Goal: Task Accomplishment & Management: Use online tool/utility

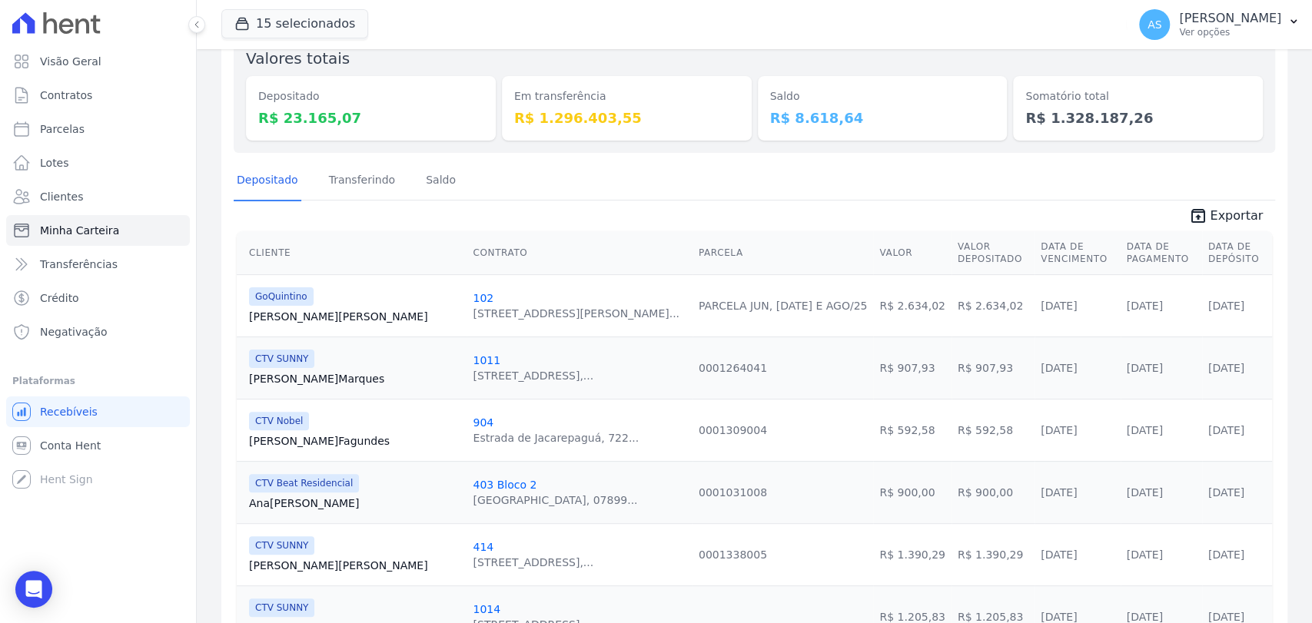
scroll to position [171, 0]
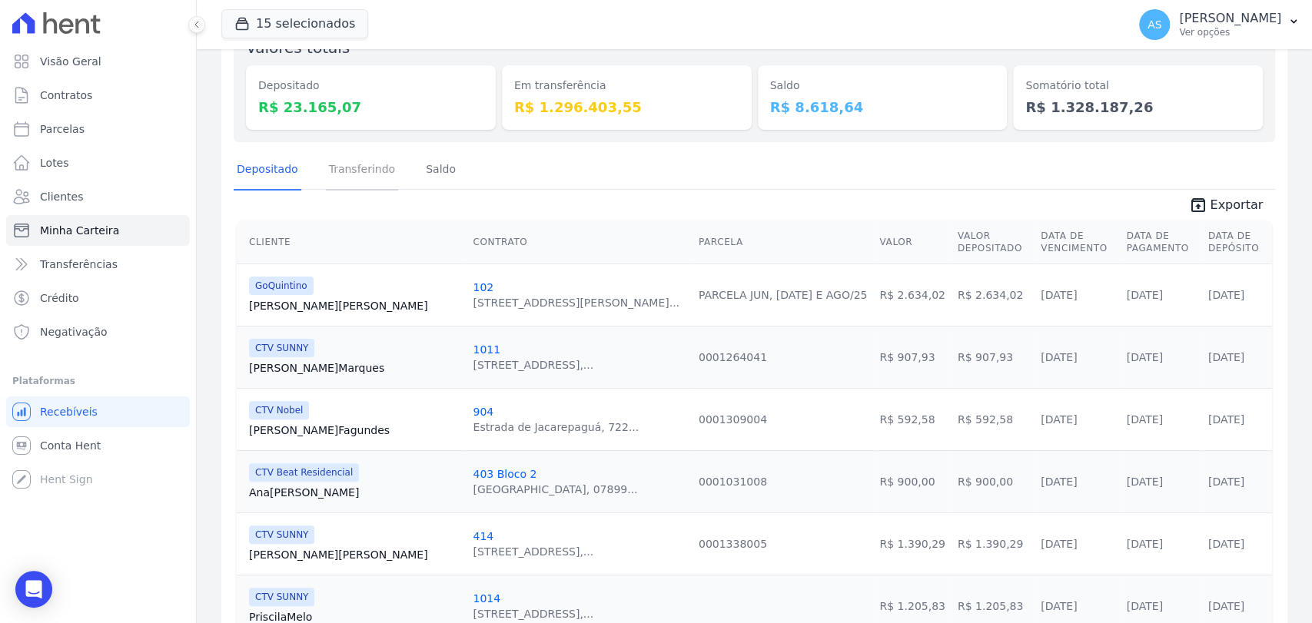
click at [350, 172] on link "Transferindo" at bounding box center [362, 171] width 73 height 40
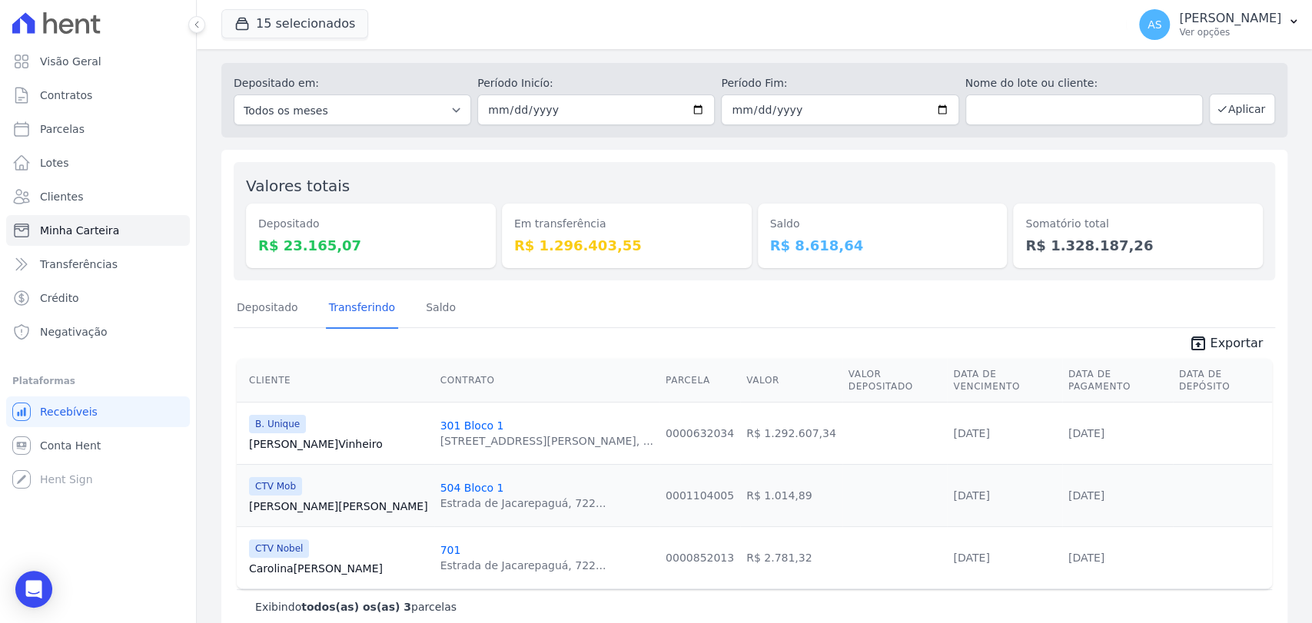
scroll to position [48, 0]
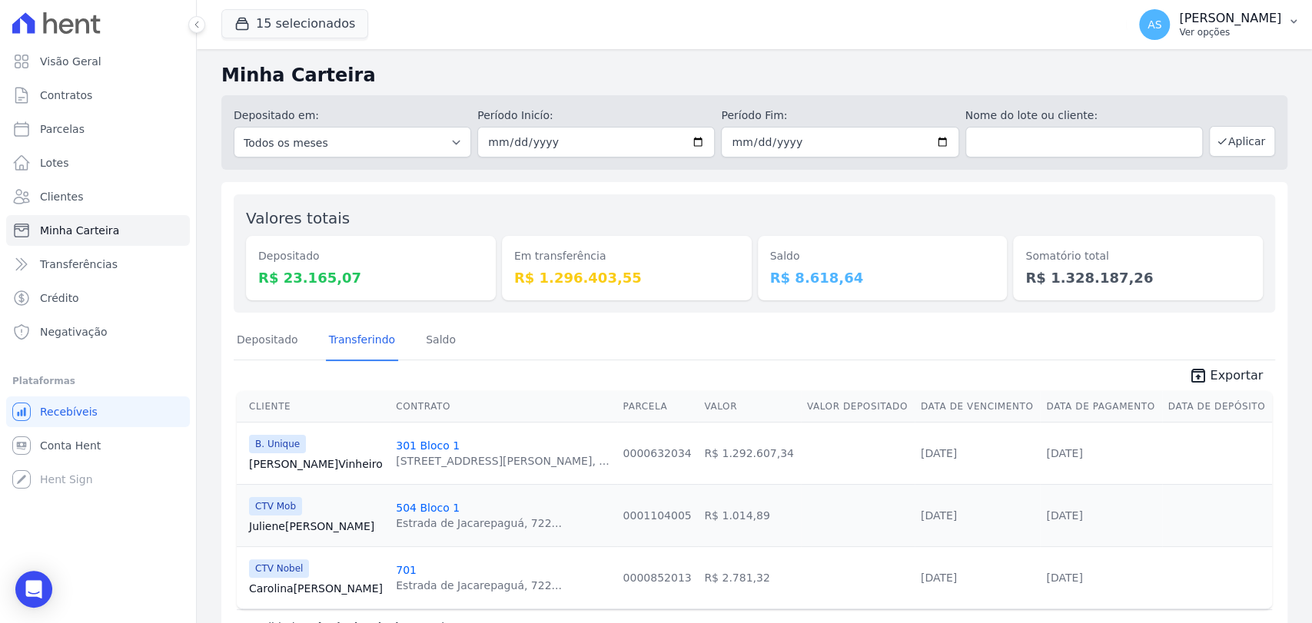
click at [1230, 30] on p "Ver opções" at bounding box center [1230, 32] width 102 height 12
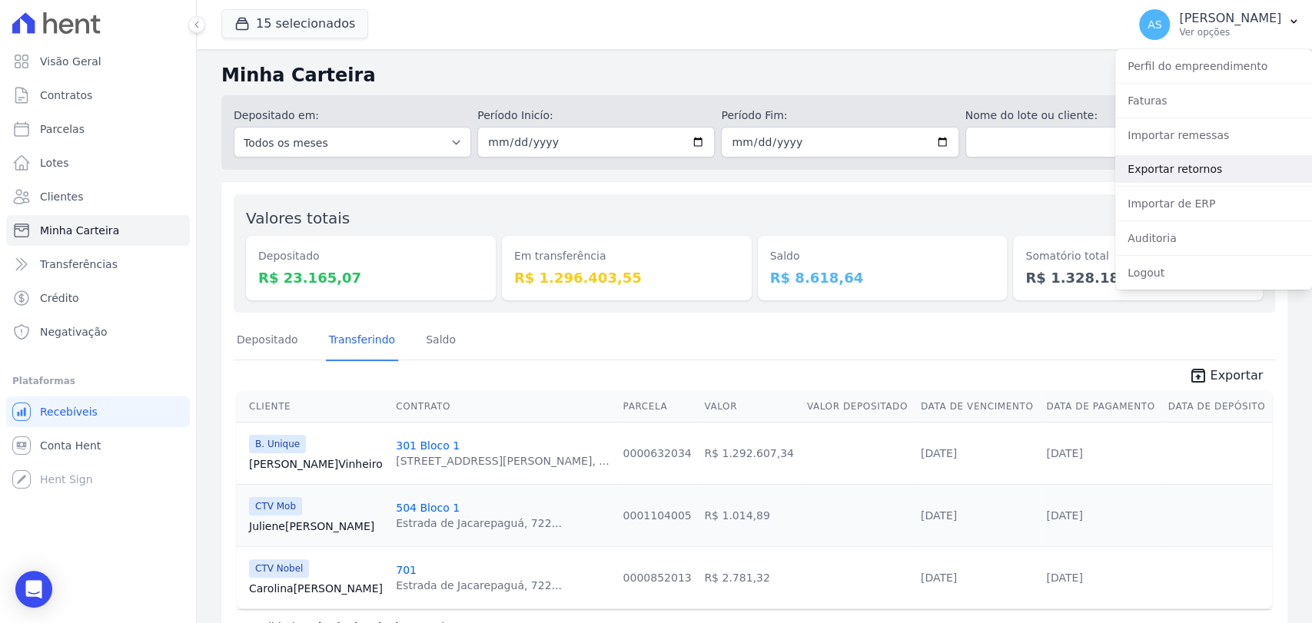
click at [1174, 174] on link "Exportar retornos" at bounding box center [1213, 169] width 197 height 28
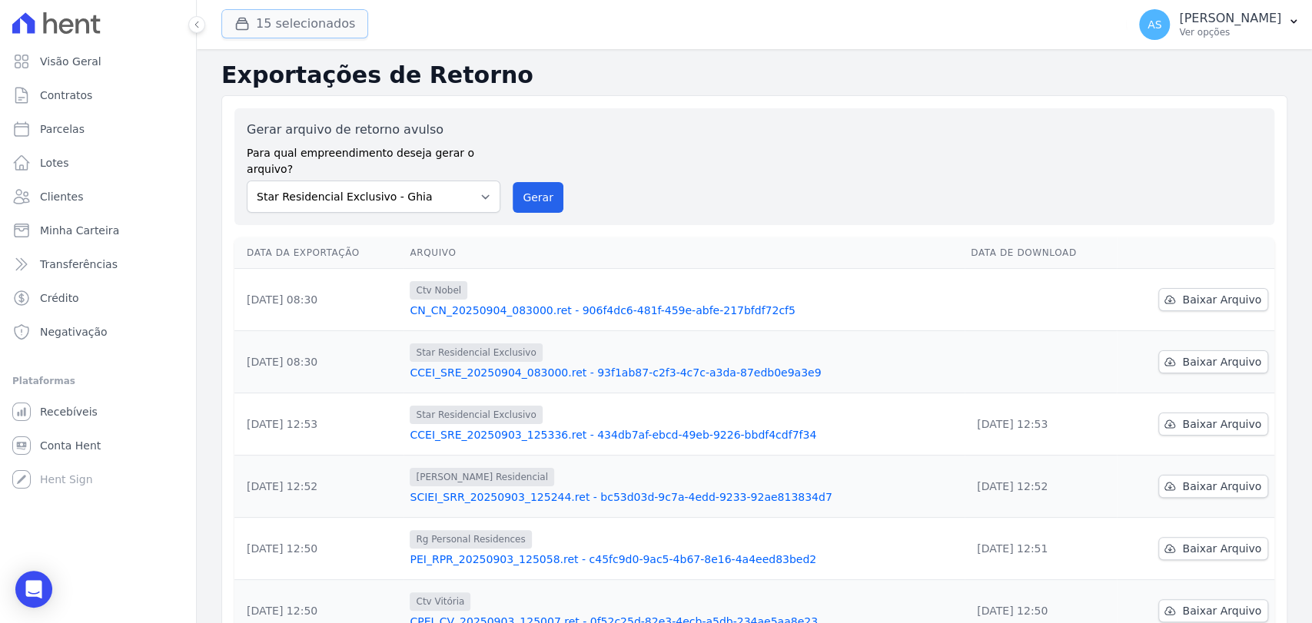
click at [294, 30] on button "15 selecionados" at bounding box center [294, 23] width 147 height 29
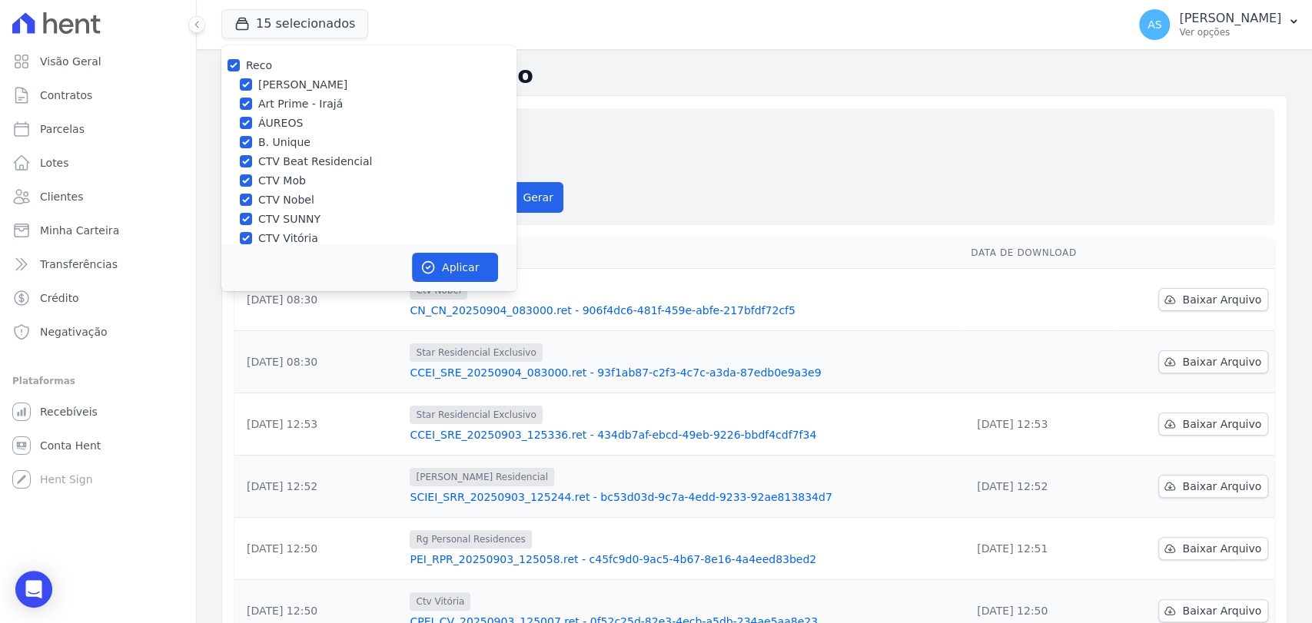
click at [221, 68] on div "Reco" at bounding box center [368, 66] width 295 height 16
click at [224, 62] on div "Reco" at bounding box center [368, 66] width 295 height 16
click at [230, 62] on input "Reco" at bounding box center [233, 65] width 12 height 12
checkbox input "false"
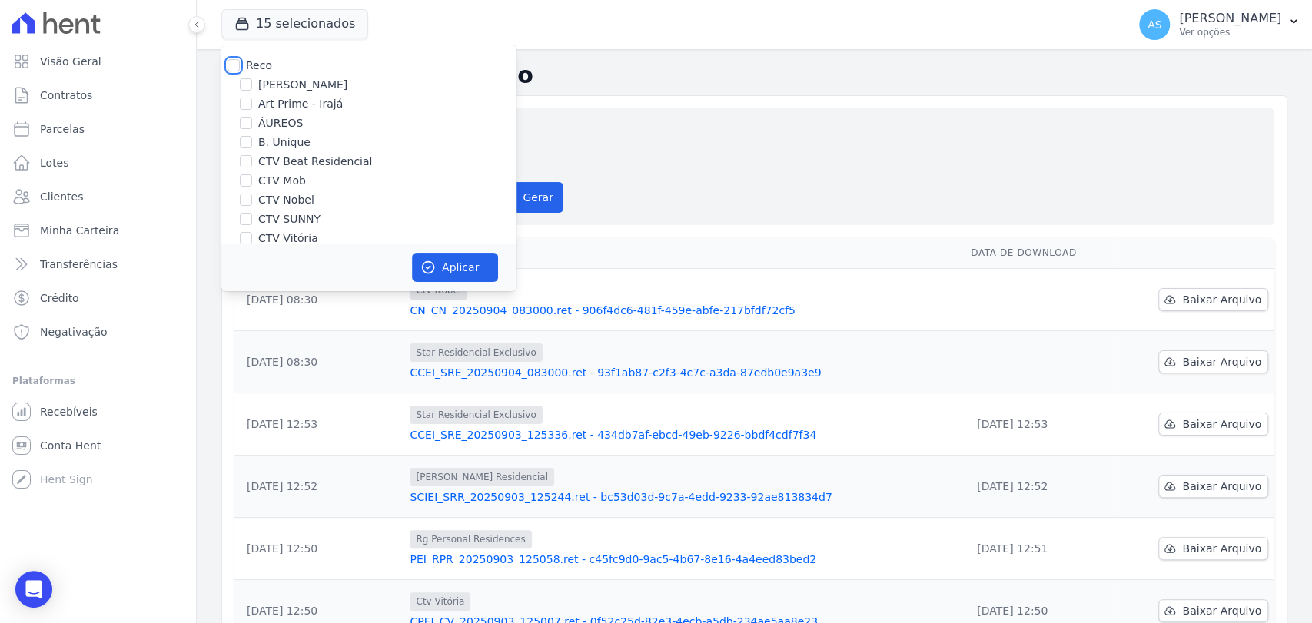
checkbox input "false"
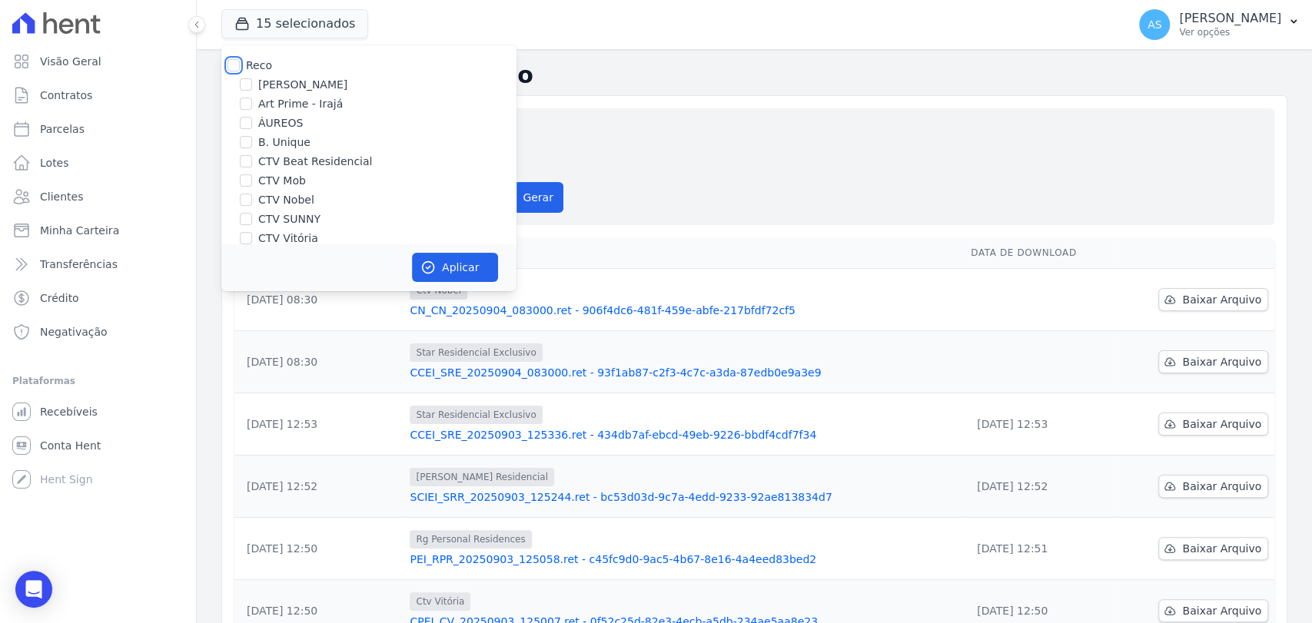
checkbox input "false"
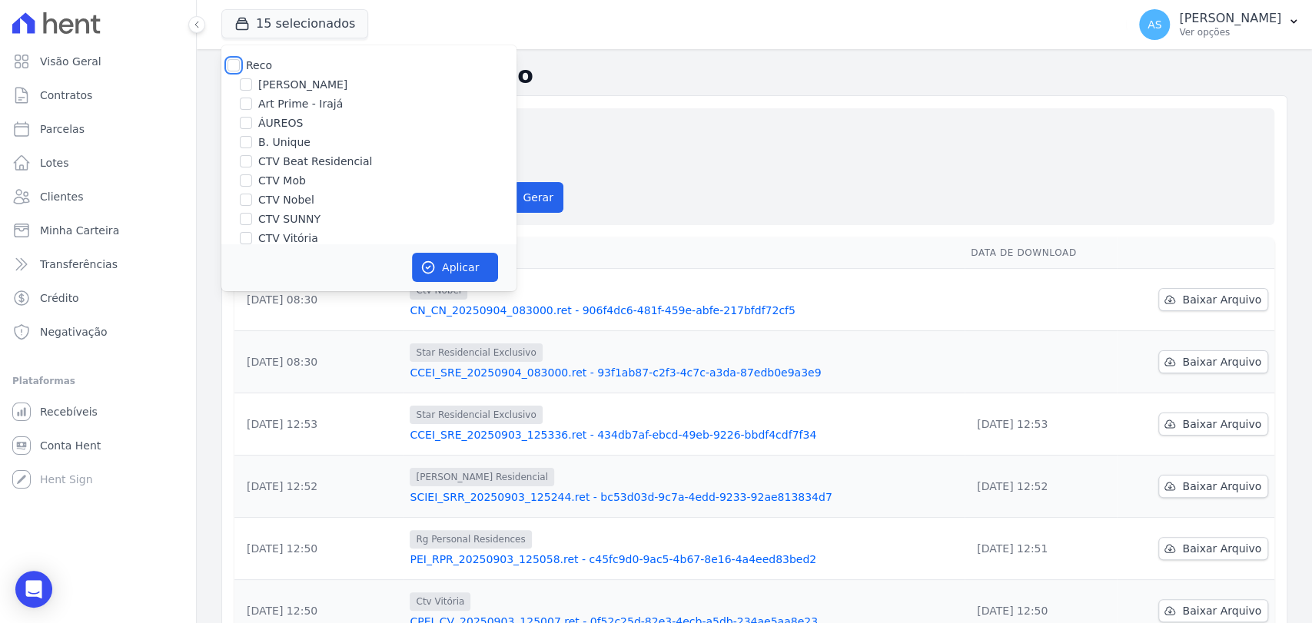
checkbox input "false"
click at [279, 182] on label "CTV Mob" at bounding box center [282, 181] width 48 height 16
click at [252, 182] on input "CTV Mob" at bounding box center [246, 180] width 12 height 12
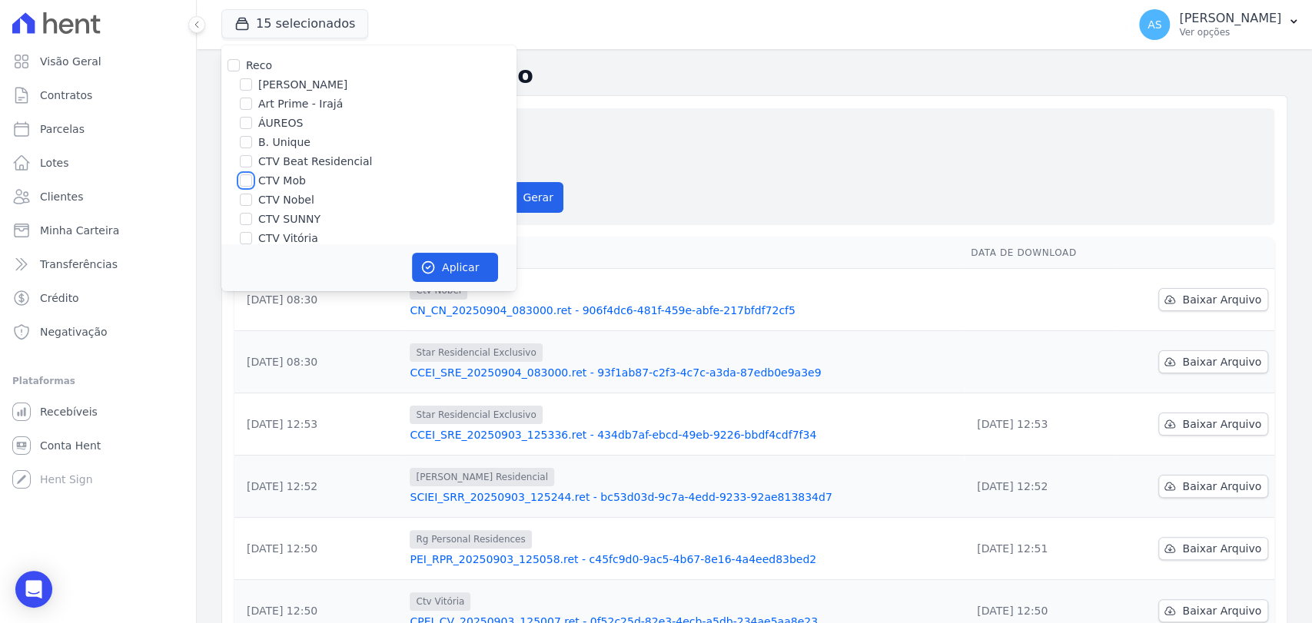
checkbox input "true"
click at [468, 264] on button "Aplicar" at bounding box center [455, 267] width 86 height 29
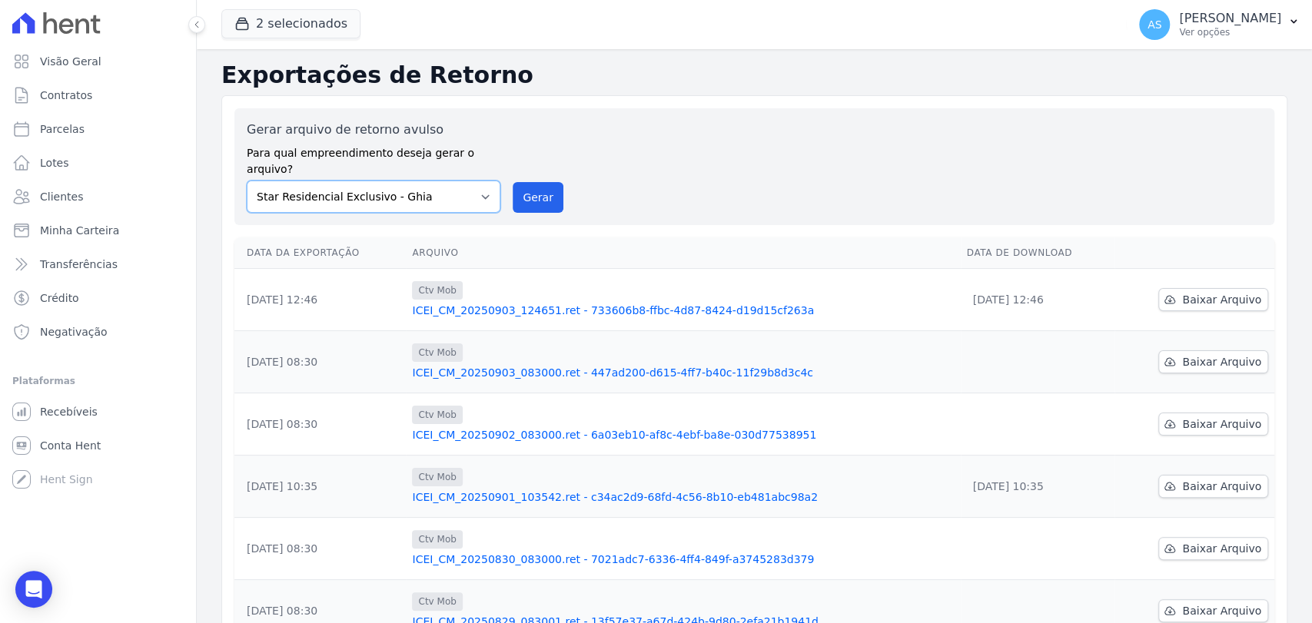
click at [485, 181] on select "Amaré Arpoador Art Prime - Irajá ÁUREOS B. Unique CTV Beat Residencial CTV Mob …" at bounding box center [374, 197] width 254 height 32
select select "02ac0a85-22be-41ef-923f-eaf7bf61794c"
click at [247, 181] on select "Amaré Arpoador Art Prime - Irajá ÁUREOS B. Unique CTV Beat Residencial CTV Mob …" at bounding box center [374, 197] width 254 height 32
click at [533, 182] on button "Gerar" at bounding box center [538, 197] width 51 height 31
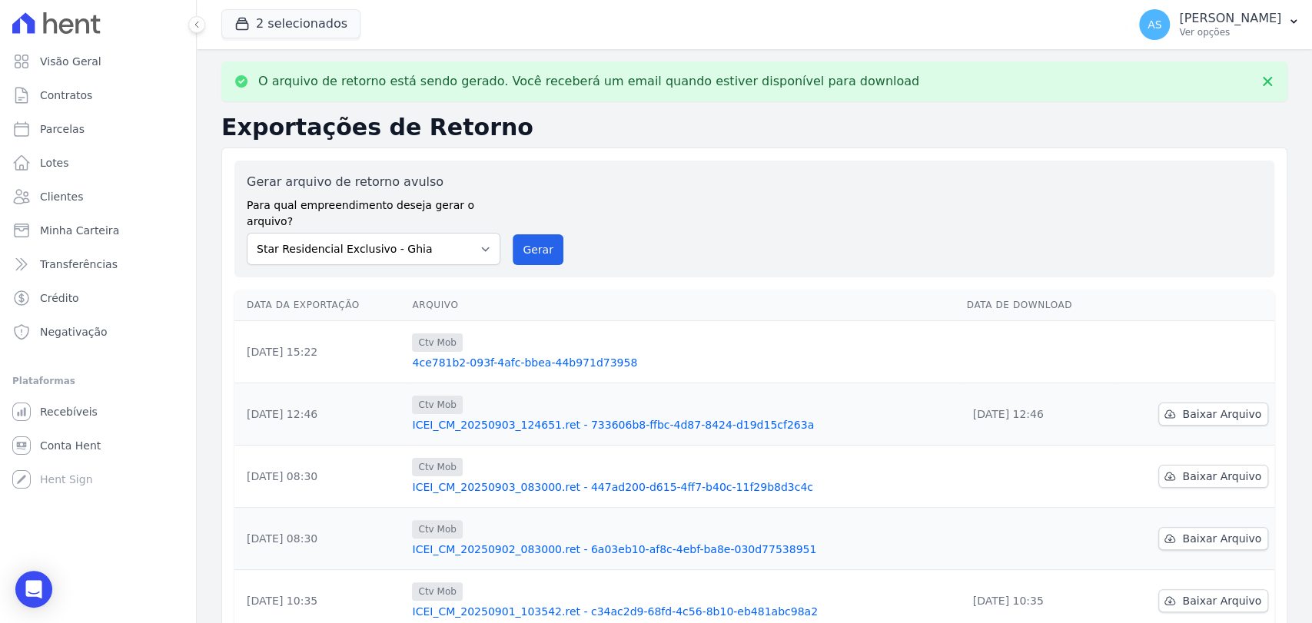
click at [539, 355] on link "4ce781b2-093f-4afc-bbea-44b971d73958" at bounding box center [683, 362] width 542 height 15
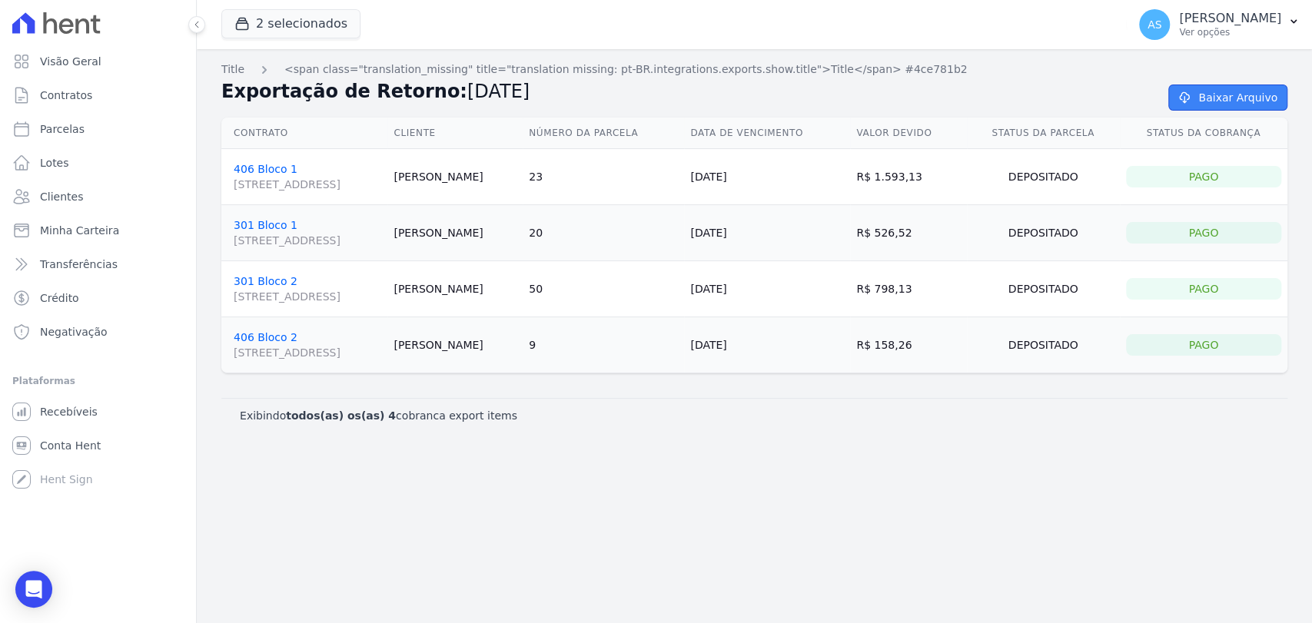
click at [1212, 105] on link "Baixar Arquivo" at bounding box center [1227, 98] width 119 height 26
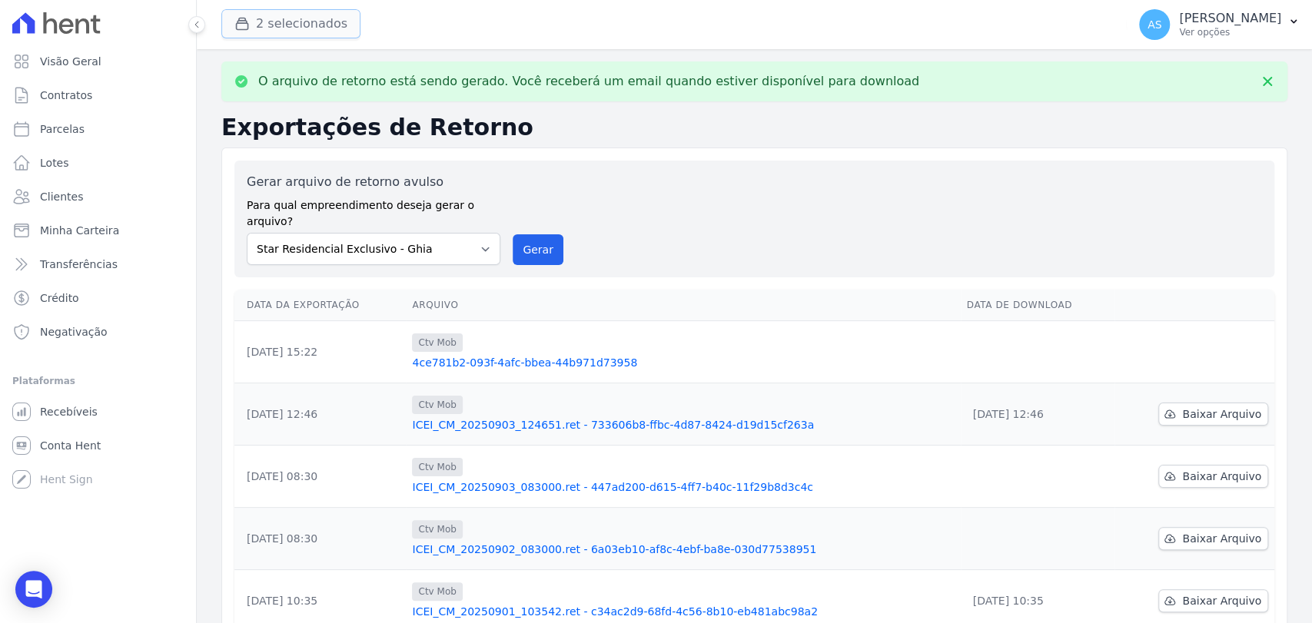
click at [289, 19] on button "2 selecionados" at bounding box center [290, 23] width 139 height 29
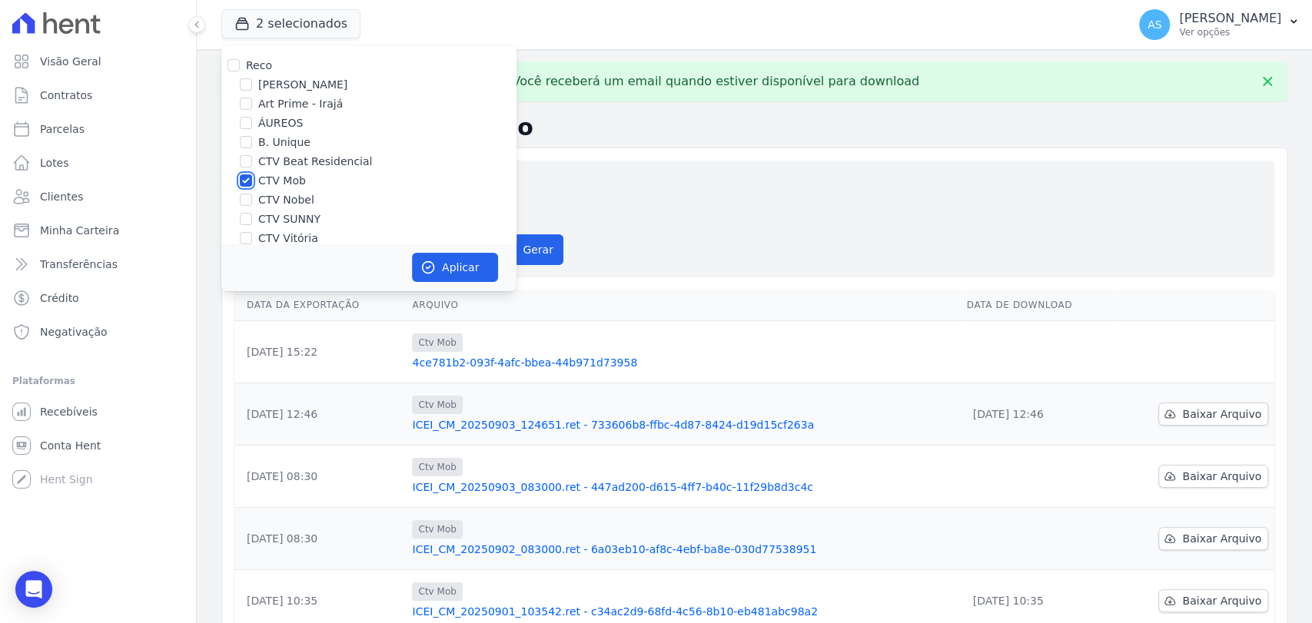
click at [248, 180] on input "CTV Mob" at bounding box center [246, 180] width 12 height 12
checkbox input "false"
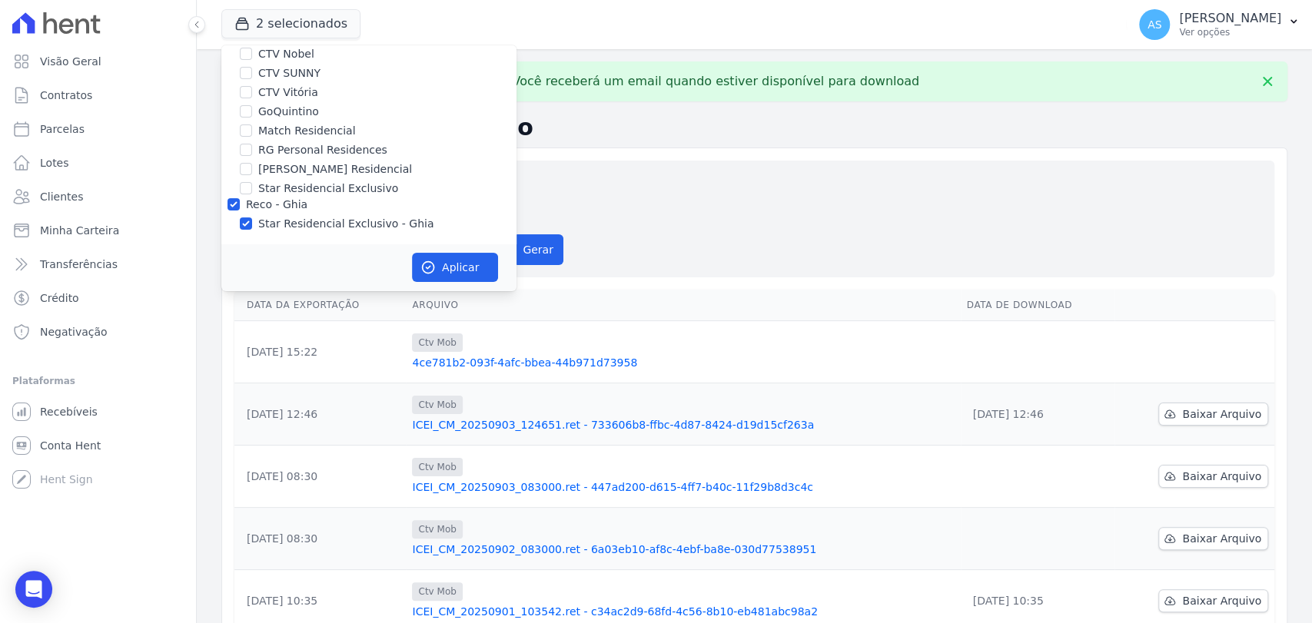
click at [252, 226] on div "Star Residencial Exclusivo - Ghia" at bounding box center [368, 224] width 295 height 16
click at [246, 224] on input "Star Residencial Exclusivo - Ghia" at bounding box center [246, 223] width 12 height 12
checkbox input "false"
click at [286, 57] on label "CTV Nobel" at bounding box center [286, 54] width 56 height 16
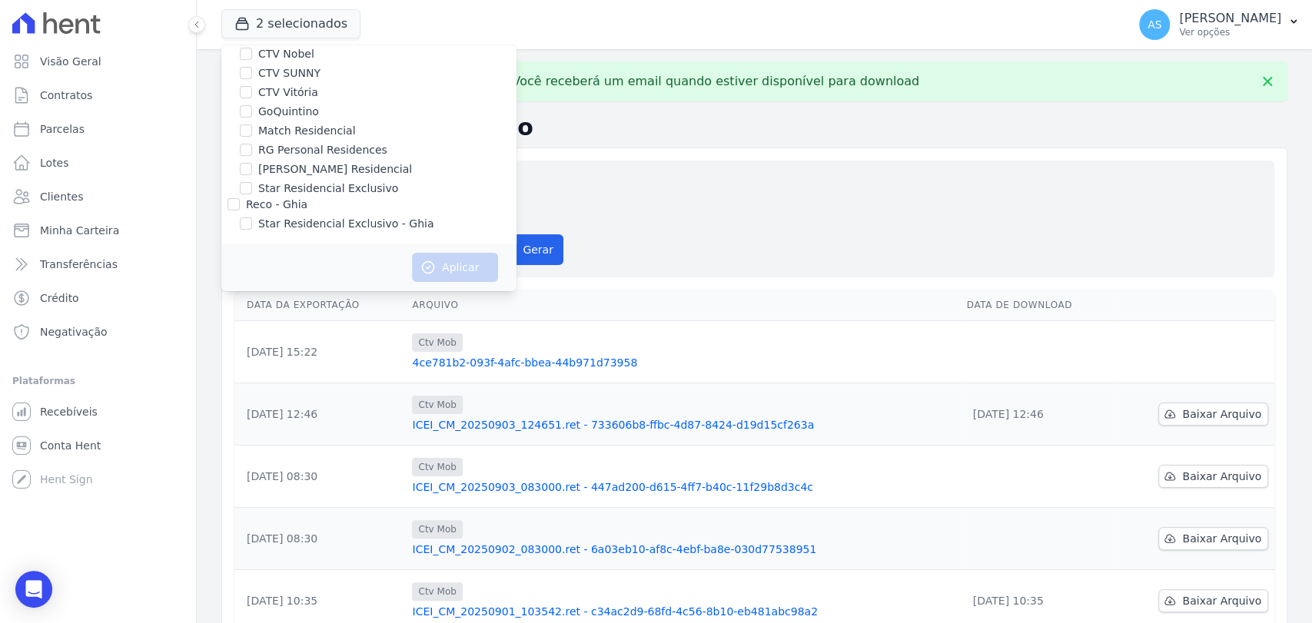
click at [252, 57] on input "CTV Nobel" at bounding box center [246, 54] width 12 height 12
checkbox input "true"
click at [431, 267] on icon "button" at bounding box center [427, 267] width 15 height 15
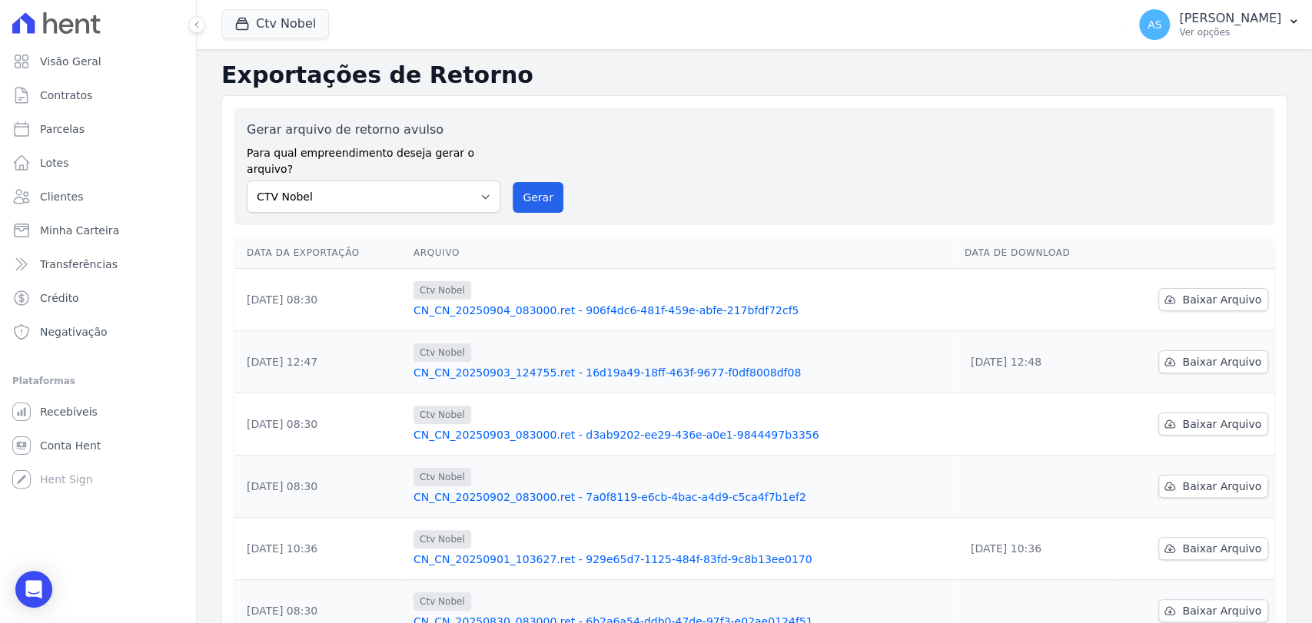
click at [541, 303] on link "CN_CN_20250904_083000.ret - 906f4dc6-481f-459e-abfe-217bfdf72cf5" at bounding box center [682, 310] width 539 height 15
click at [537, 182] on button "Gerar" at bounding box center [538, 197] width 51 height 31
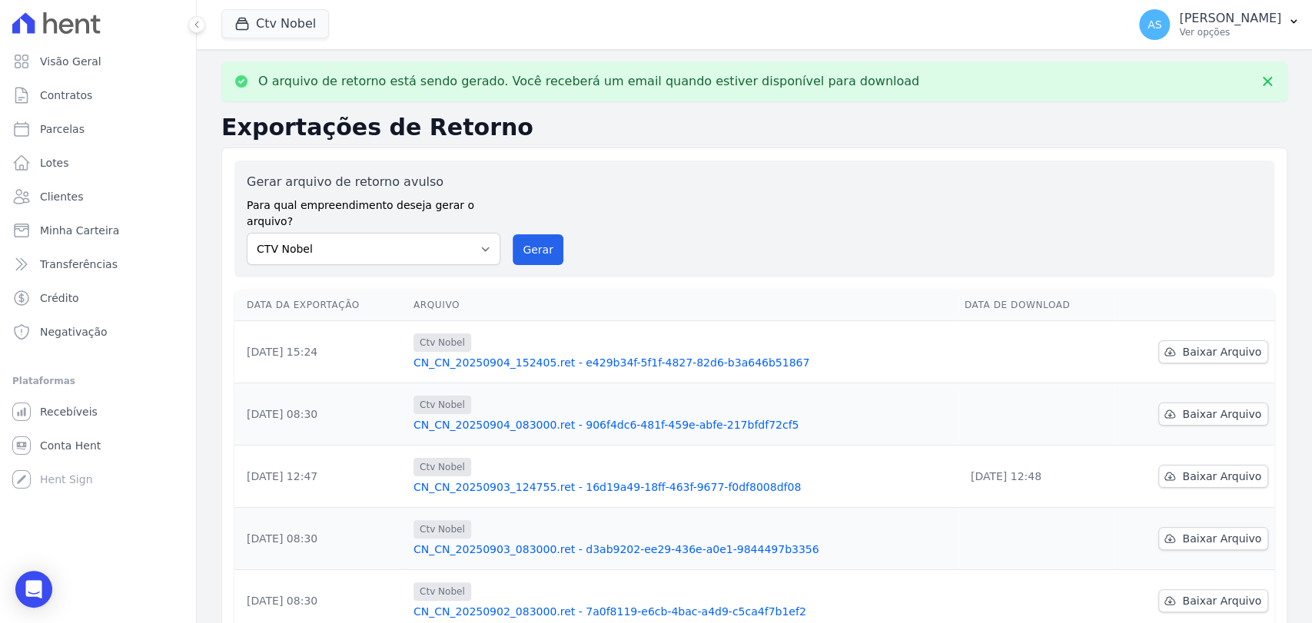
click at [588, 355] on link "CN_CN_20250904_152405.ret - e429b34f-5f1f-4827-82d6-b3a646b51867" at bounding box center [682, 362] width 539 height 15
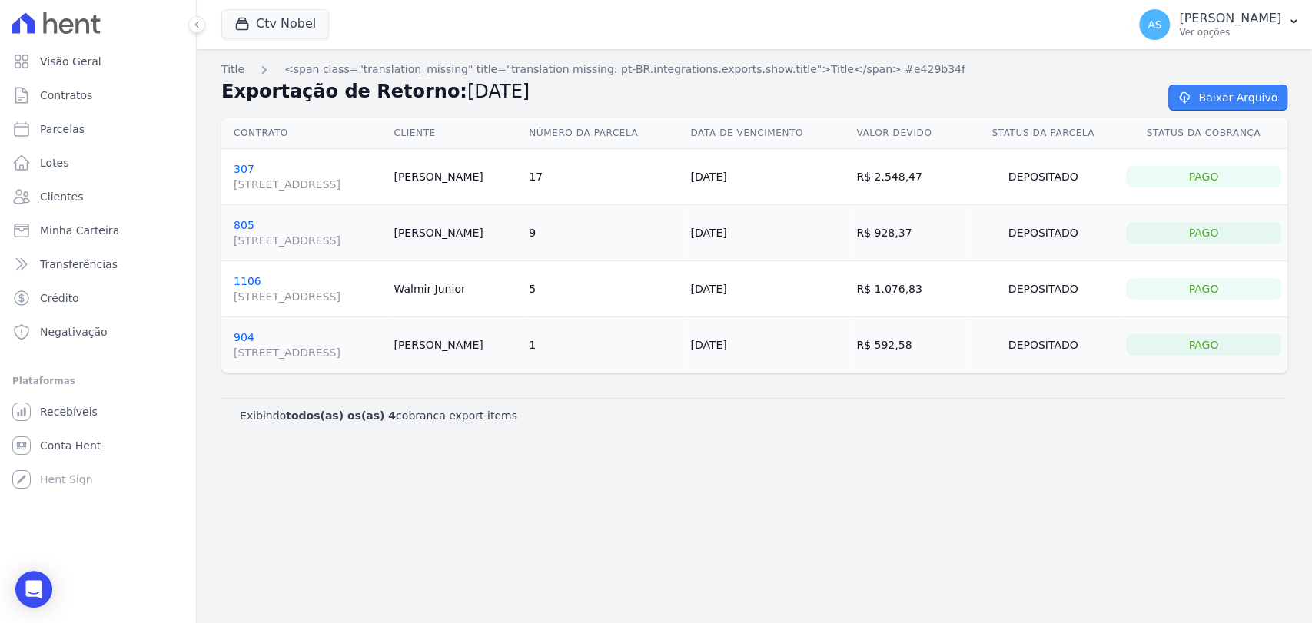
click at [1233, 94] on link "Baixar Arquivo" at bounding box center [1227, 98] width 119 height 26
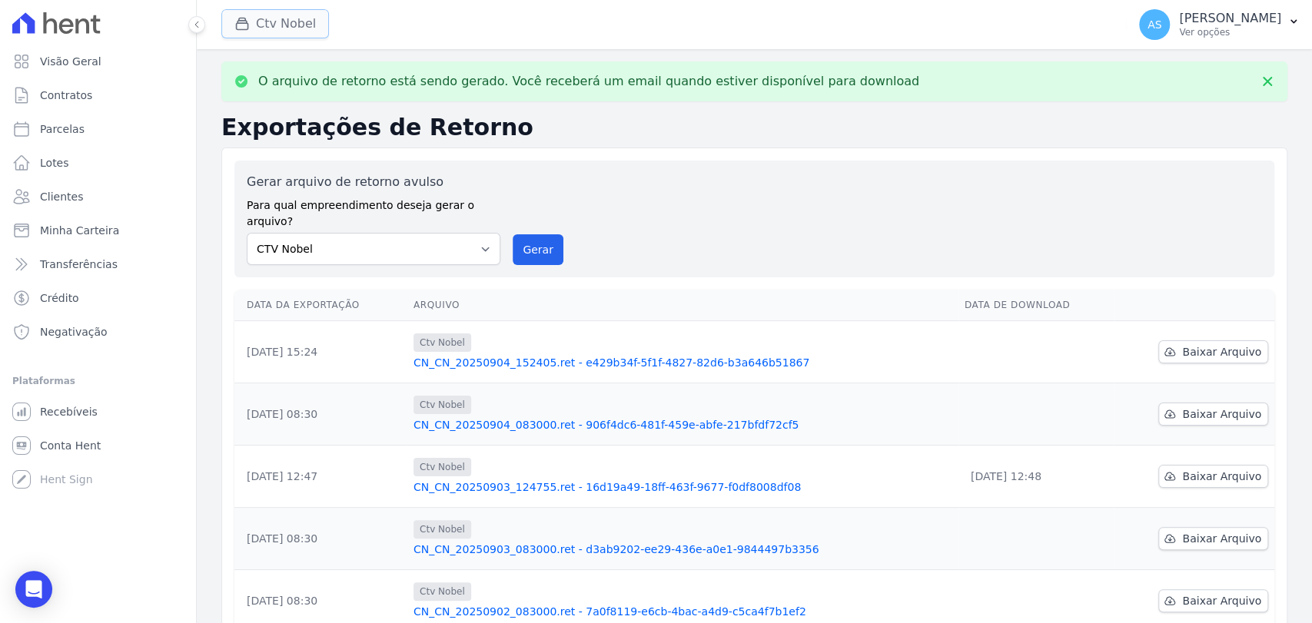
click at [292, 26] on button "Ctv Nobel" at bounding box center [275, 23] width 108 height 29
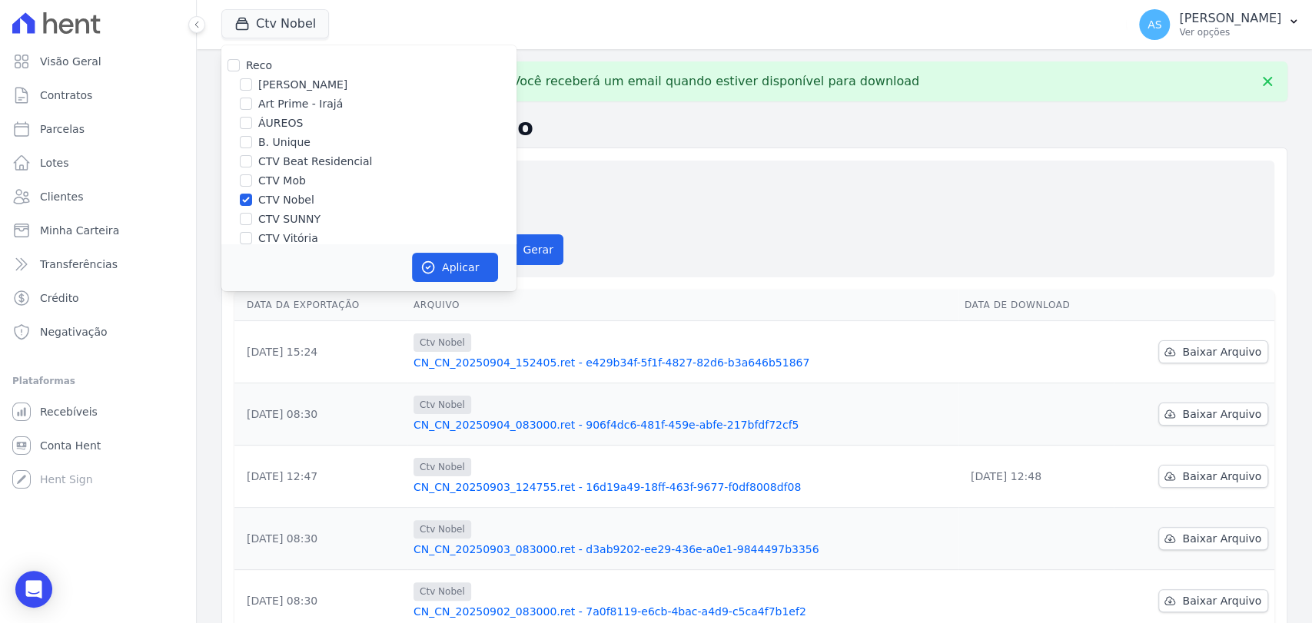
click at [258, 204] on label "CTV Nobel" at bounding box center [286, 200] width 56 height 16
click at [252, 204] on input "CTV Nobel" at bounding box center [246, 200] width 12 height 12
checkbox input "false"
click at [246, 217] on input "CTV SUNNY" at bounding box center [246, 219] width 12 height 12
checkbox input "true"
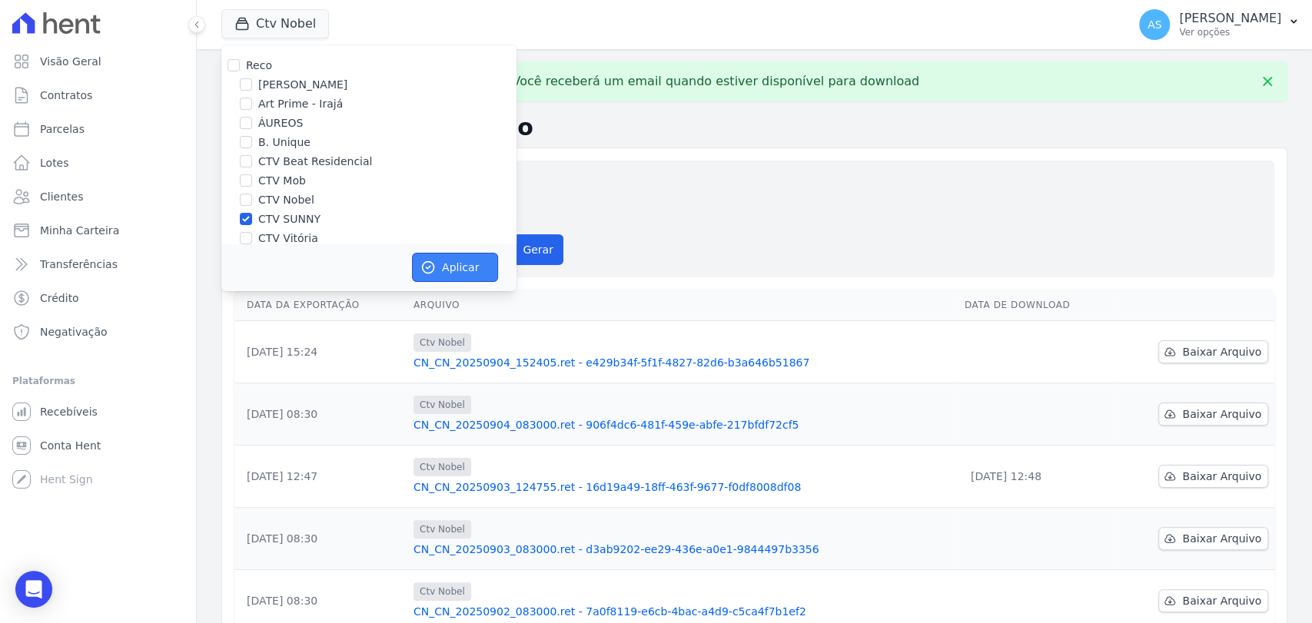
click at [463, 274] on button "Aplicar" at bounding box center [455, 267] width 86 height 29
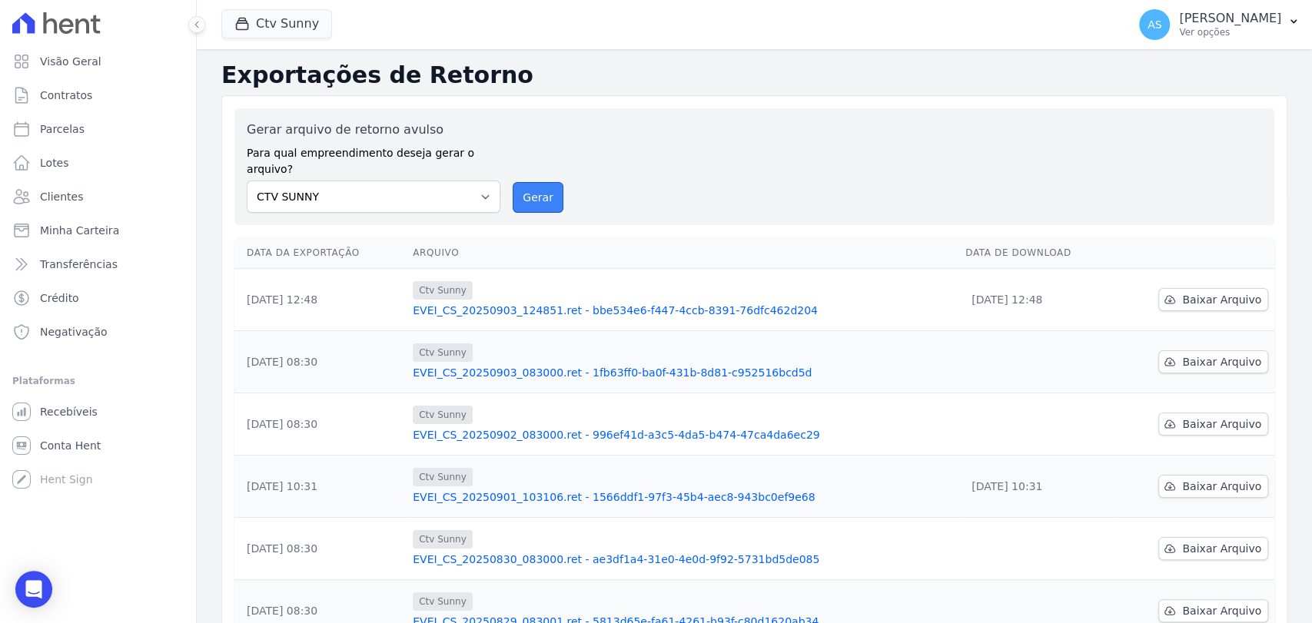
click at [533, 182] on button "Gerar" at bounding box center [538, 197] width 51 height 31
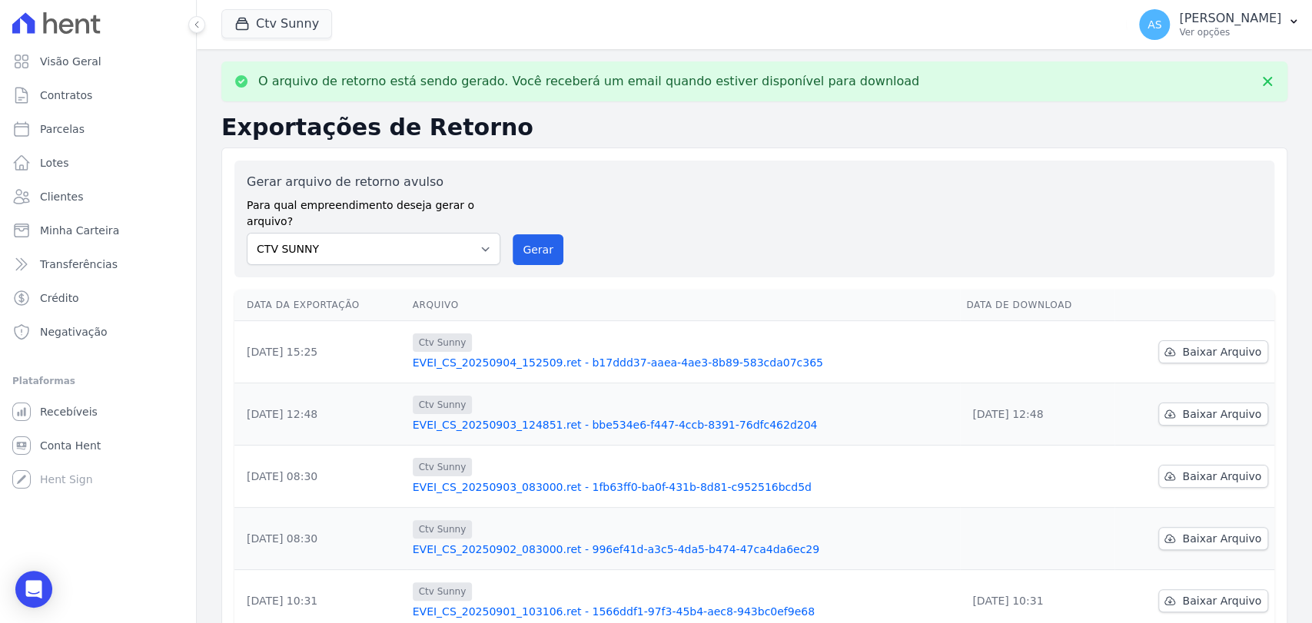
click at [615, 355] on link "EVEI_CS_20250904_152509.ret - b17ddd37-aaea-4ae3-8b89-583cda07c365" at bounding box center [684, 362] width 542 height 15
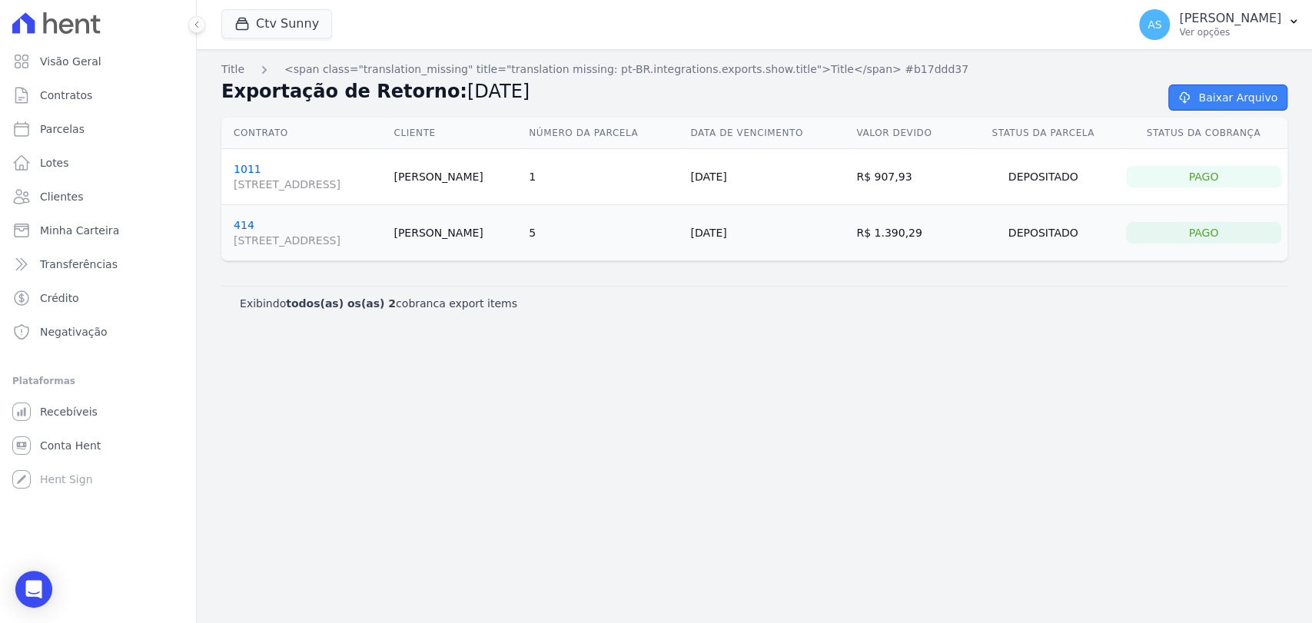
click at [1192, 100] on icon at bounding box center [1183, 97] width 15 height 12
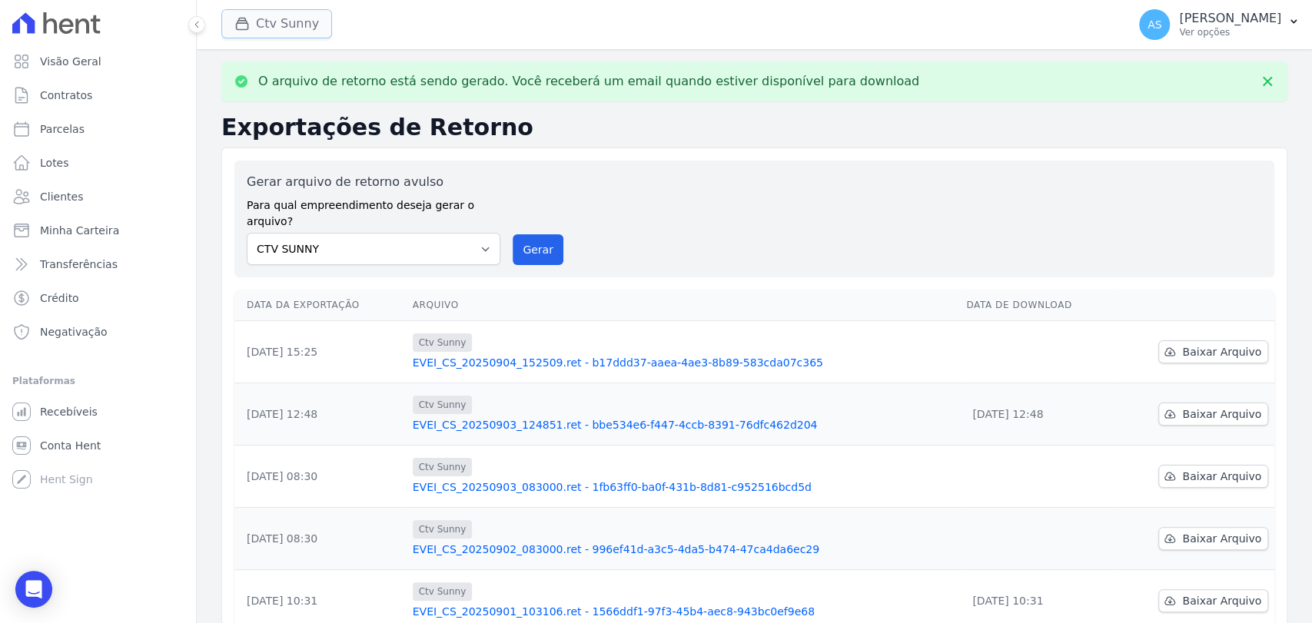
click at [280, 22] on button "Ctv Sunny" at bounding box center [276, 23] width 111 height 29
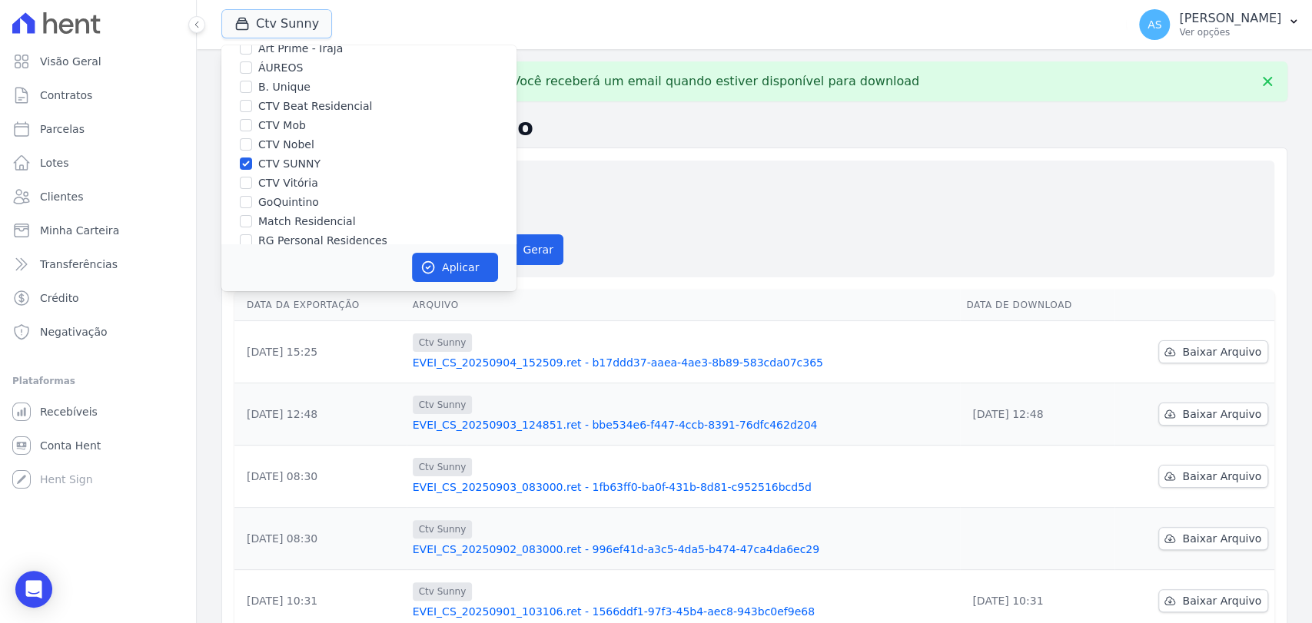
scroll to position [85, 0]
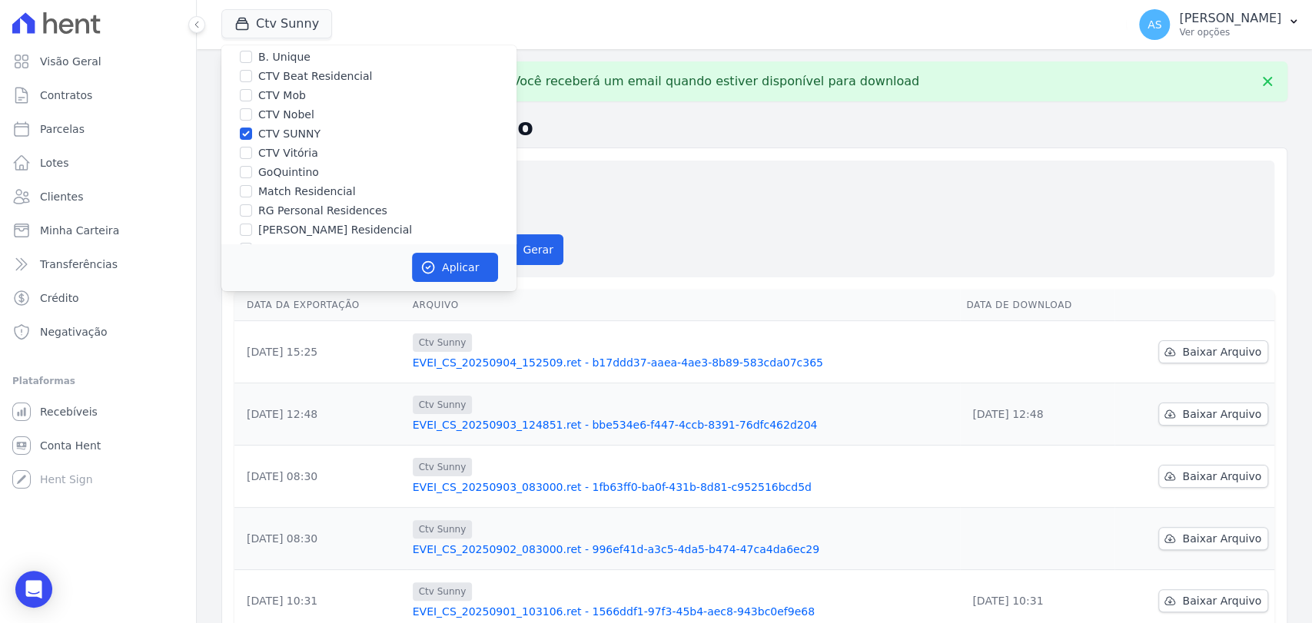
click at [290, 137] on label "CTV SUNNY" at bounding box center [289, 134] width 62 height 16
click at [252, 137] on input "CTV SUNNY" at bounding box center [246, 134] width 12 height 12
checkbox input "false"
click at [280, 152] on label "CTV Vitória" at bounding box center [288, 153] width 60 height 16
click at [252, 152] on input "CTV Vitória" at bounding box center [246, 153] width 12 height 12
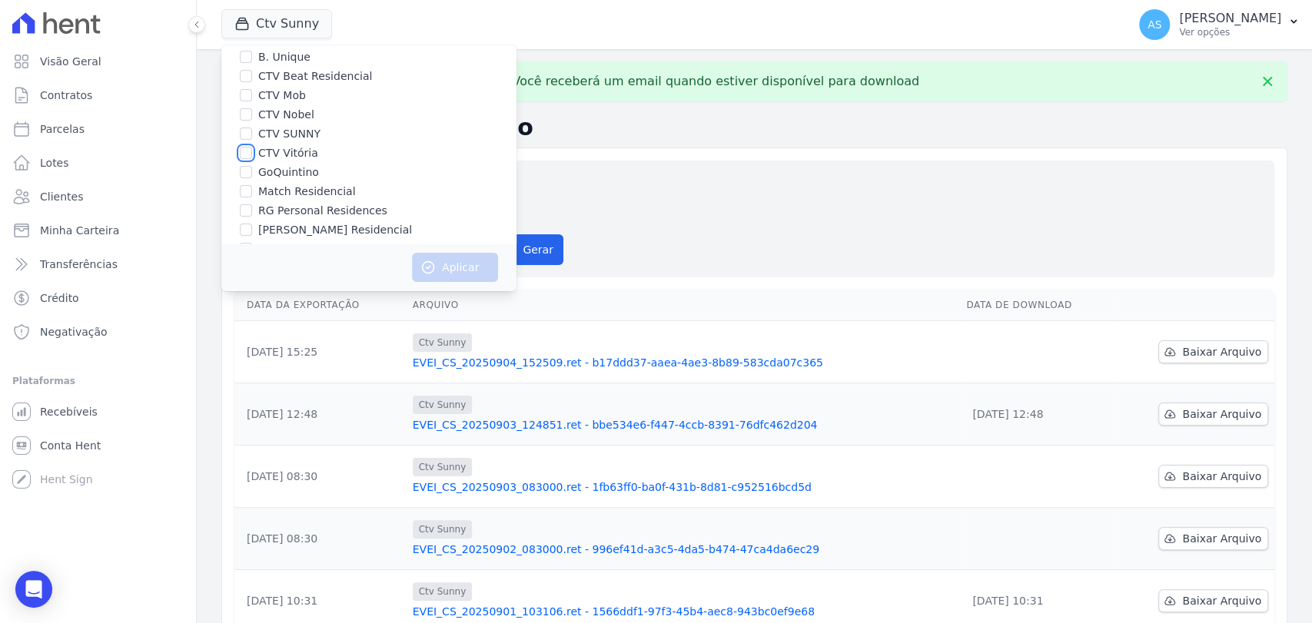
checkbox input "true"
click at [462, 273] on button "Aplicar" at bounding box center [455, 267] width 86 height 29
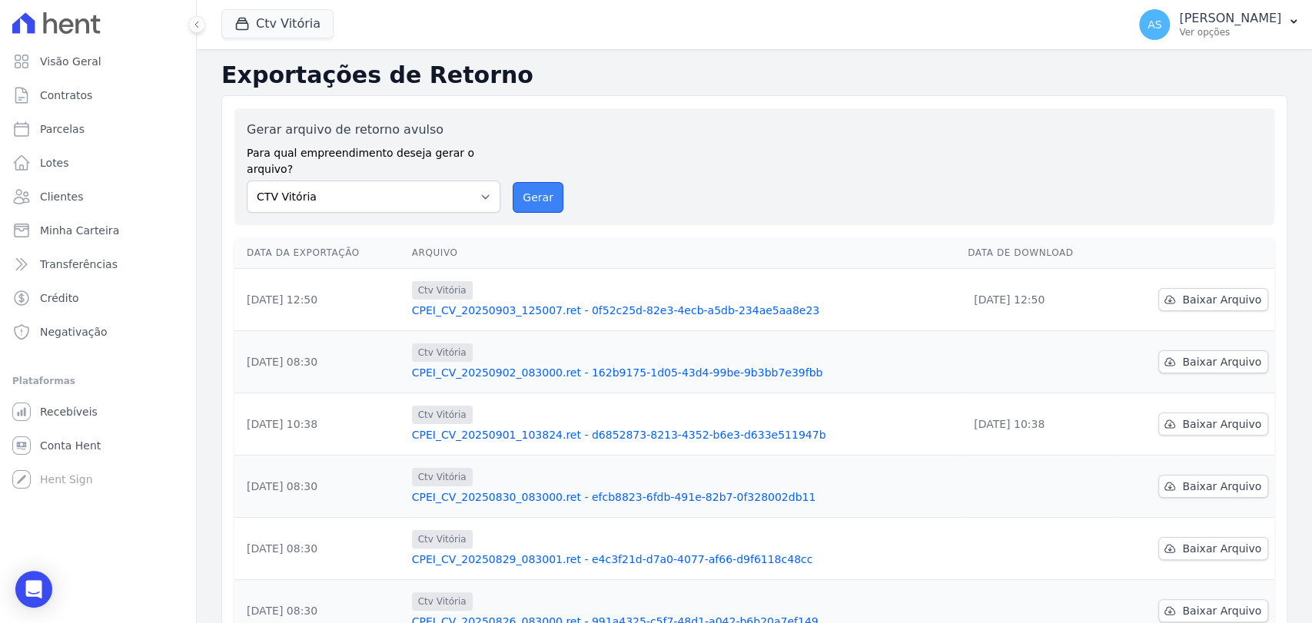
click at [535, 182] on button "Gerar" at bounding box center [538, 197] width 51 height 31
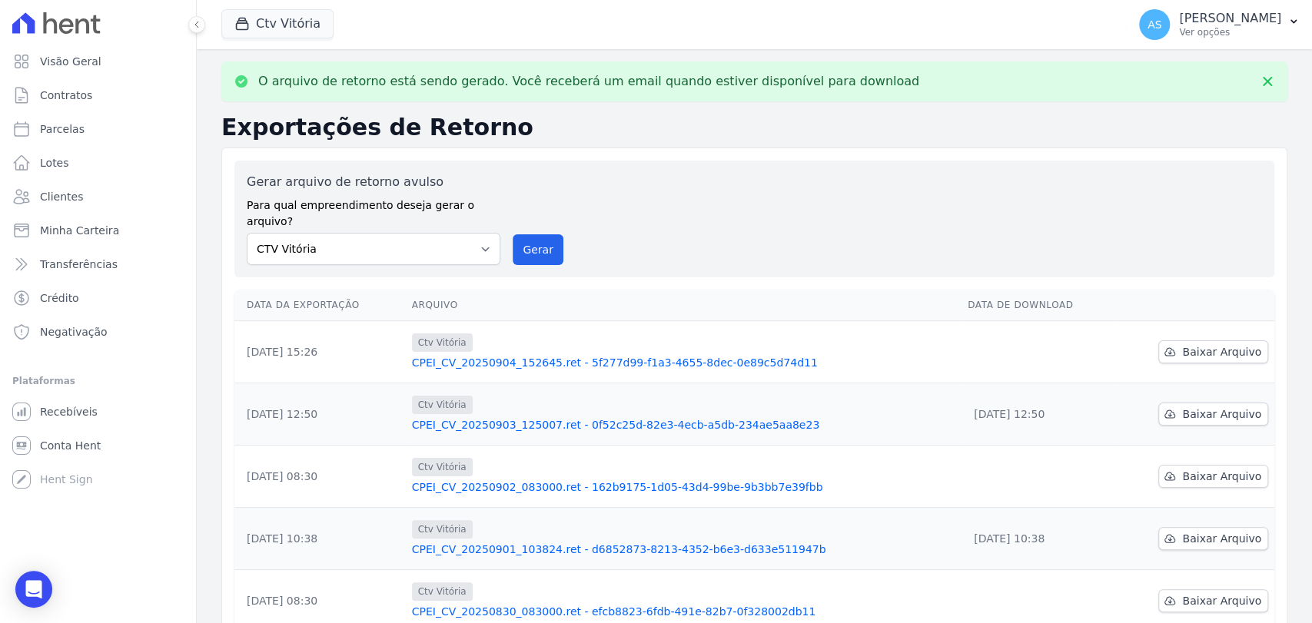
click at [624, 355] on link "CPEI_CV_20250904_152645.ret - 5f277d99-f1a3-4655-8dec-0e89c5d74d11" at bounding box center [683, 362] width 543 height 15
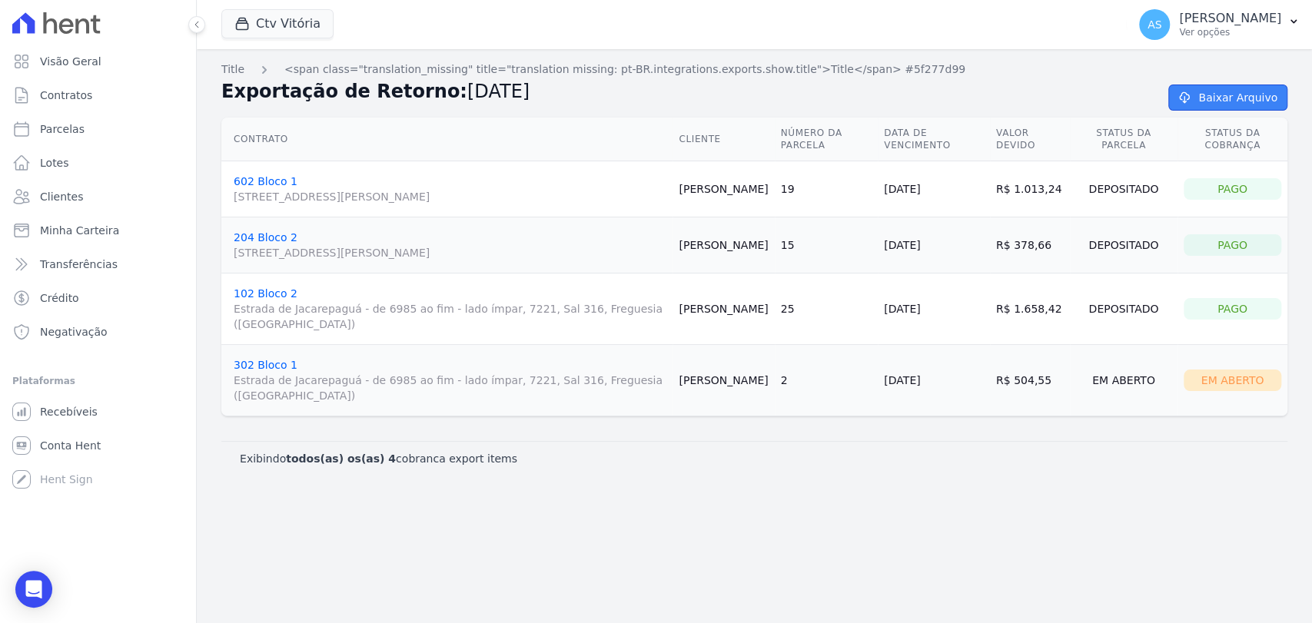
click at [1229, 95] on link "Baixar Arquivo" at bounding box center [1227, 98] width 119 height 26
click at [63, 235] on span "Minha Carteira" at bounding box center [79, 230] width 79 height 15
click at [252, 27] on div "button" at bounding box center [245, 23] width 22 height 15
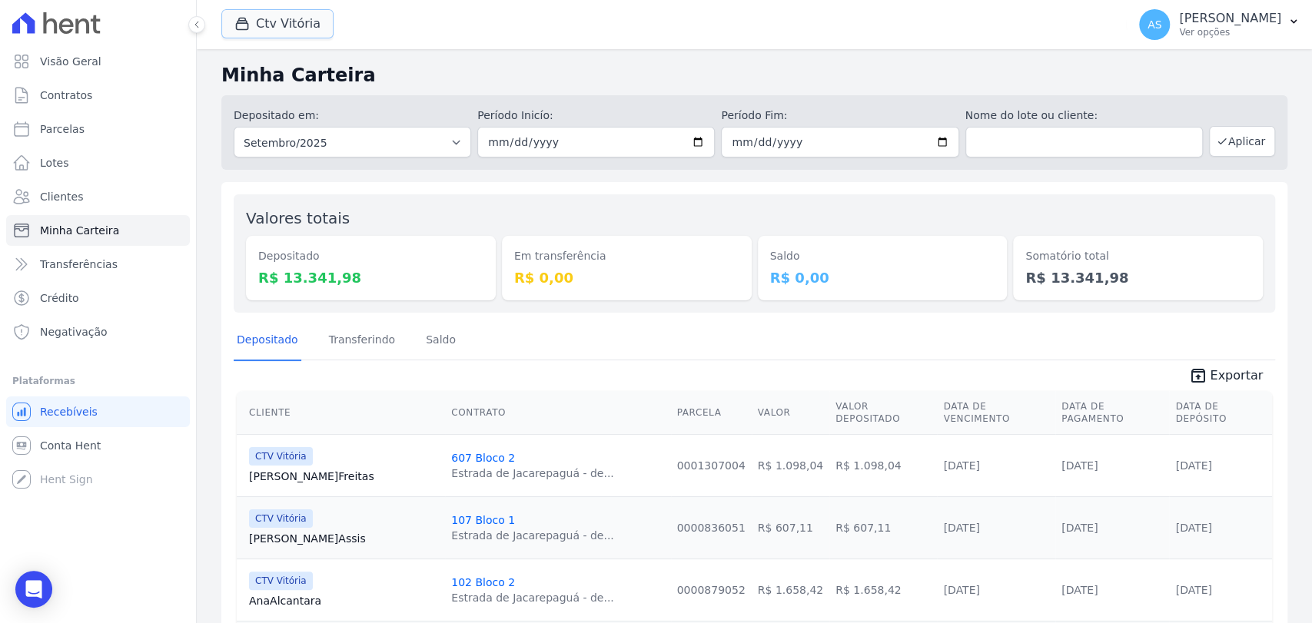
drag, startPoint x: 249, startPoint y: 26, endPoint x: 237, endPoint y: 38, distance: 17.4
click at [249, 25] on icon "button" at bounding box center [241, 23] width 15 height 15
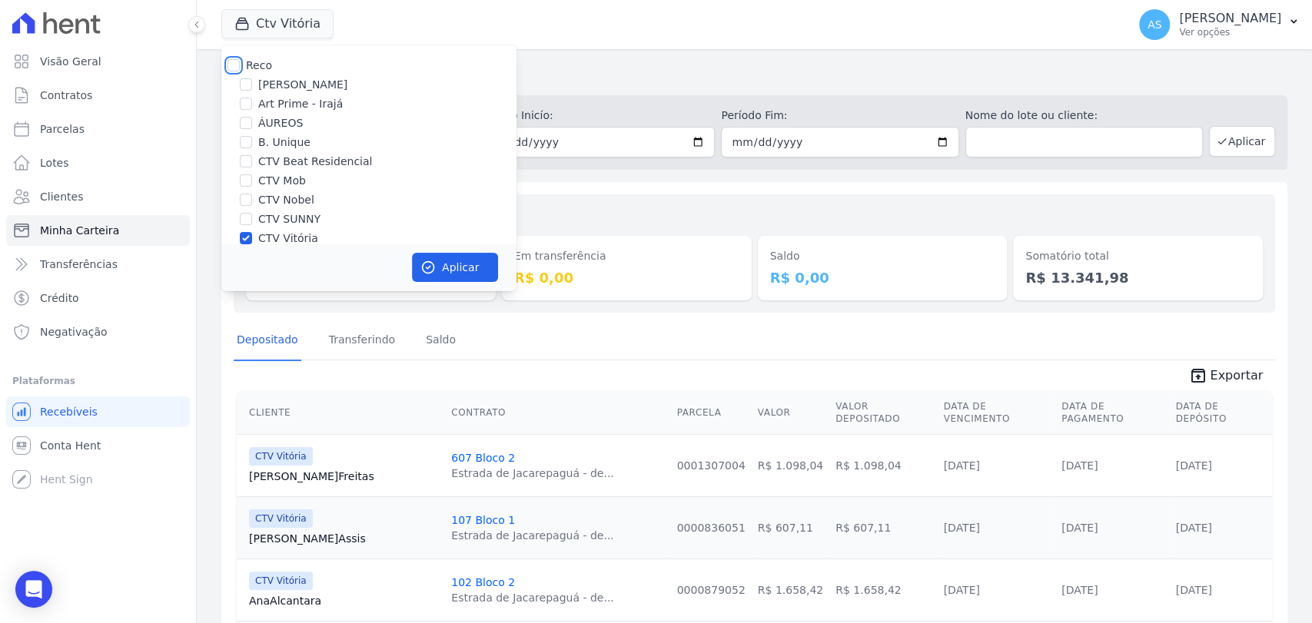
click at [238, 67] on input "Reco" at bounding box center [233, 65] width 12 height 12
checkbox input "true"
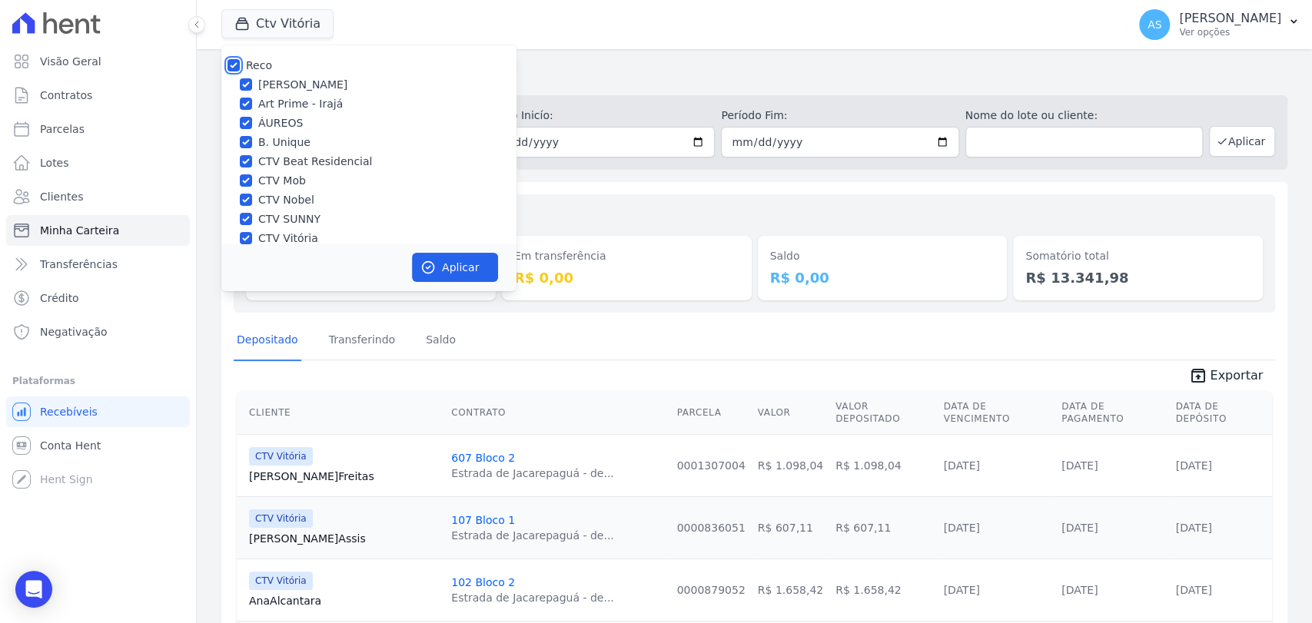
checkbox input "true"
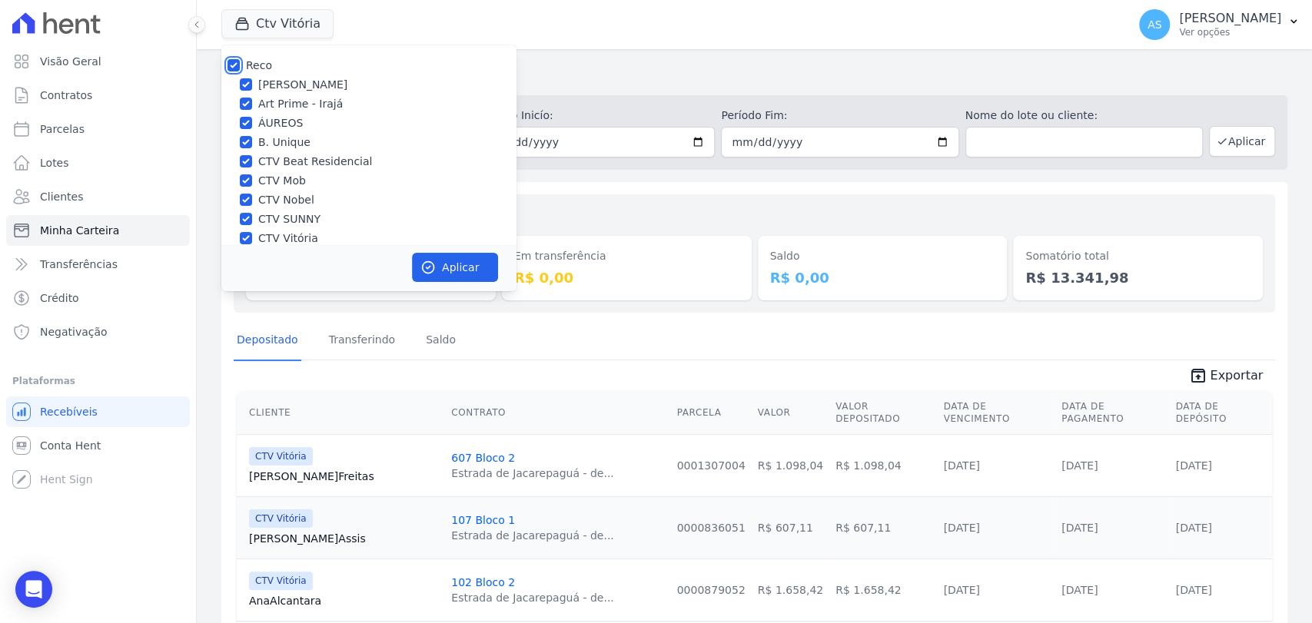
checkbox input "true"
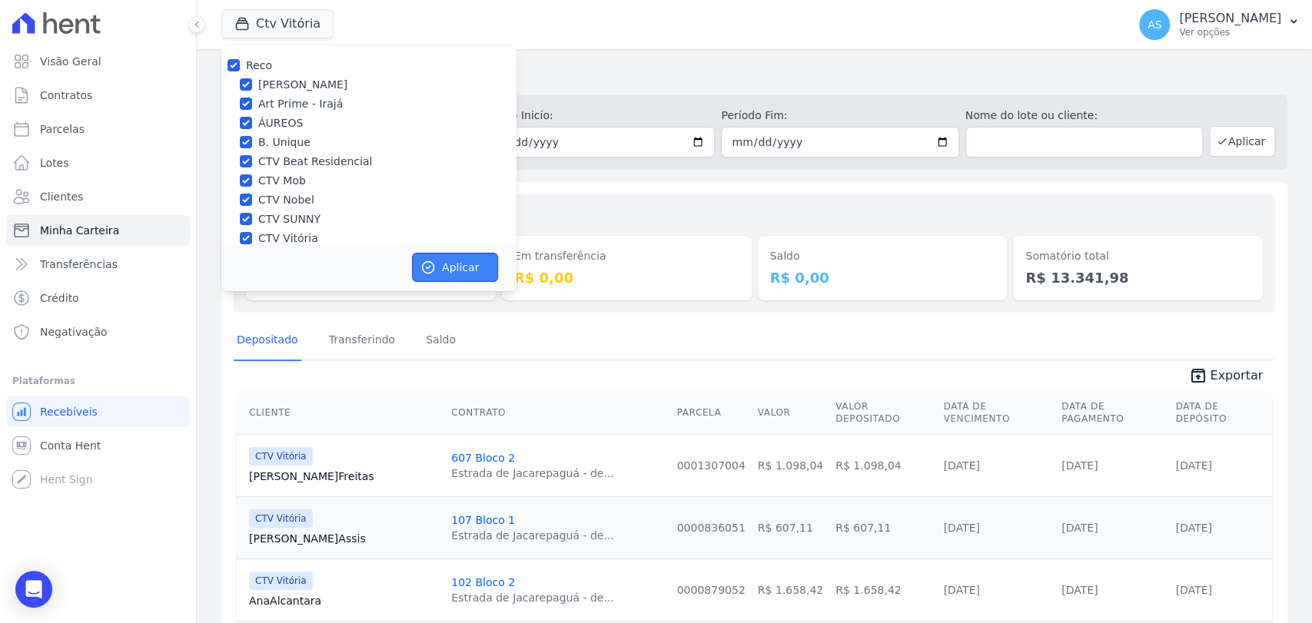
click at [465, 267] on button "Aplicar" at bounding box center [455, 267] width 86 height 29
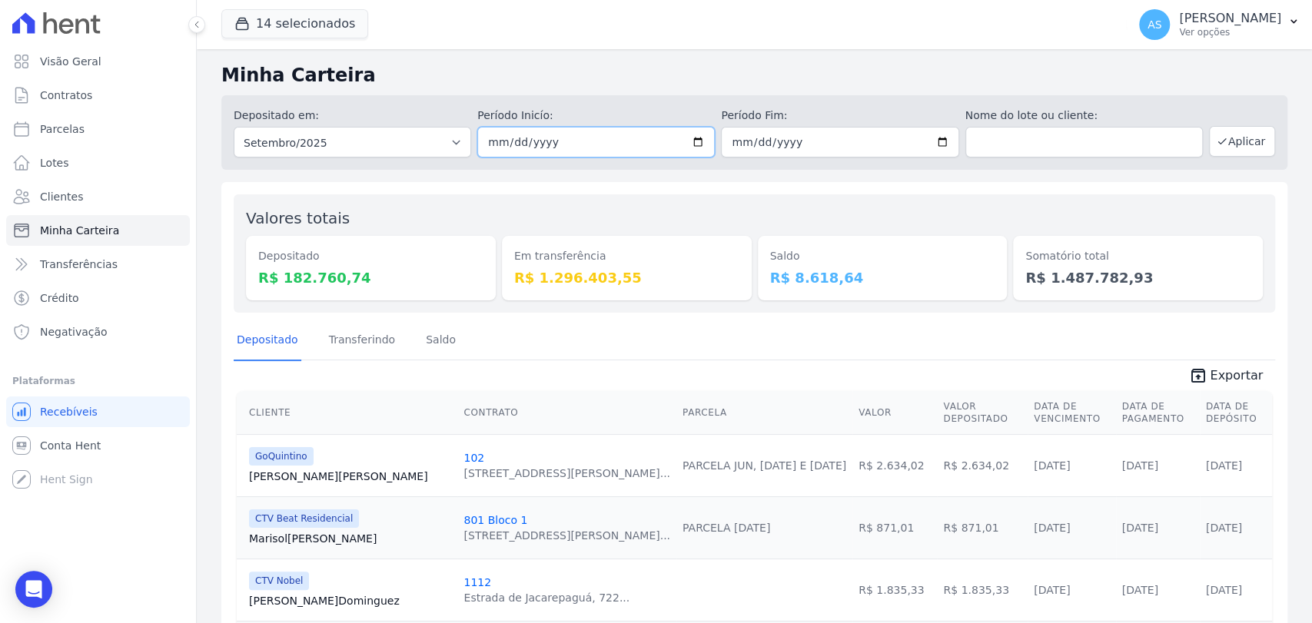
click at [695, 140] on input "2025-09-01" at bounding box center [595, 142] width 237 height 31
type input "[DATE]"
click at [934, 140] on input "2025-09-30" at bounding box center [839, 142] width 237 height 31
type input "[DATE]"
click at [1236, 143] on button "Aplicar" at bounding box center [1242, 141] width 66 height 31
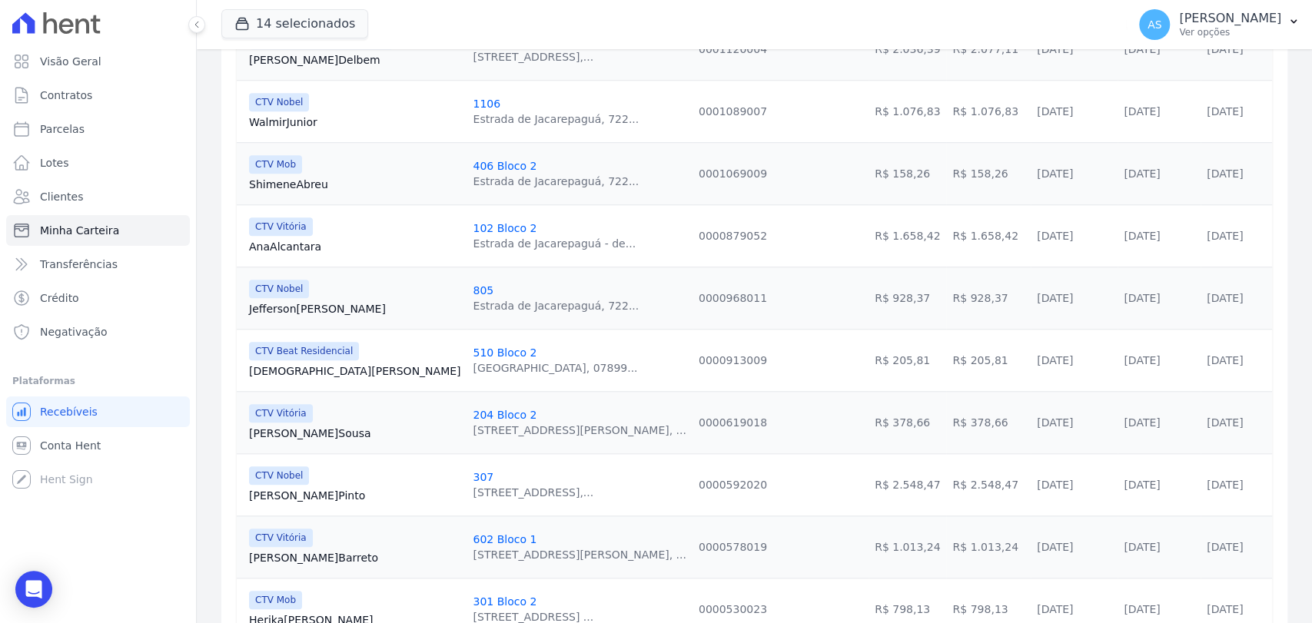
scroll to position [871, 0]
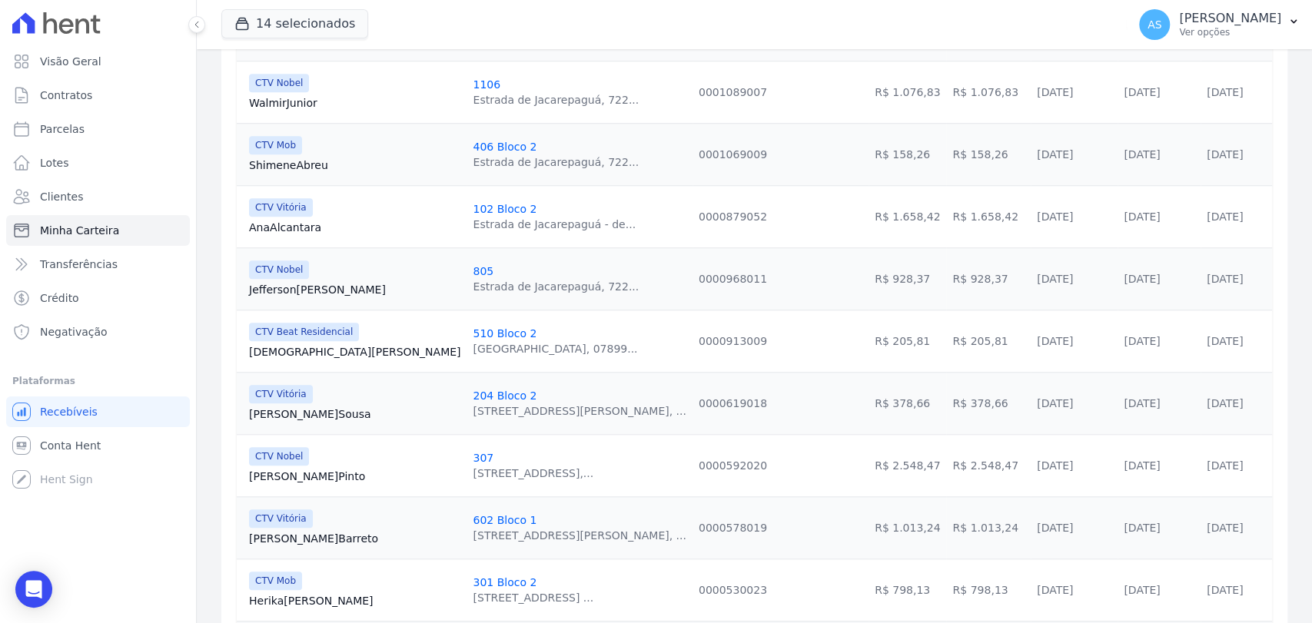
click at [297, 469] on link "Rodrigo Pinto" at bounding box center [354, 476] width 211 height 15
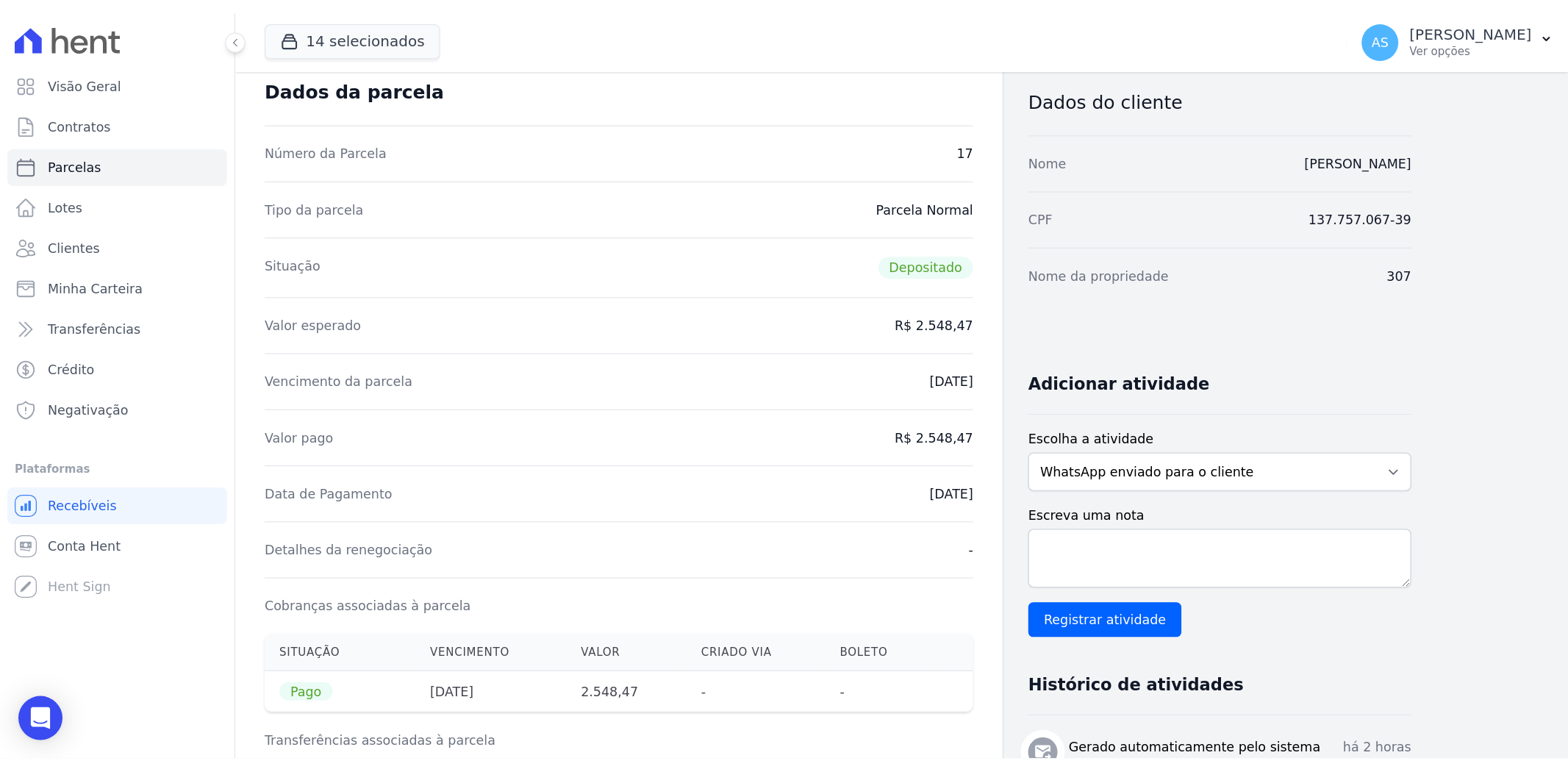
scroll to position [245, 0]
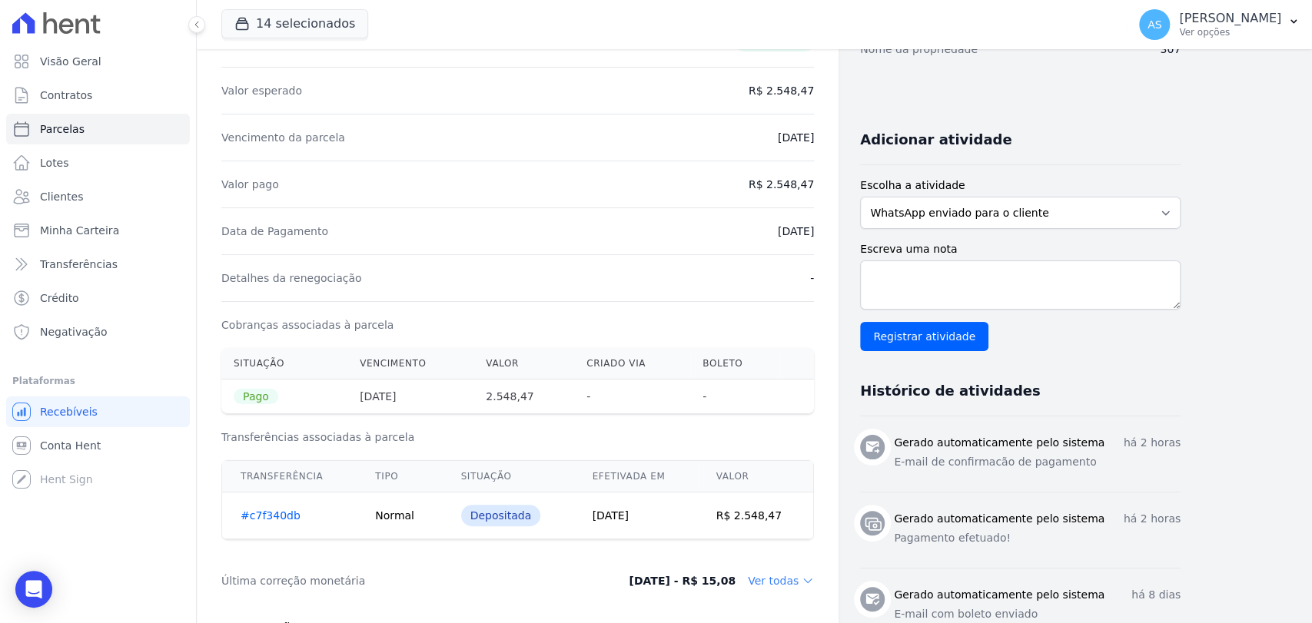
click at [274, 517] on link "#c7f340db" at bounding box center [271, 515] width 60 height 12
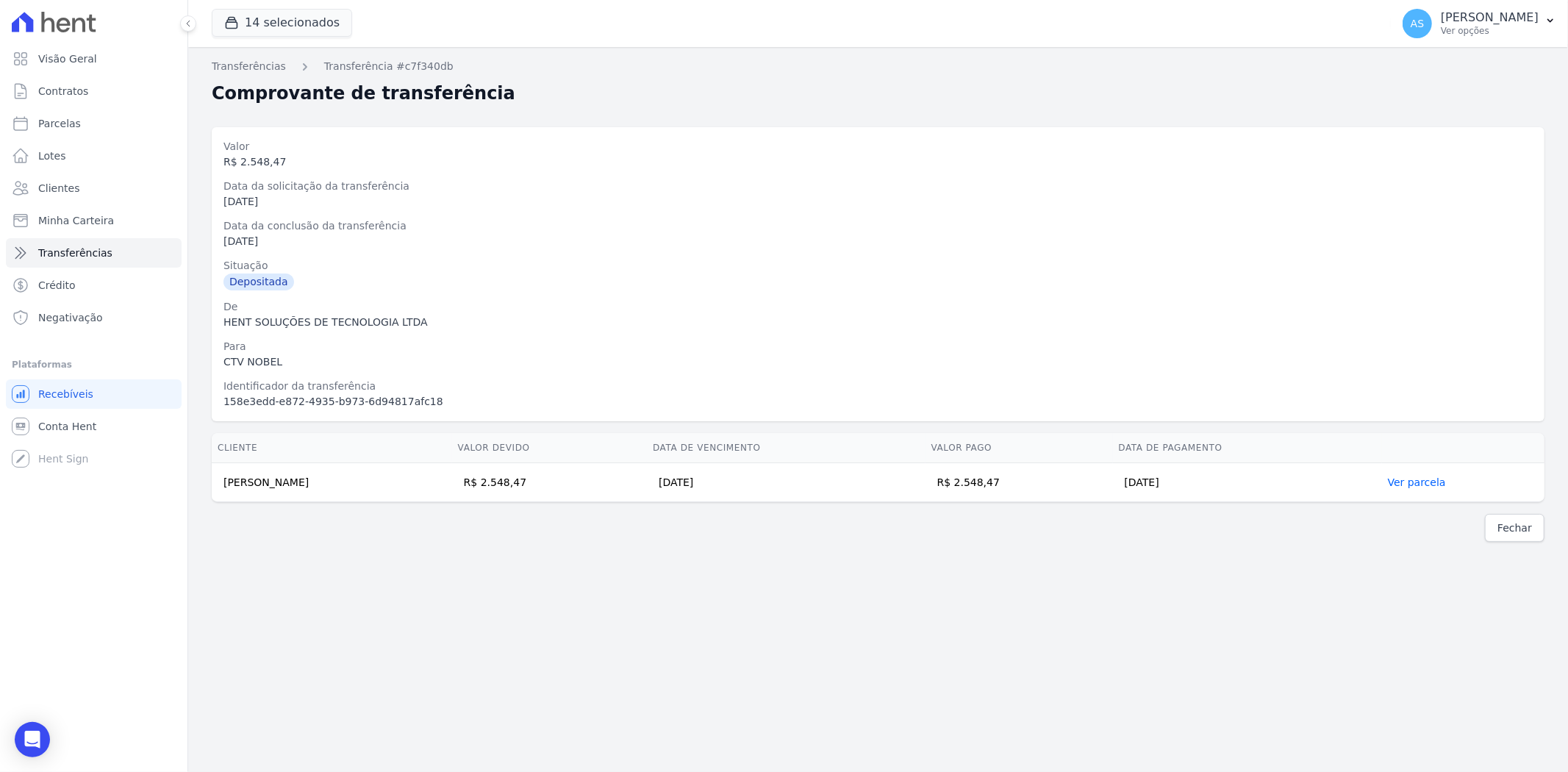
drag, startPoint x: 342, startPoint y: 484, endPoint x: 217, endPoint y: 485, distance: 125.0
click at [217, 485] on td "Rodrigo Sampaio Pinto" at bounding box center [331, 482] width 240 height 39
copy td "Rodrigo Sampaio Pinto"
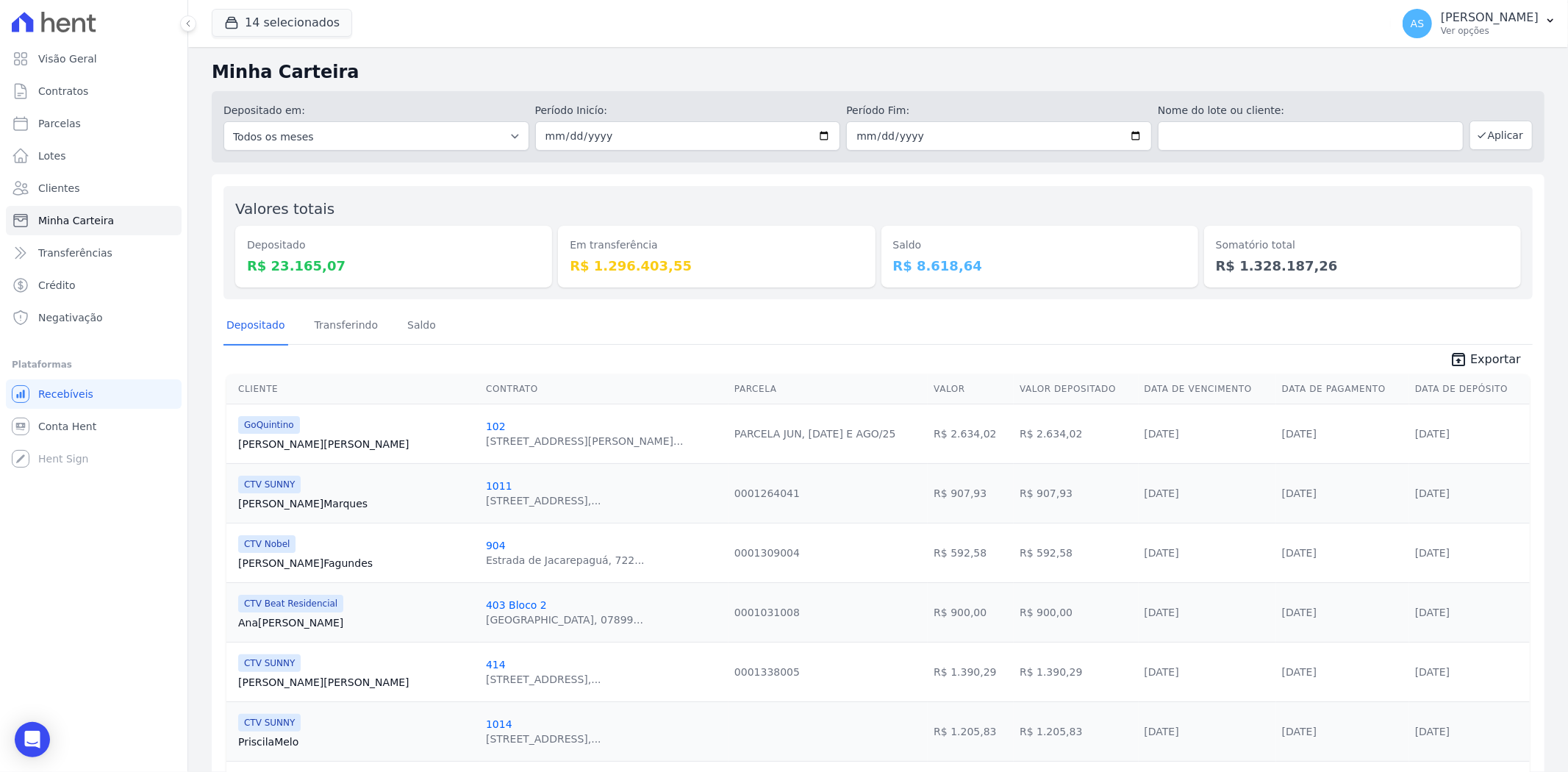
click at [563, 491] on div "1011 [STREET_ADDRESS],..." at bounding box center [604, 493] width 236 height 30
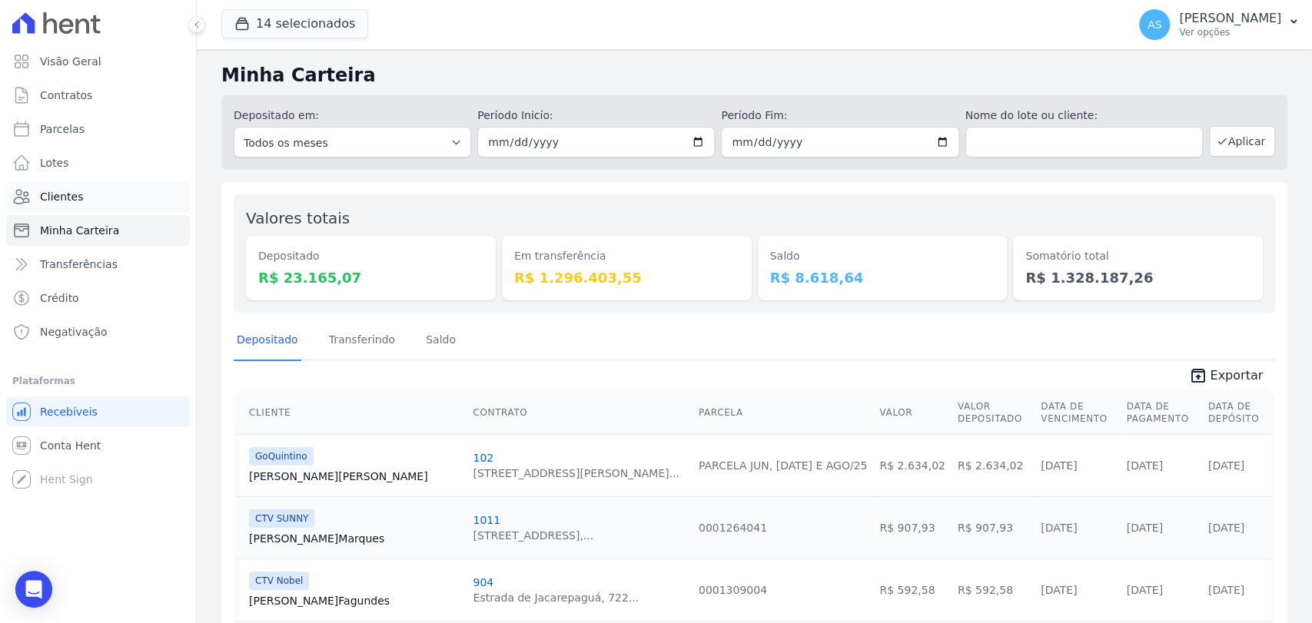
click at [45, 200] on span "Clientes" at bounding box center [61, 196] width 43 height 15
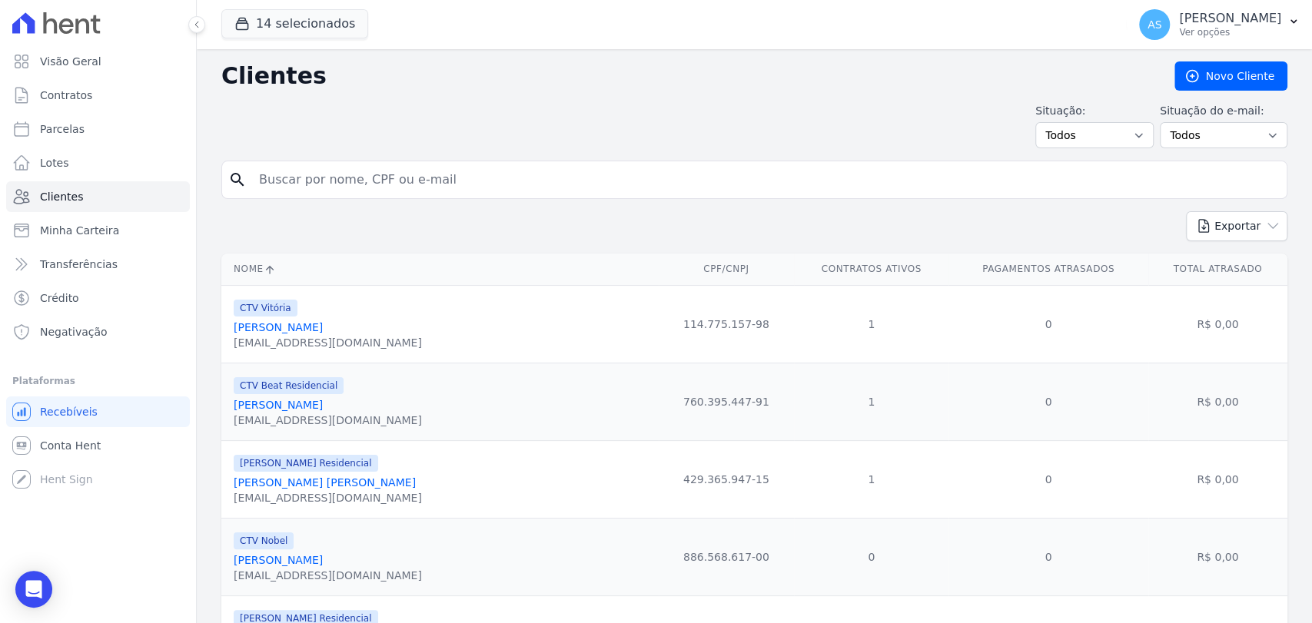
click at [310, 178] on input "search" at bounding box center [765, 179] width 1030 height 31
click at [84, 95] on span "Contratos" at bounding box center [66, 95] width 52 height 15
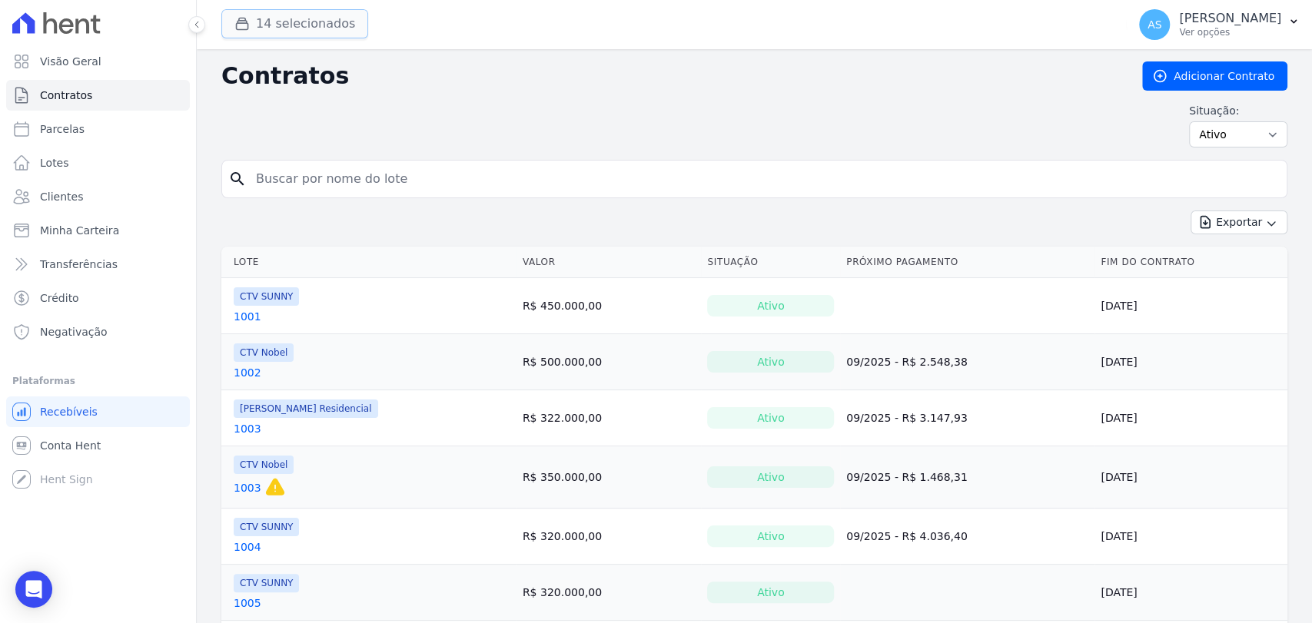
click at [290, 15] on button "14 selecionados" at bounding box center [294, 23] width 147 height 29
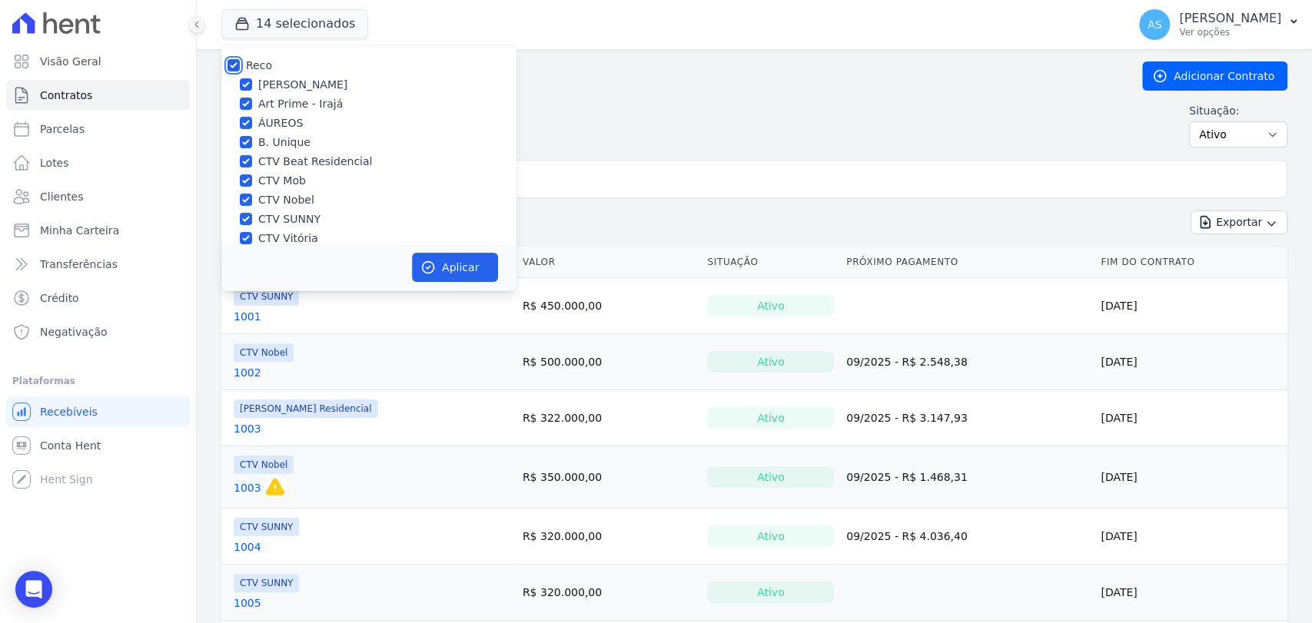
click at [234, 66] on input "Reco" at bounding box center [233, 65] width 12 height 12
checkbox input "false"
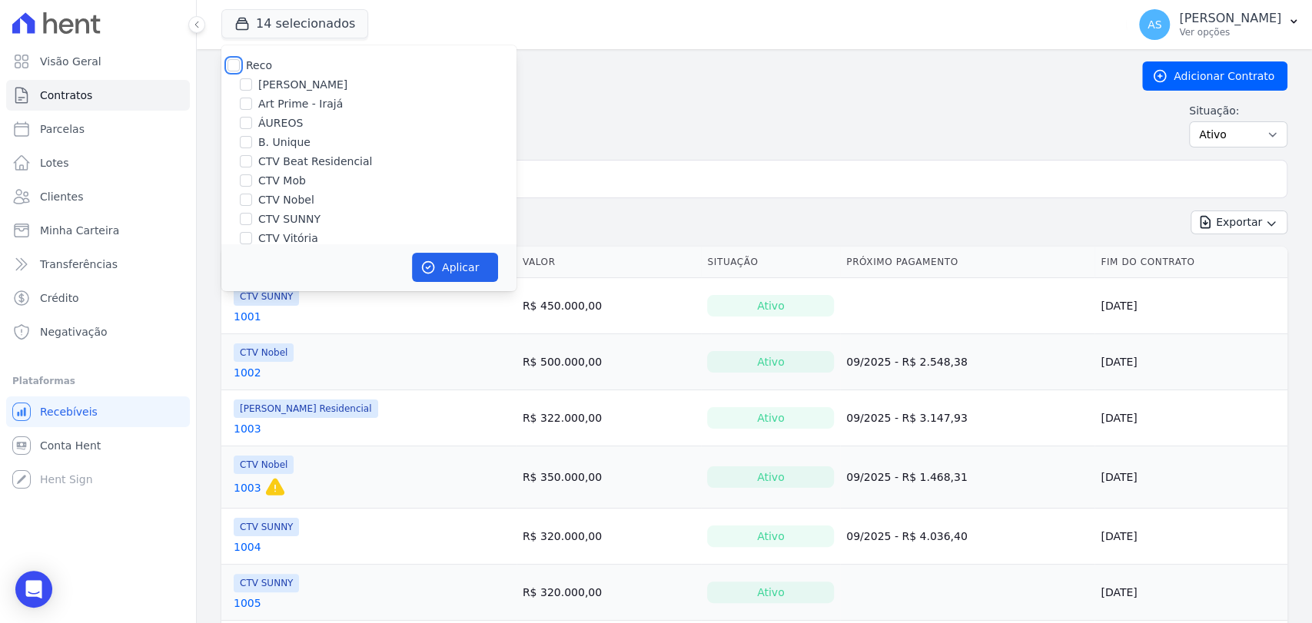
checkbox input "false"
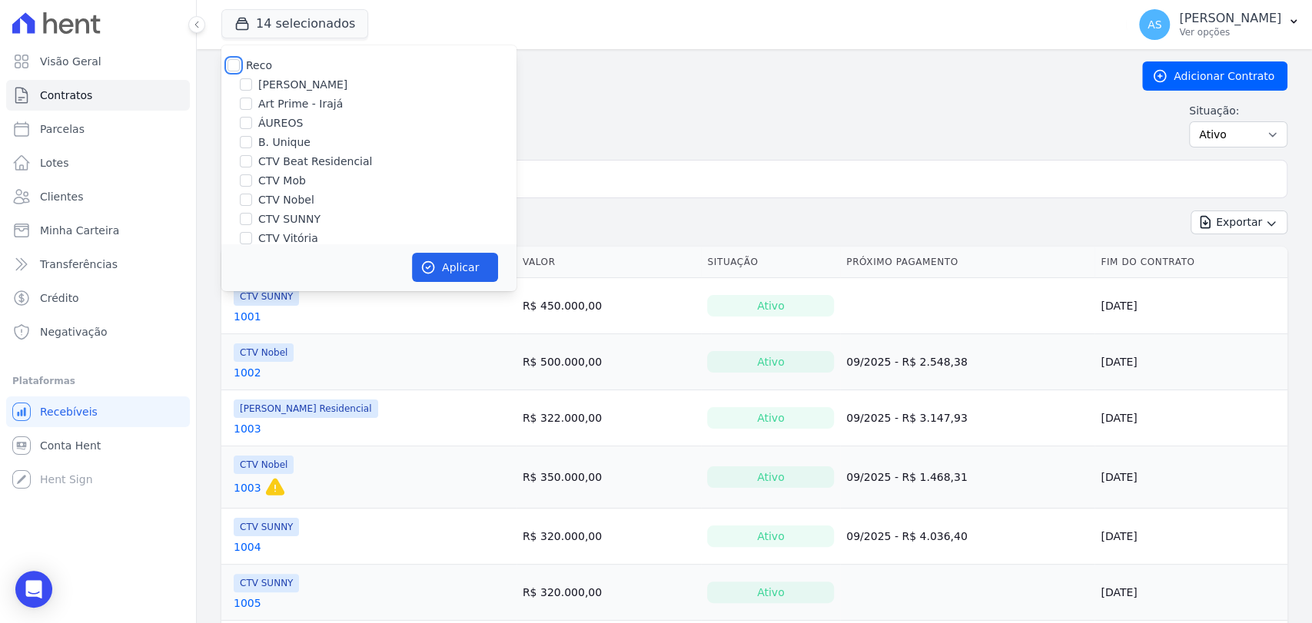
checkbox input "false"
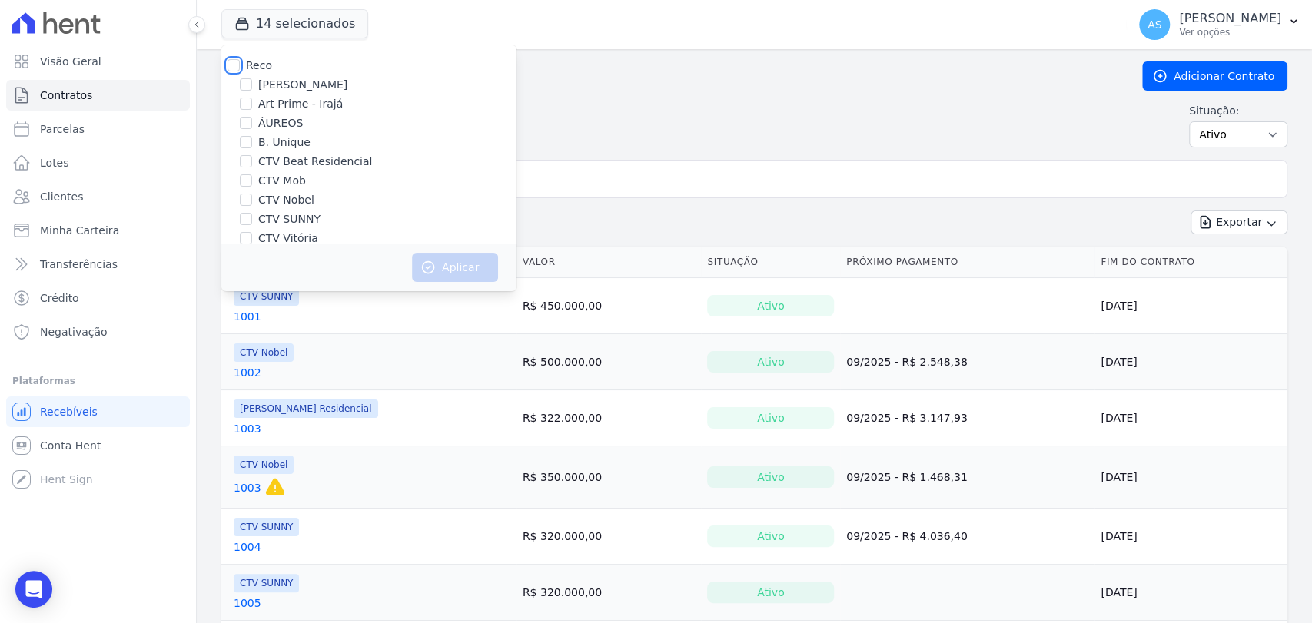
checkbox input "false"
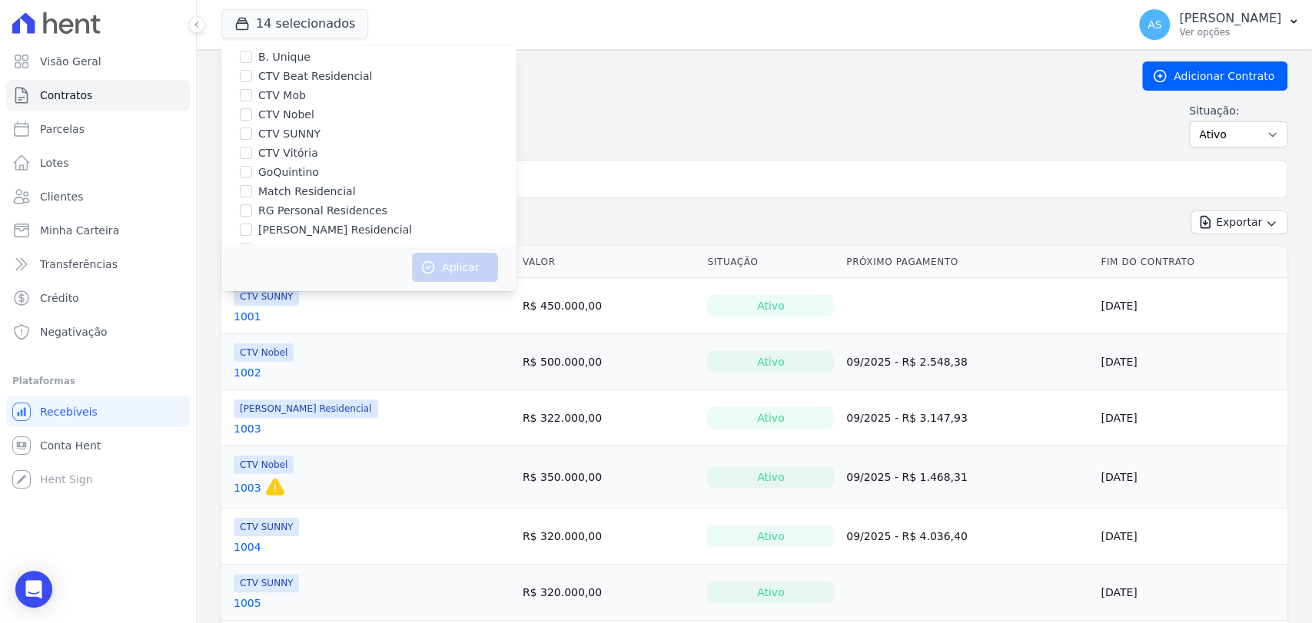
click at [287, 210] on label "RG Personal Residences" at bounding box center [322, 211] width 129 height 16
click at [252, 210] on input "RG Personal Residences" at bounding box center [246, 210] width 12 height 12
checkbox input "true"
click at [436, 263] on button "Aplicar" at bounding box center [455, 267] width 86 height 29
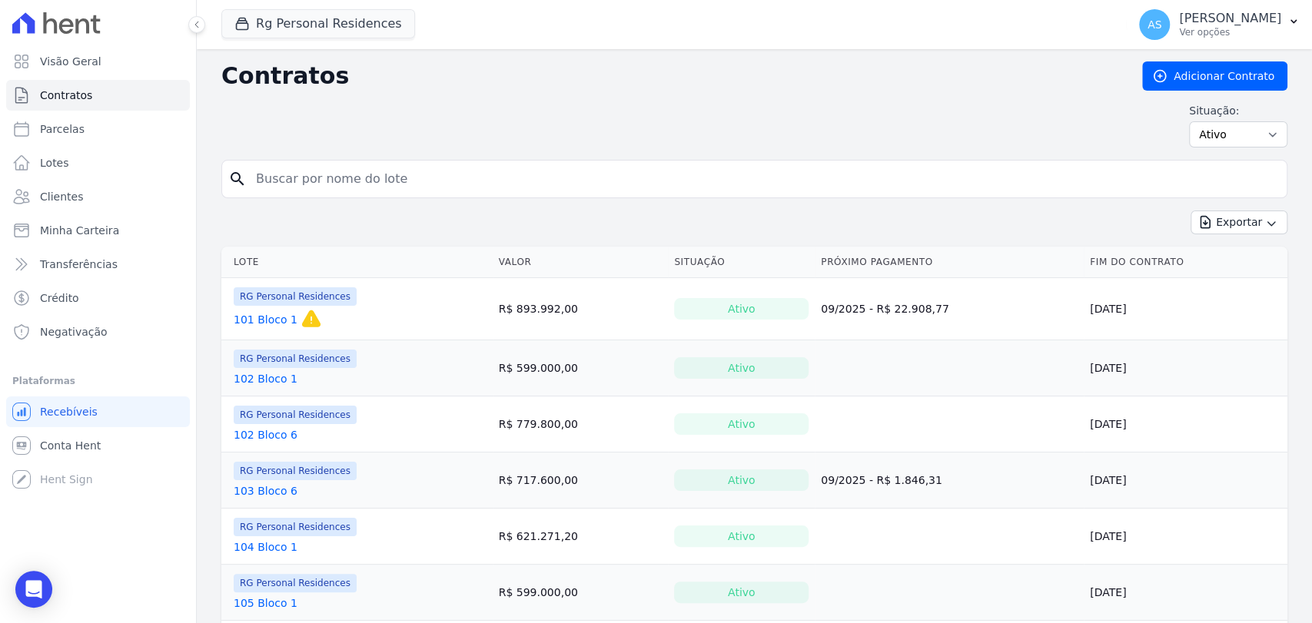
click at [293, 179] on input "search" at bounding box center [764, 179] width 1034 height 31
type input "608"
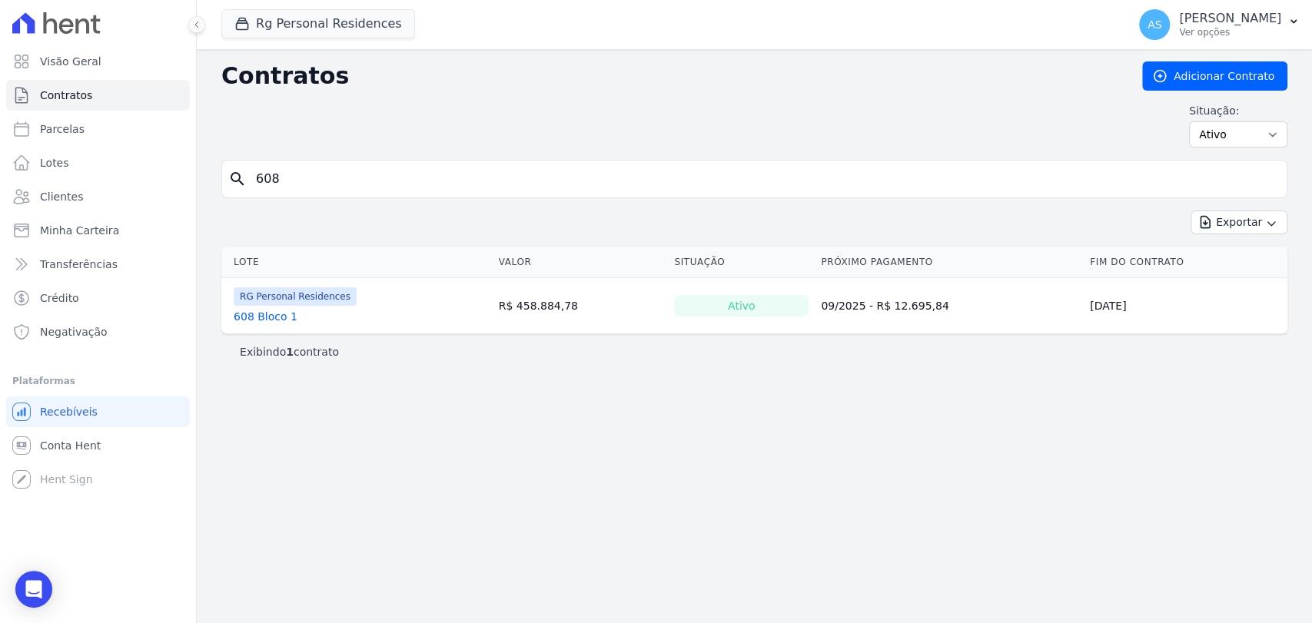
click at [265, 321] on link "608 Bloco 1" at bounding box center [266, 316] width 64 height 15
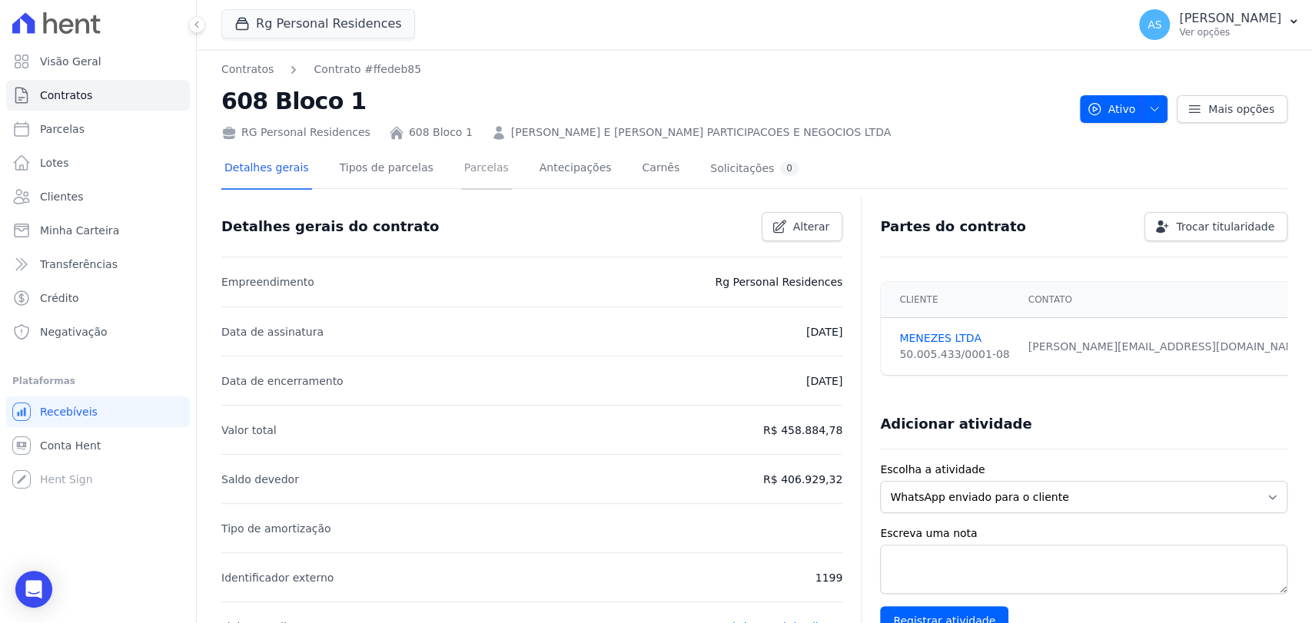
click at [474, 173] on link "Parcelas" at bounding box center [486, 169] width 51 height 41
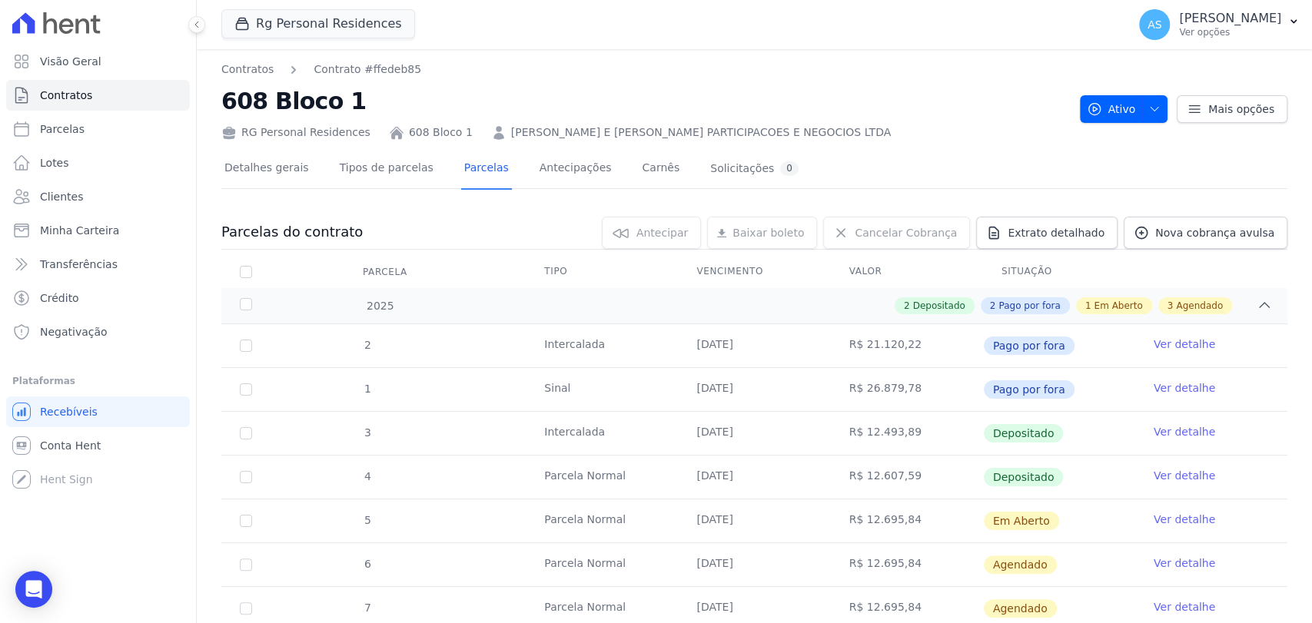
click at [1167, 516] on link "Ver detalhe" at bounding box center [1183, 519] width 61 height 15
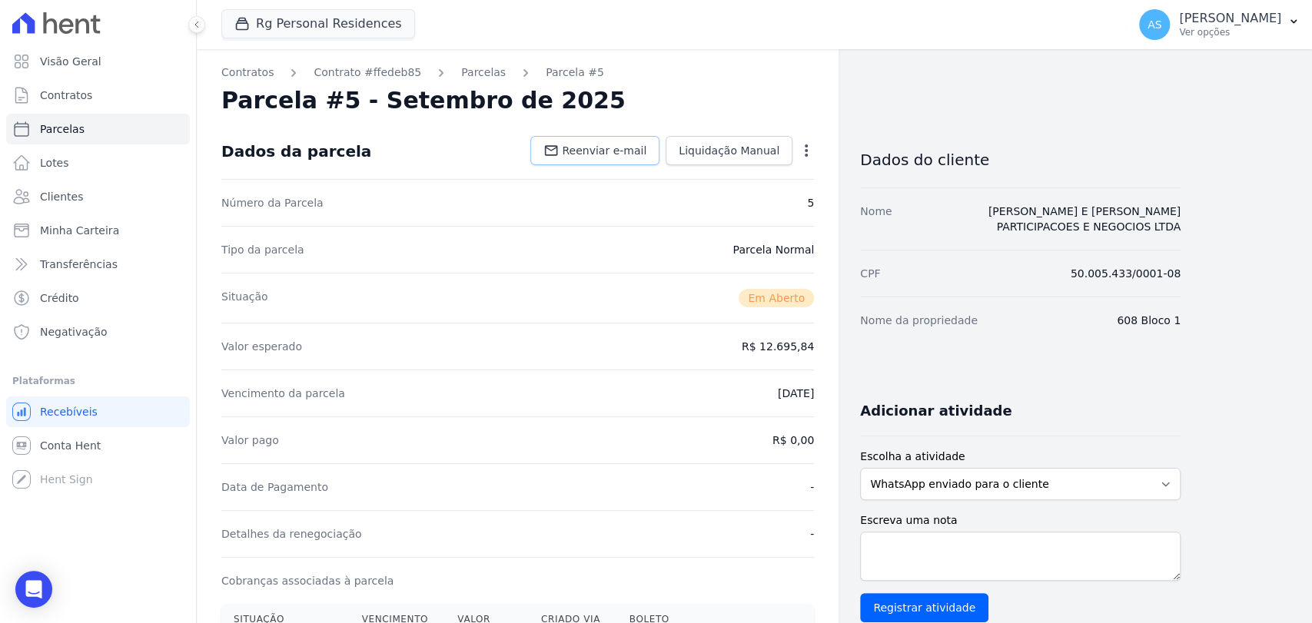
click at [623, 150] on span "Reenviar e-mail" at bounding box center [604, 150] width 85 height 15
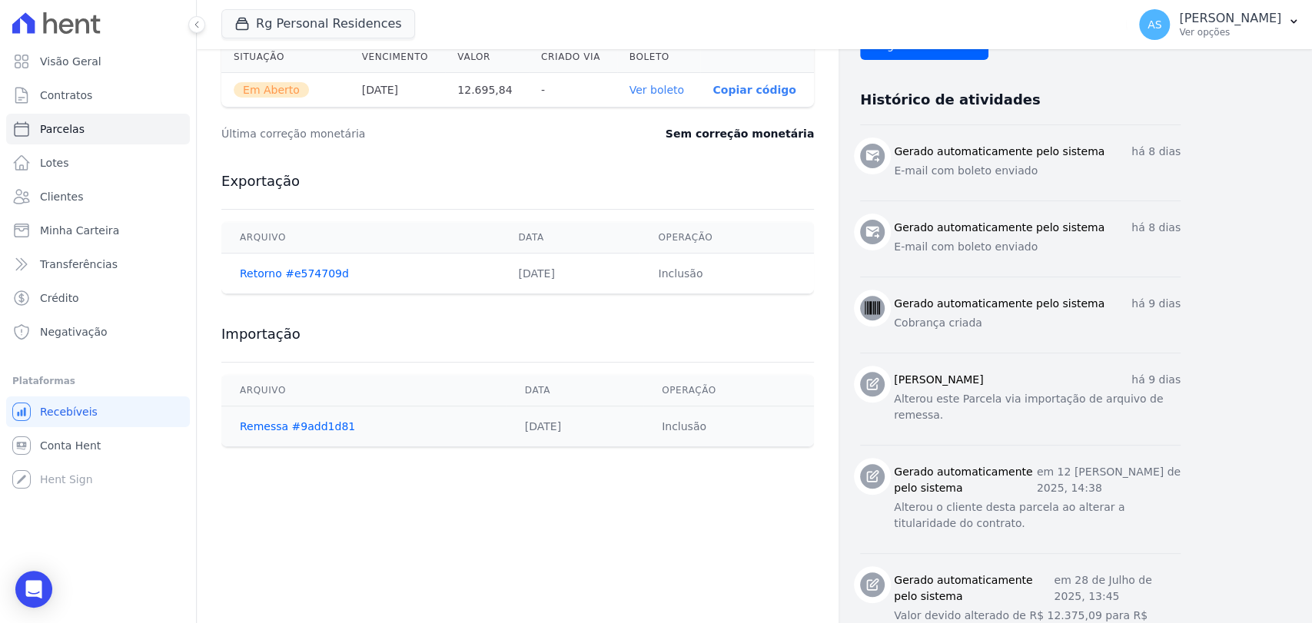
scroll to position [577, 0]
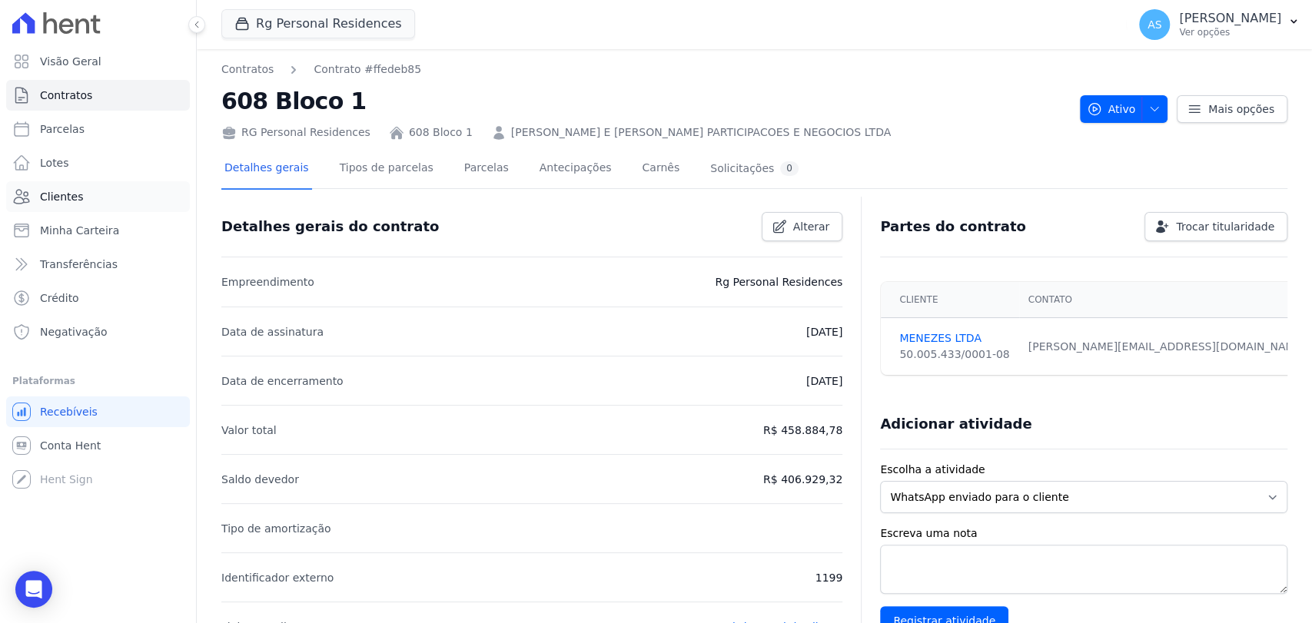
click at [62, 194] on span "Clientes" at bounding box center [61, 196] width 43 height 15
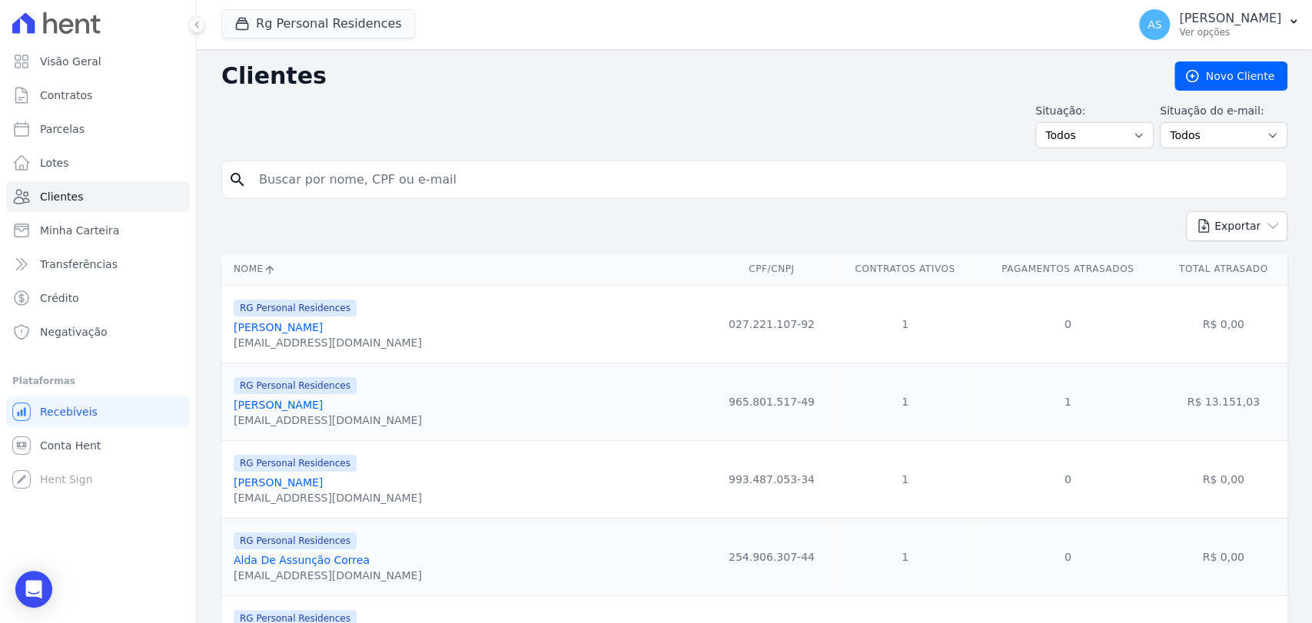
click at [304, 184] on input "search" at bounding box center [765, 179] width 1030 height 31
type input "bruno al,"
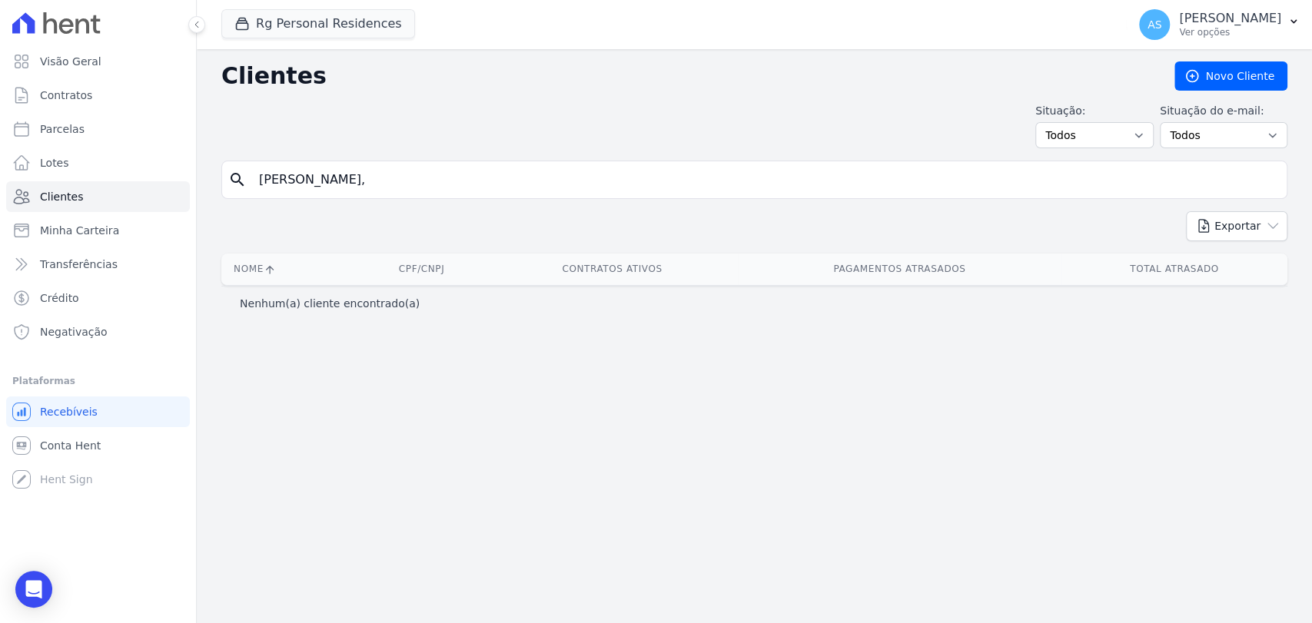
click at [336, 190] on input "bruno al," at bounding box center [765, 179] width 1030 height 31
type input "Bruno Almeida dos Santos"
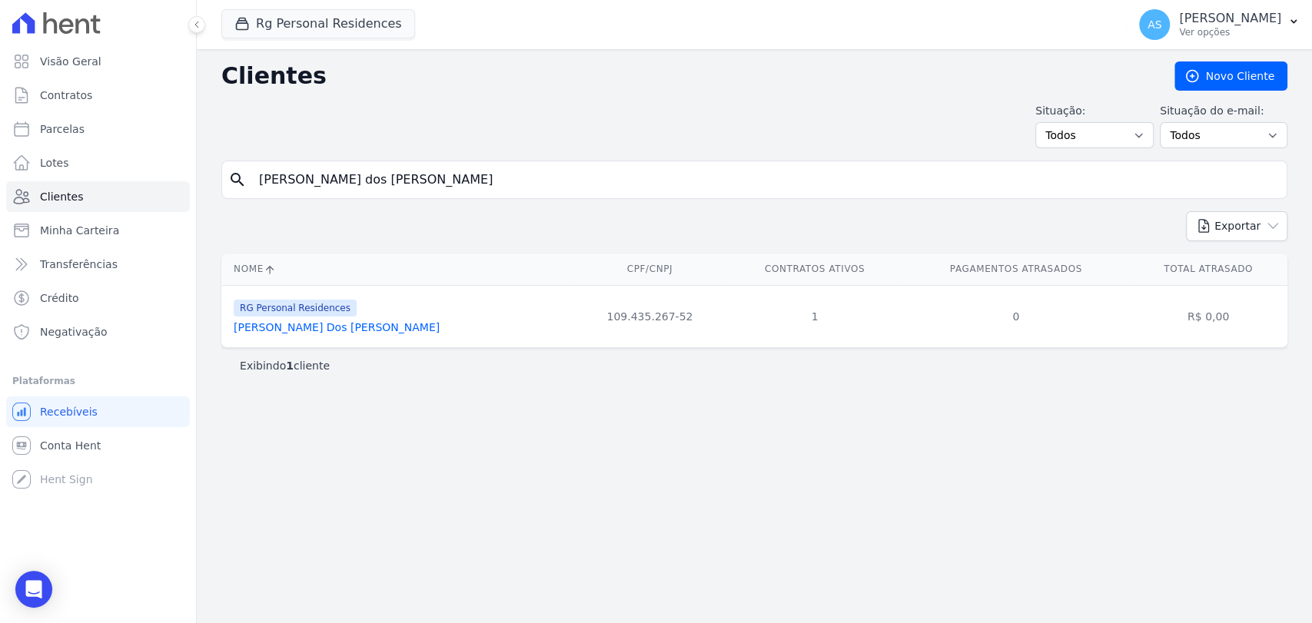
click at [309, 333] on link "Bruno Almeida Dos Santos" at bounding box center [337, 327] width 206 height 12
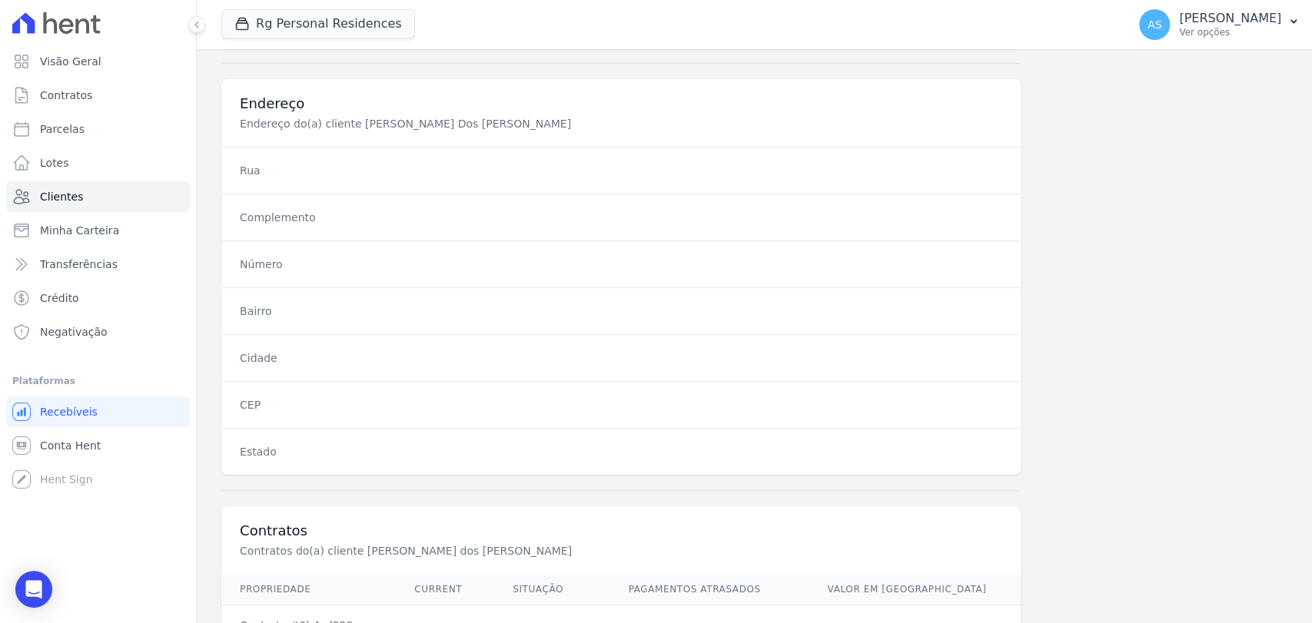
scroll to position [811, 0]
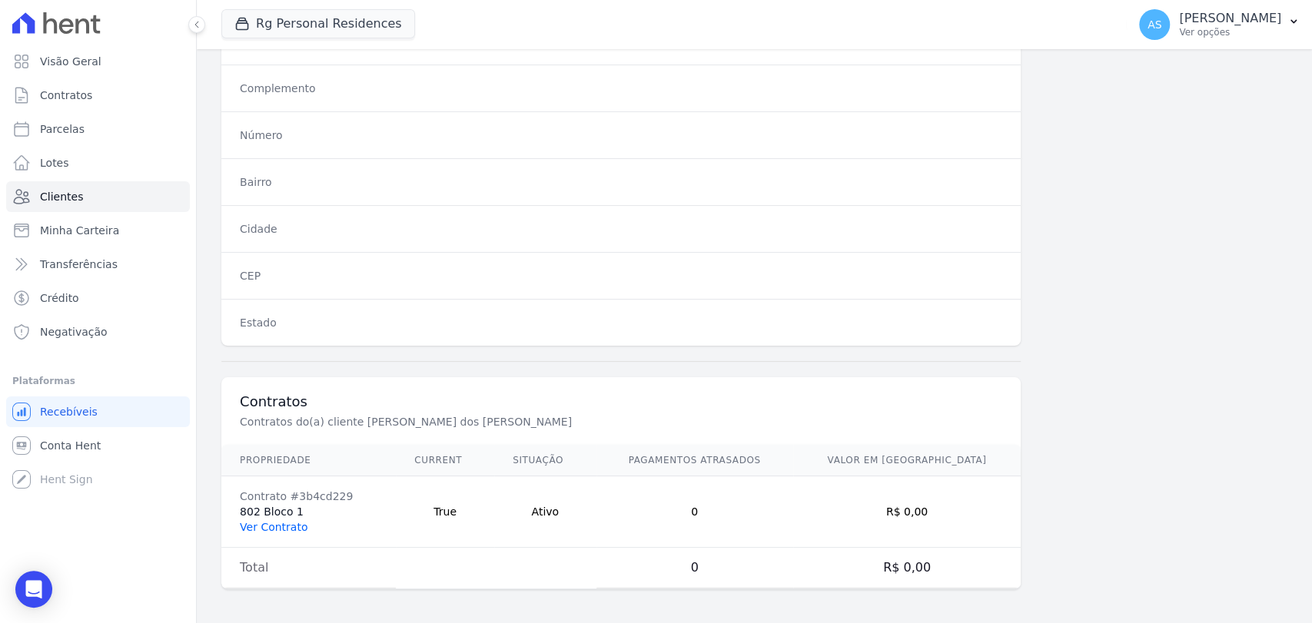
click at [269, 523] on link "Ver Contrato" at bounding box center [274, 527] width 68 height 12
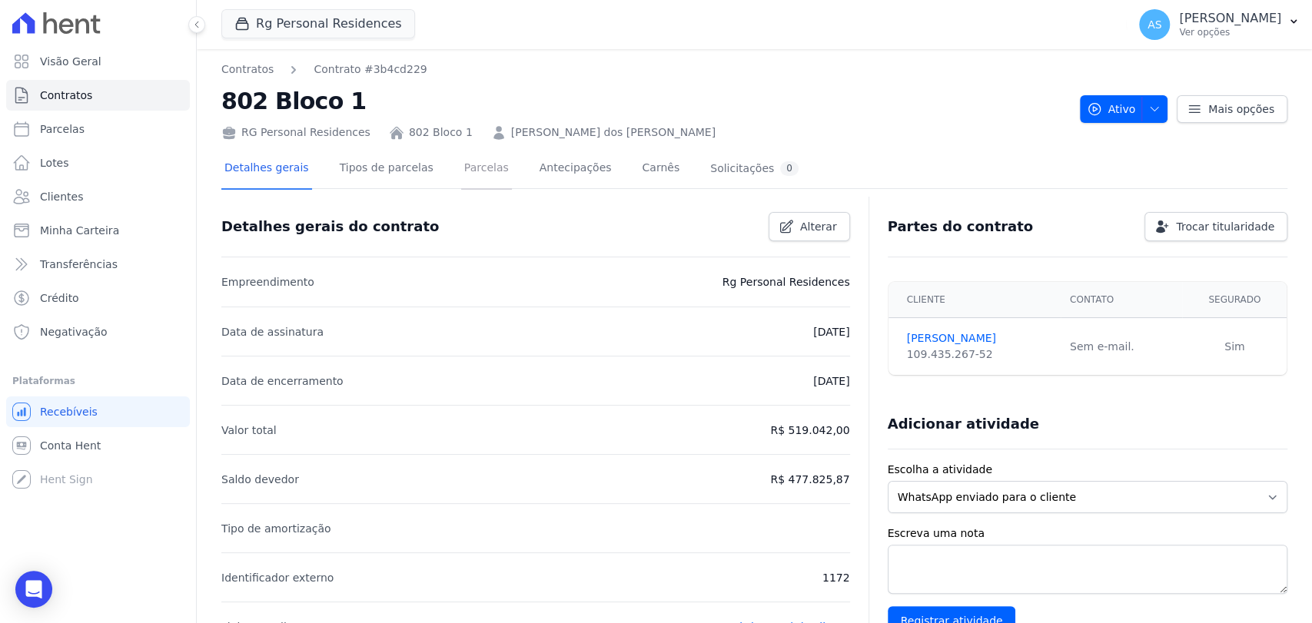
click at [466, 172] on link "Parcelas" at bounding box center [486, 169] width 51 height 41
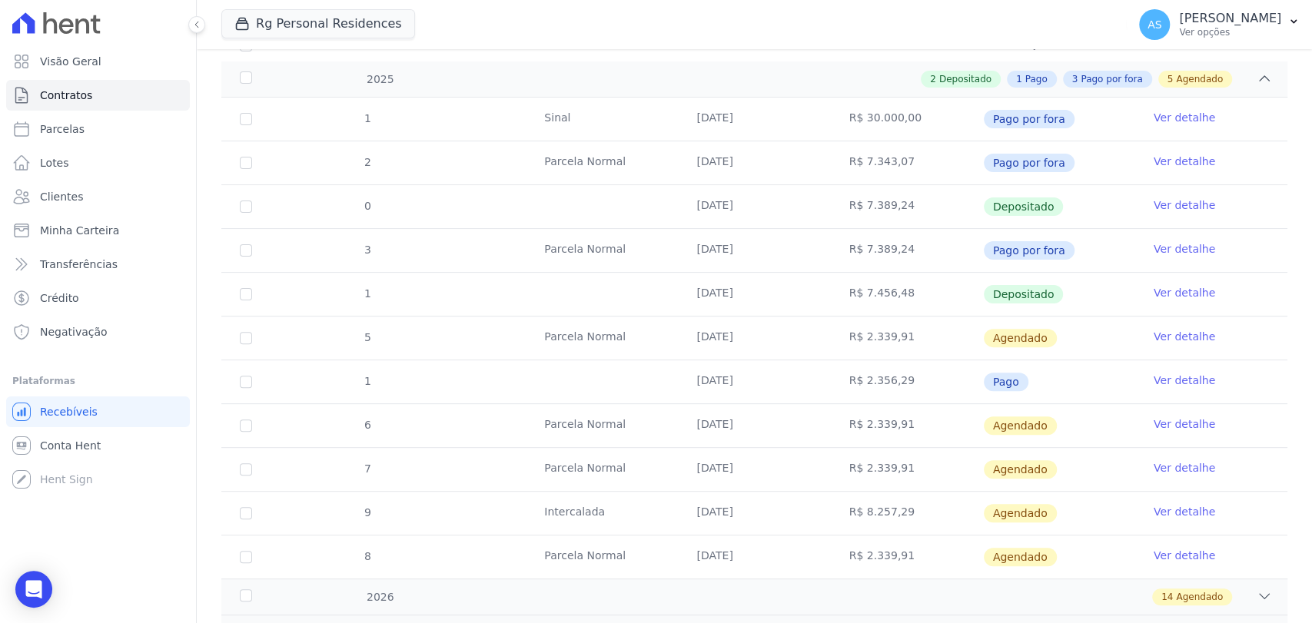
scroll to position [164, 0]
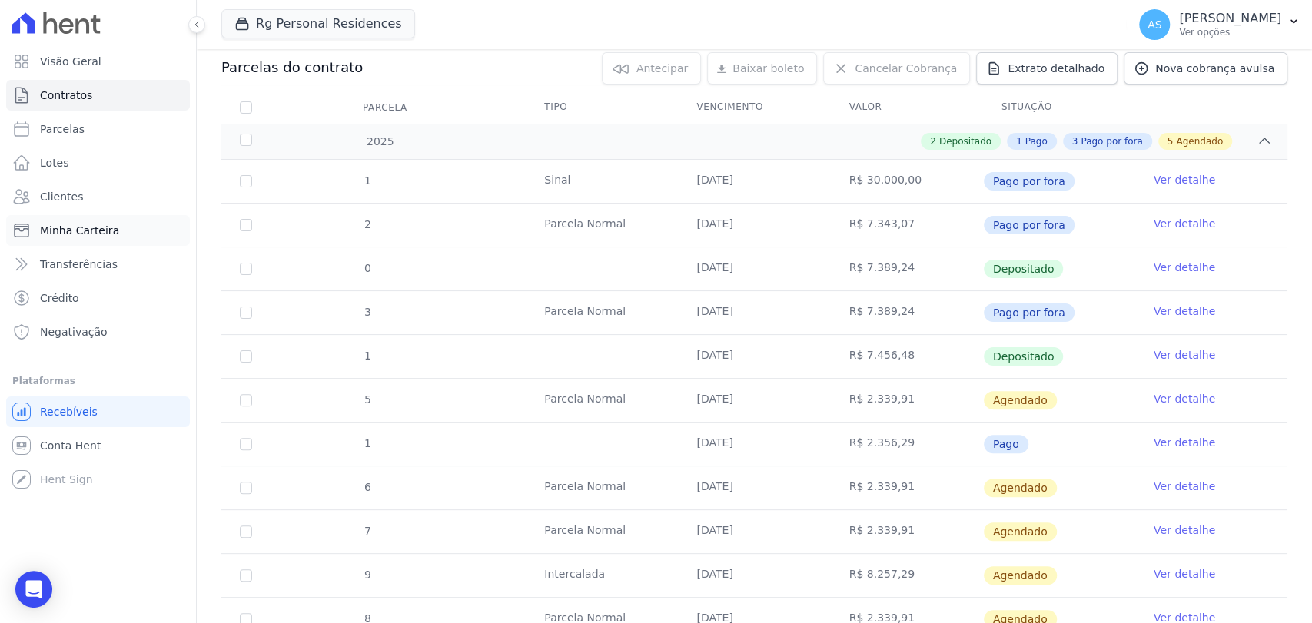
click at [65, 234] on span "Minha Carteira" at bounding box center [79, 230] width 79 height 15
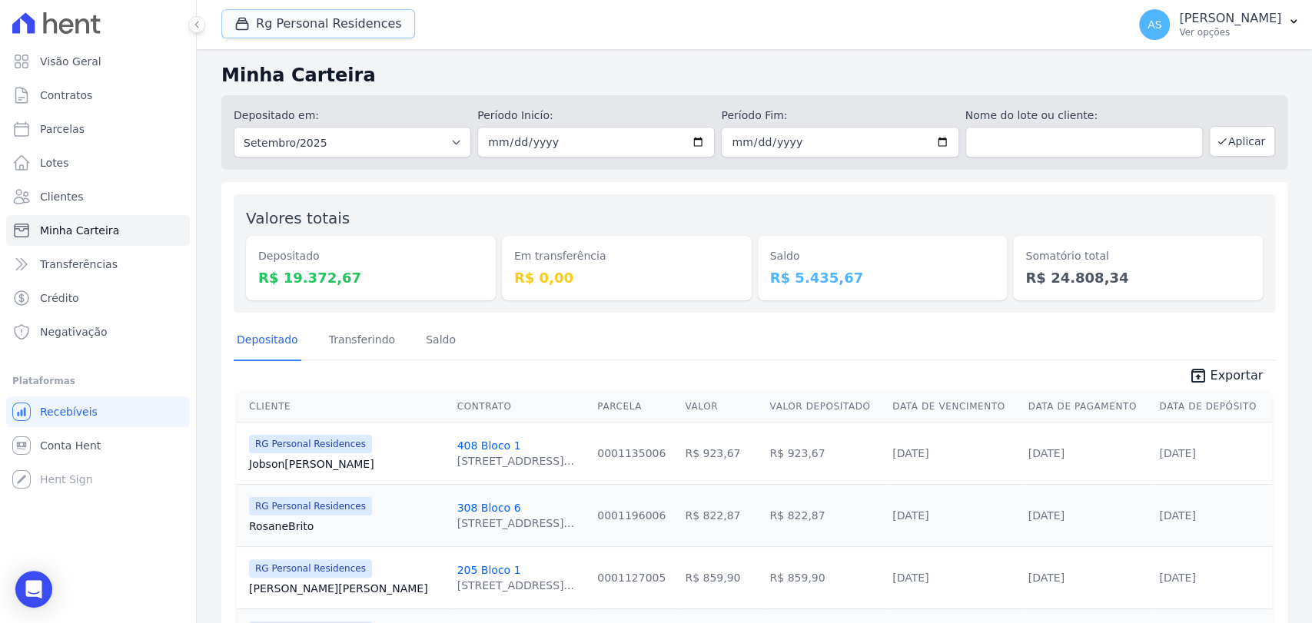
click at [290, 27] on button "Rg Personal Residences" at bounding box center [318, 23] width 194 height 29
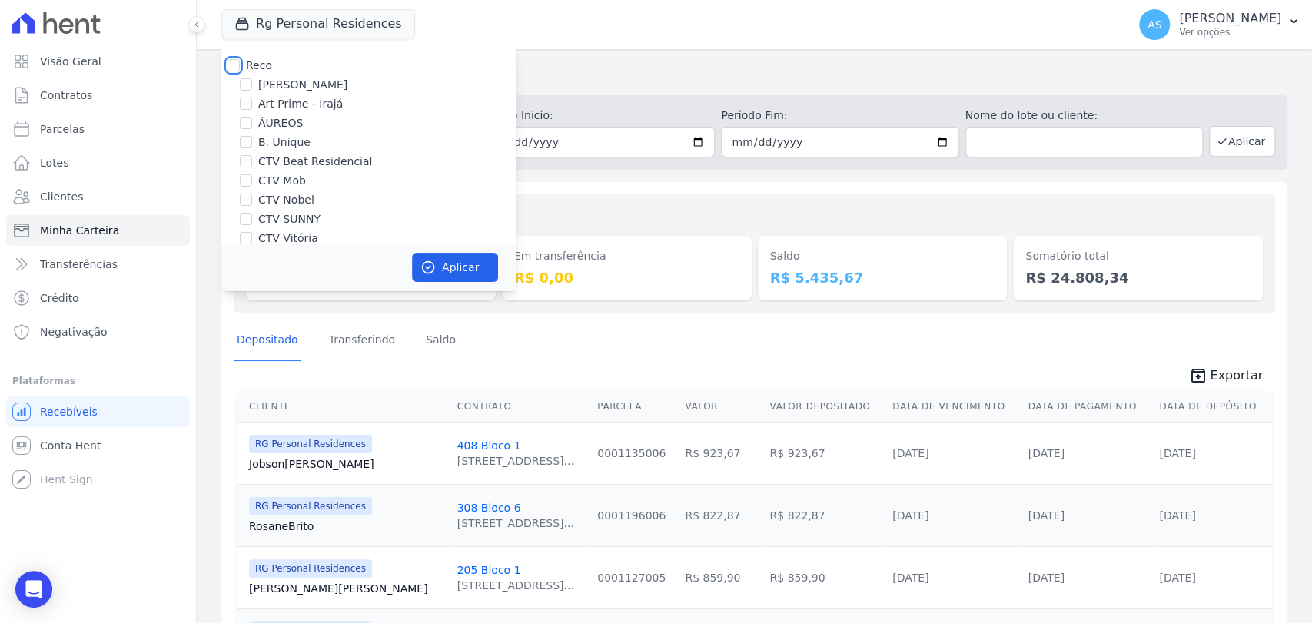
click at [235, 69] on input "Reco" at bounding box center [233, 65] width 12 height 12
checkbox input "true"
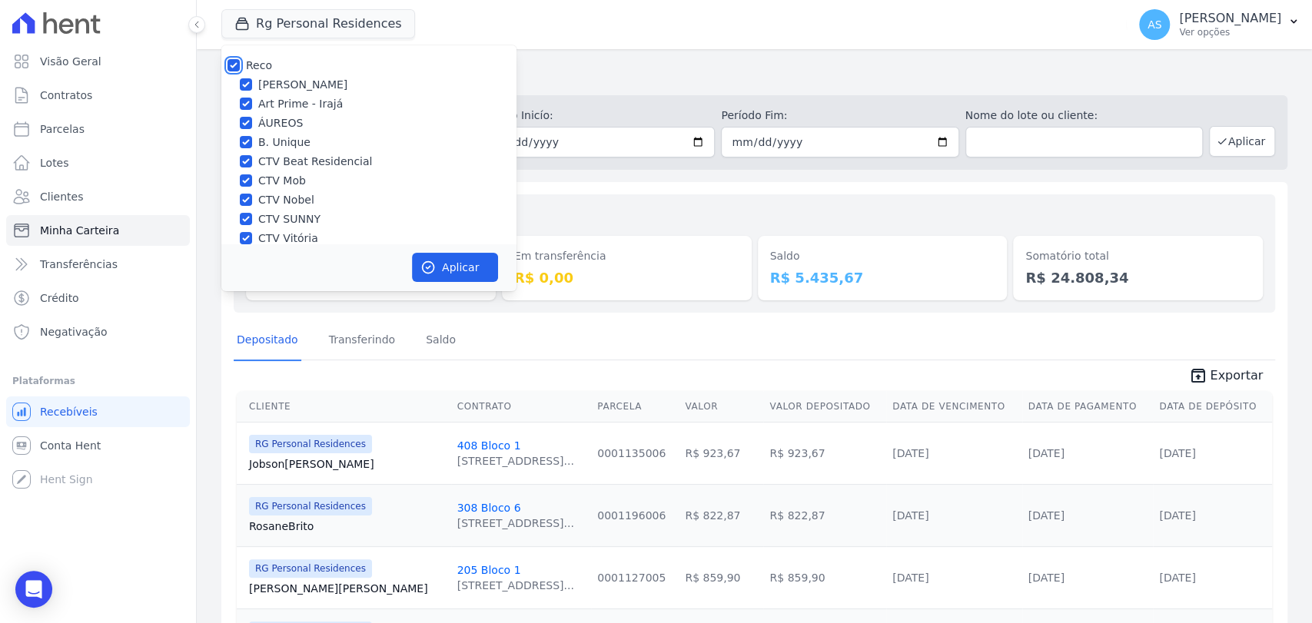
checkbox input "true"
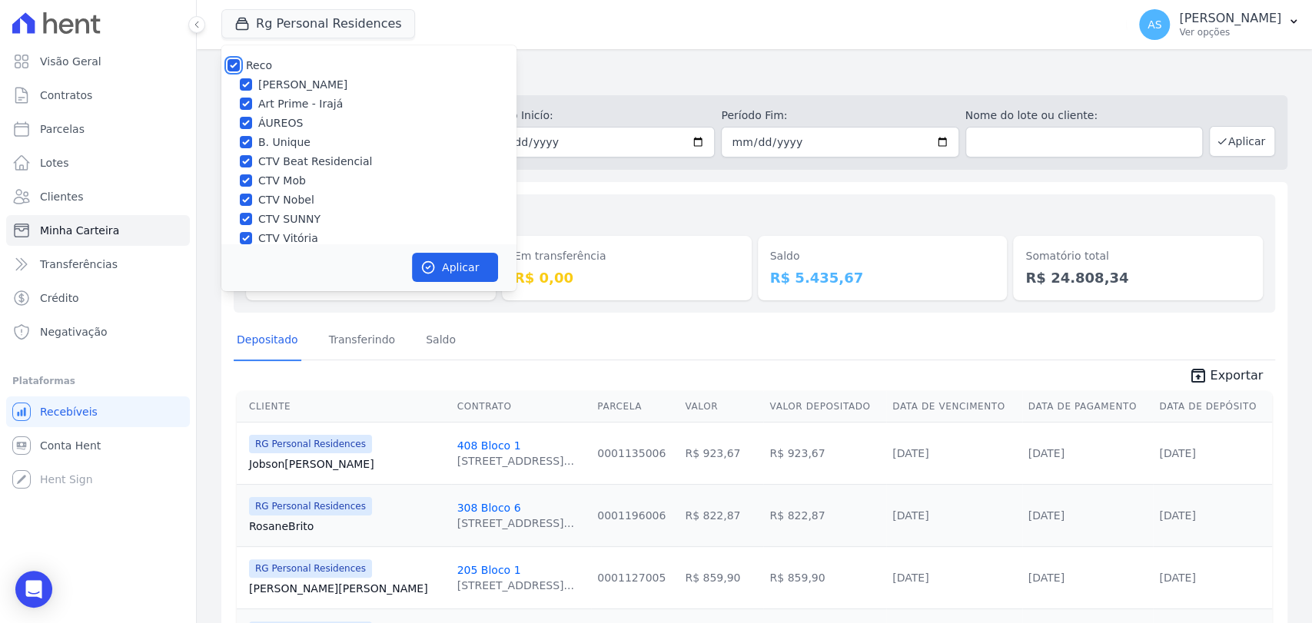
checkbox input "true"
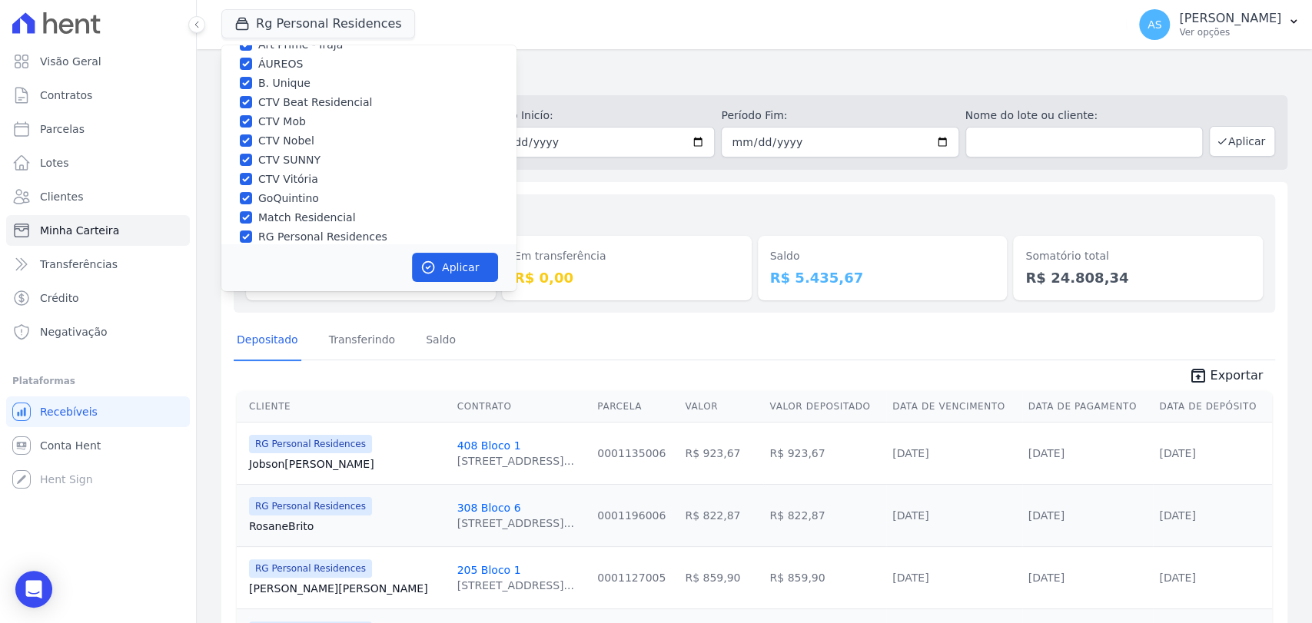
scroll to position [146, 0]
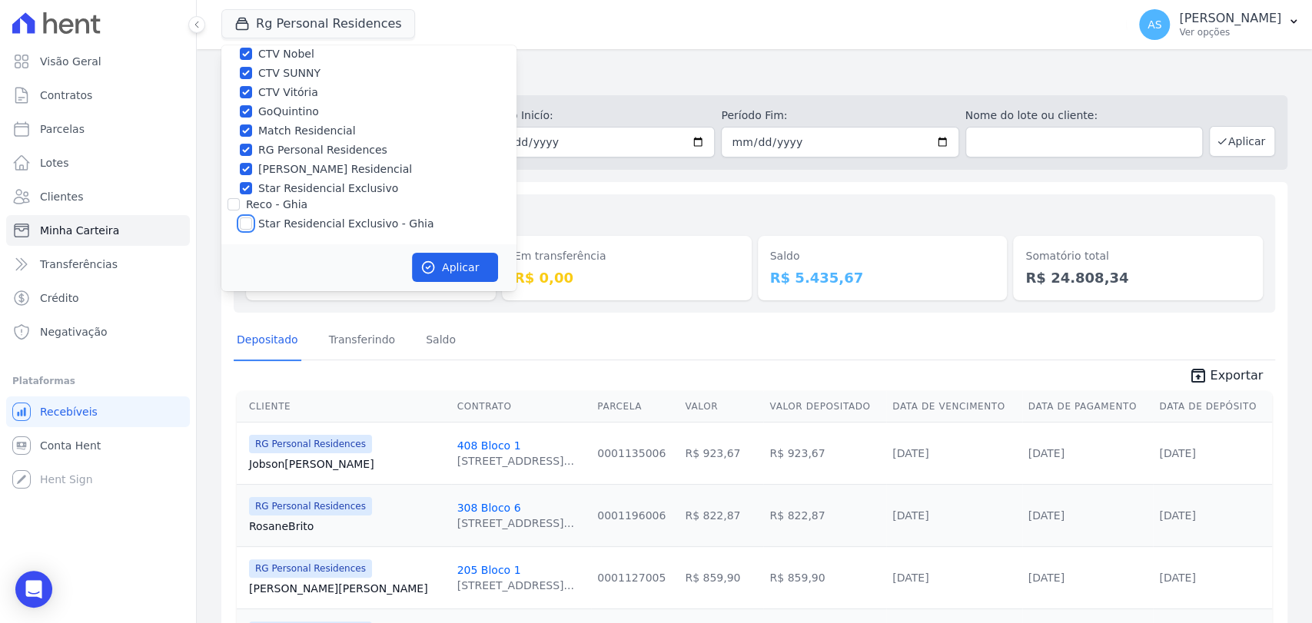
click at [249, 219] on input "Star Residencial Exclusivo - Ghia" at bounding box center [246, 223] width 12 height 12
checkbox input "true"
click at [460, 277] on button "Aplicar" at bounding box center [455, 267] width 86 height 29
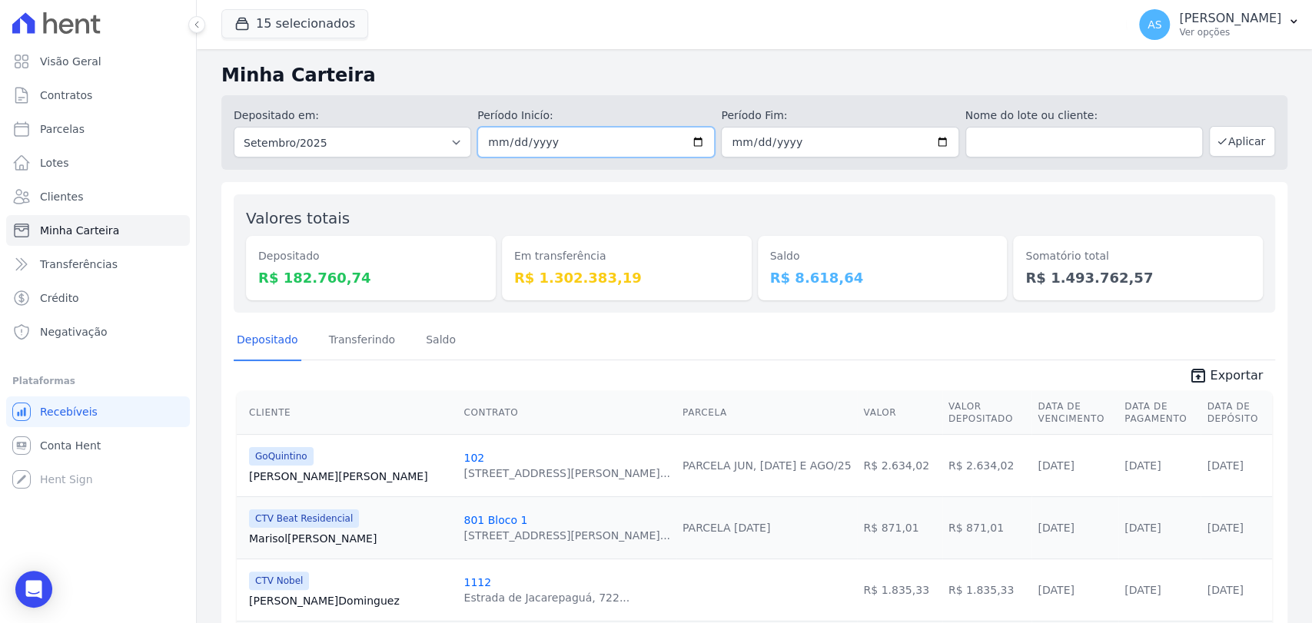
click at [691, 142] on input "2025-09-01" at bounding box center [595, 142] width 237 height 31
type input "[DATE]"
click at [931, 136] on input "2025-09-30" at bounding box center [839, 142] width 237 height 31
type input "[DATE]"
click at [1227, 138] on button "Aplicar" at bounding box center [1242, 141] width 66 height 31
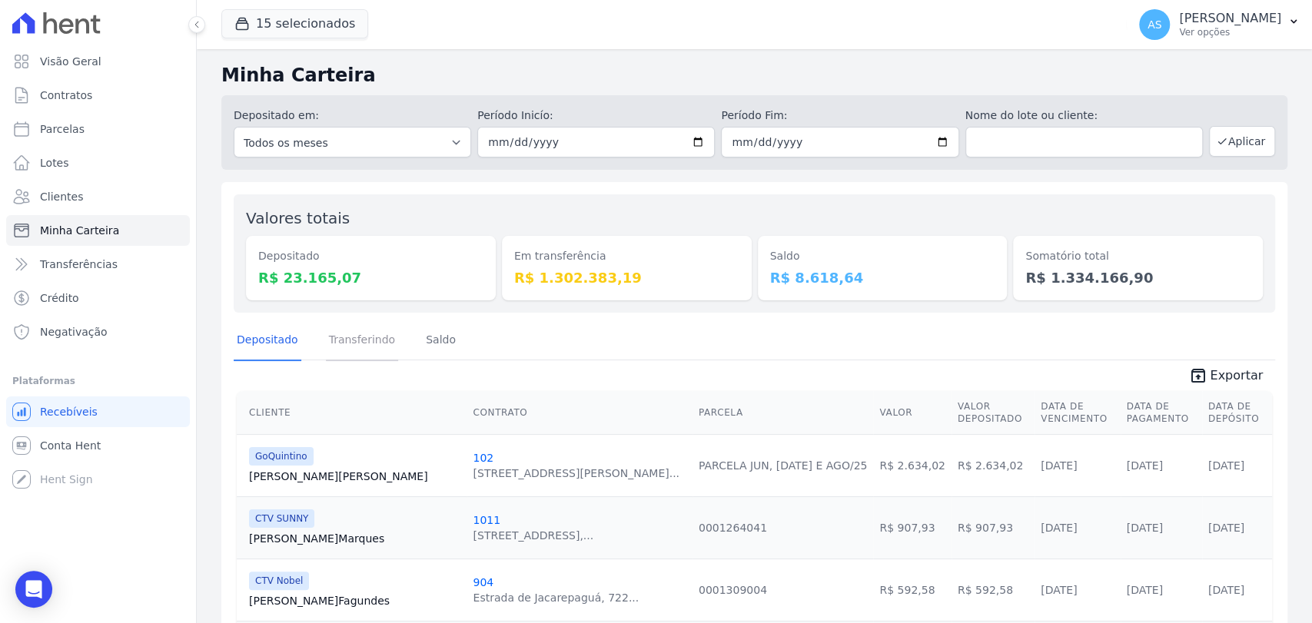
click at [359, 340] on link "Transferindo" at bounding box center [362, 341] width 73 height 40
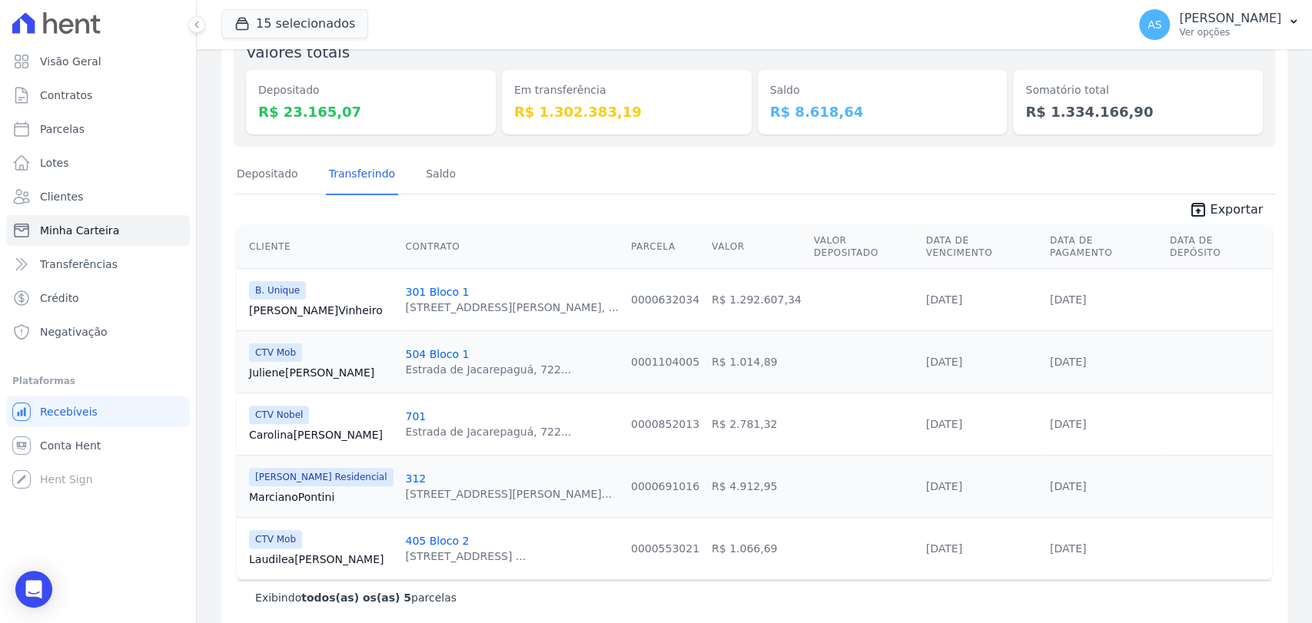
scroll to position [171, 0]
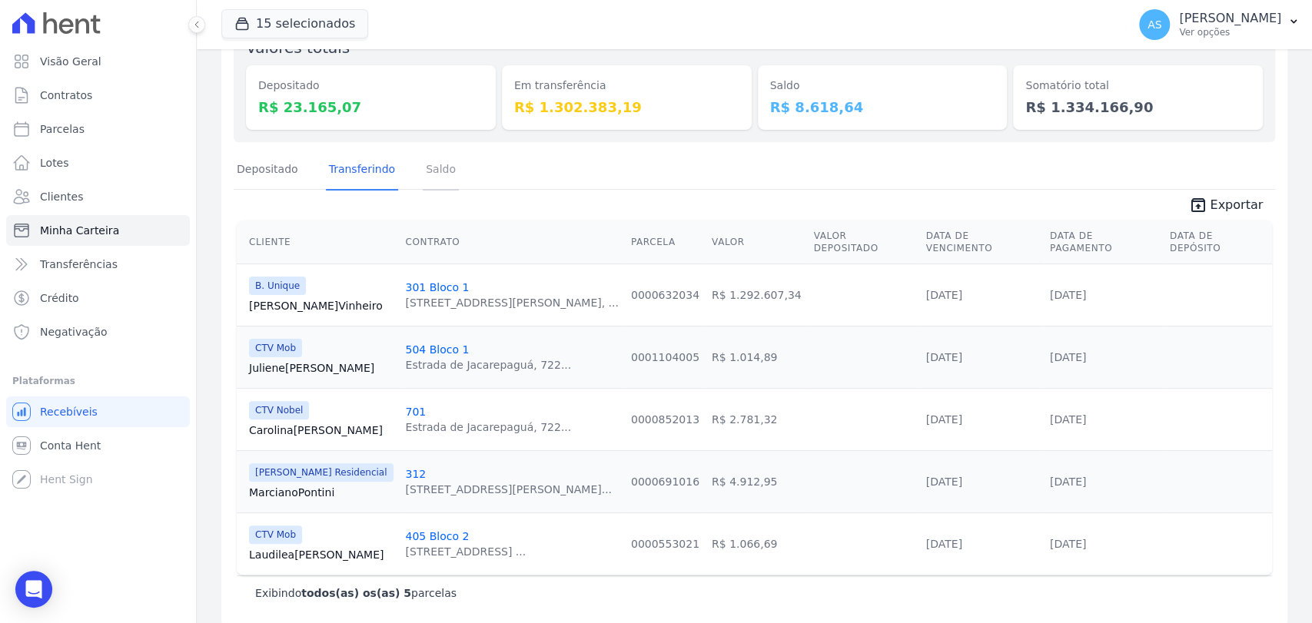
click at [435, 172] on link "Saldo" at bounding box center [441, 171] width 36 height 40
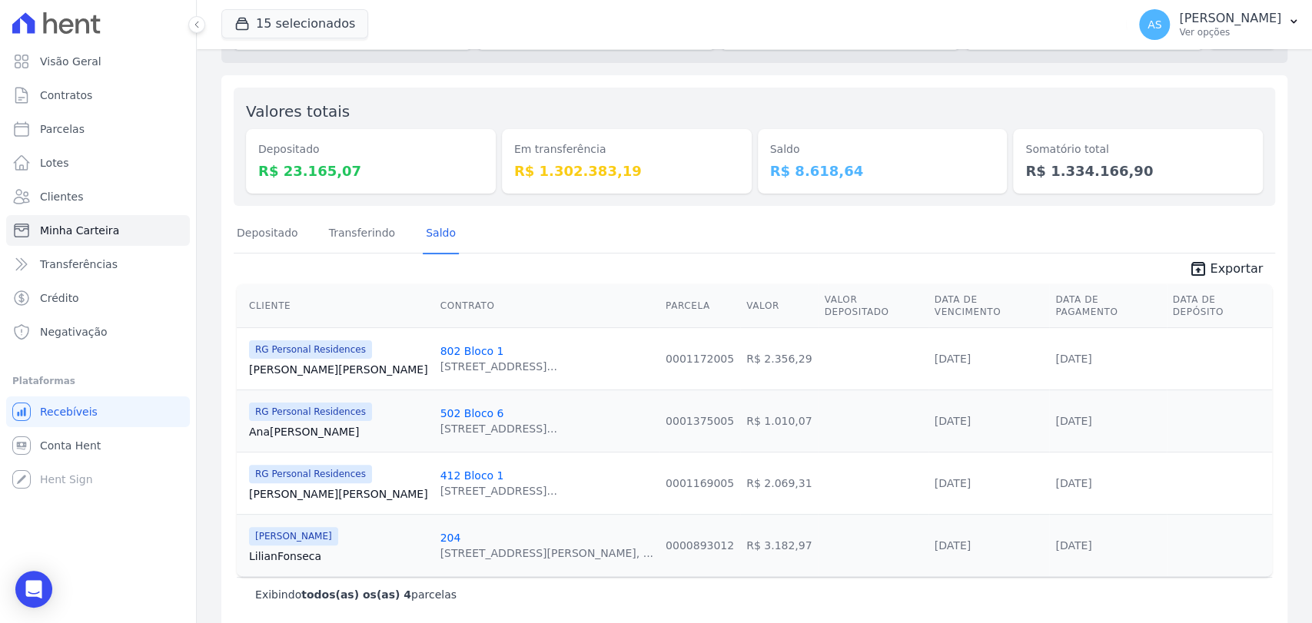
scroll to position [110, 0]
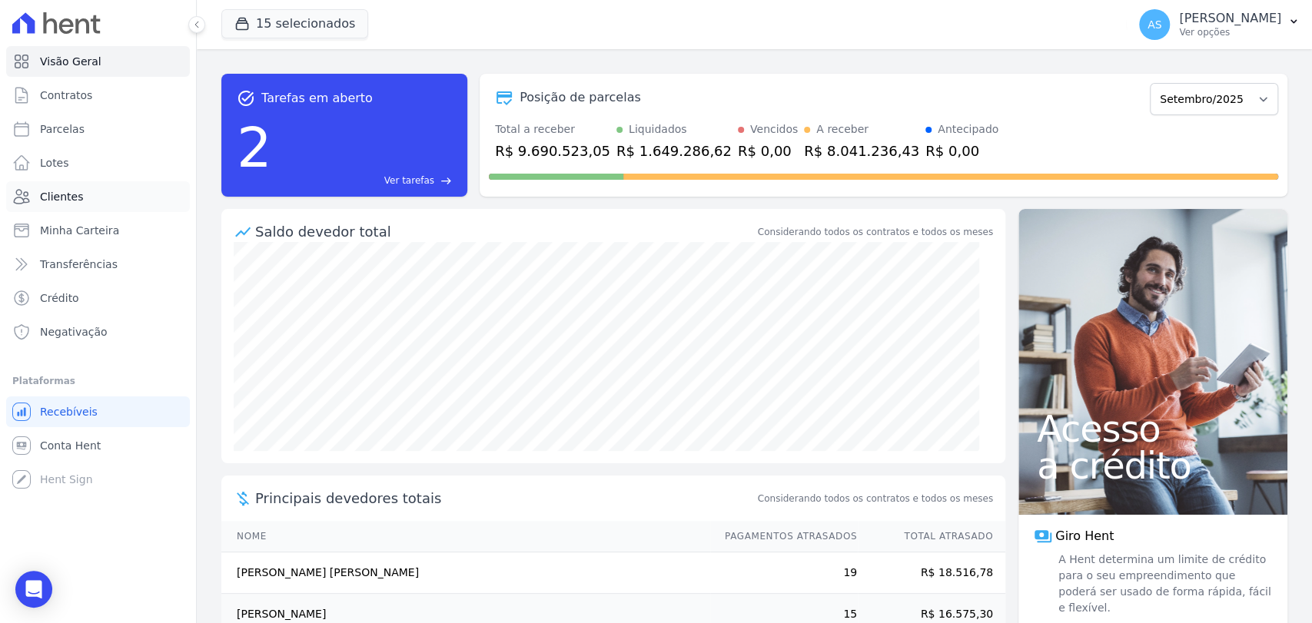
click at [46, 197] on span "Clientes" at bounding box center [61, 196] width 43 height 15
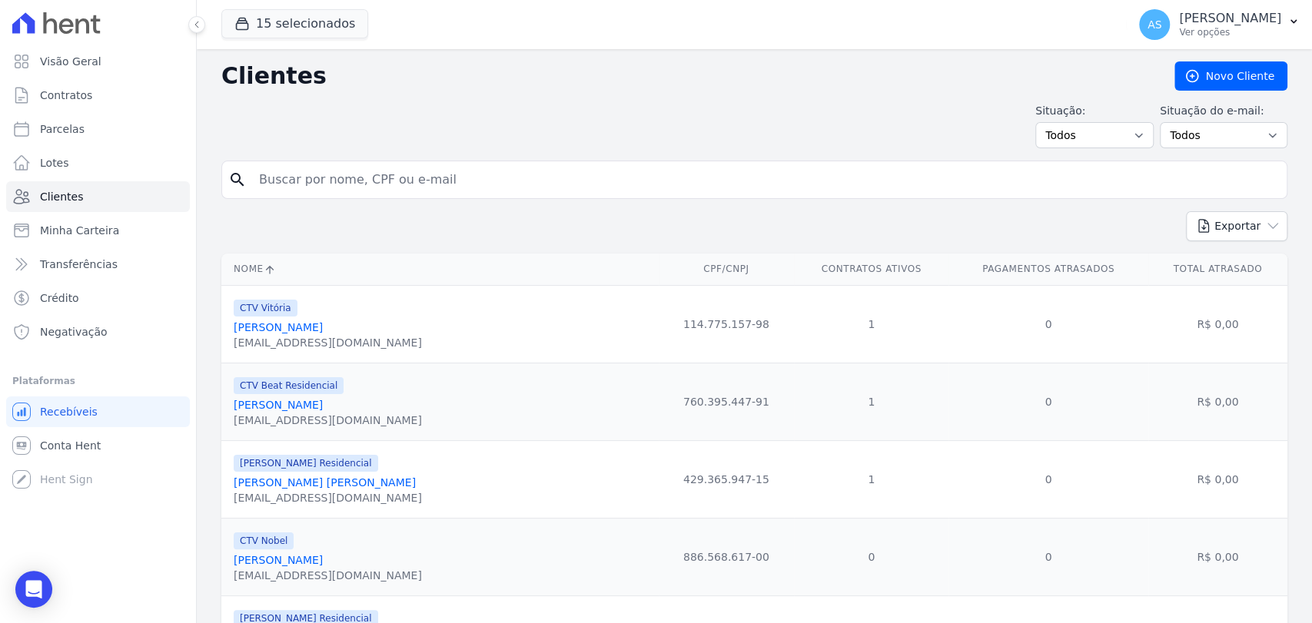
click at [307, 185] on input "search" at bounding box center [765, 179] width 1030 height 31
type input "[PERSON_NAME] [PERSON_NAME]"
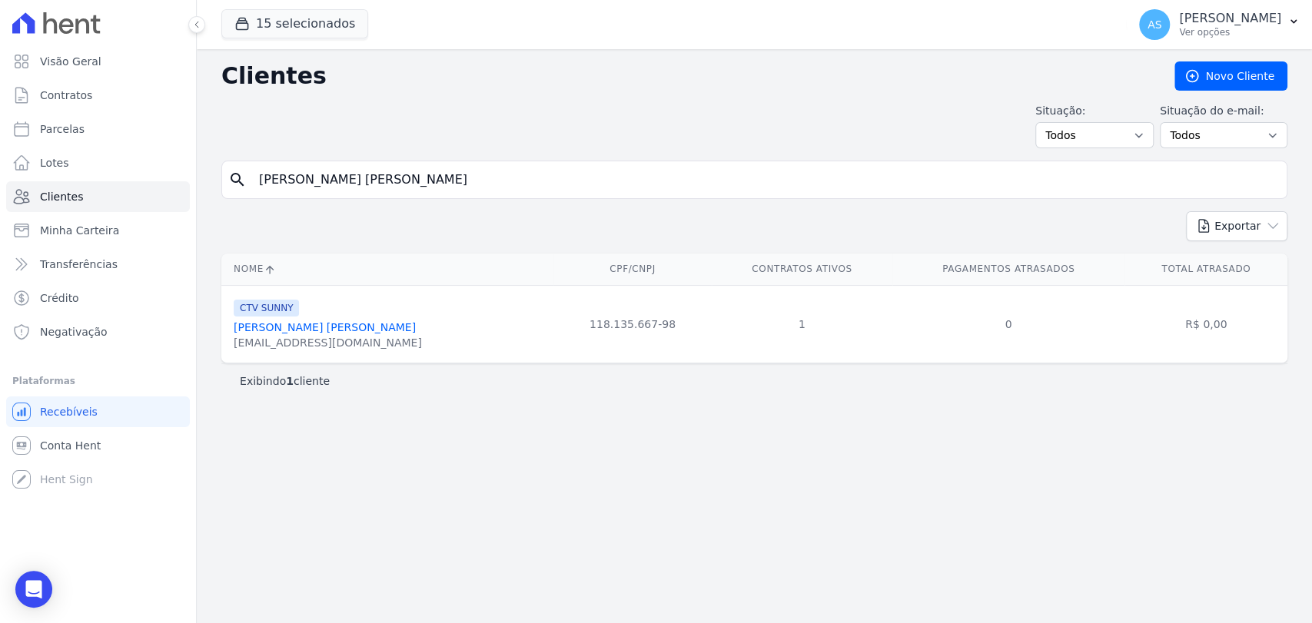
click at [301, 327] on link "[PERSON_NAME] [PERSON_NAME]" at bounding box center [325, 327] width 182 height 12
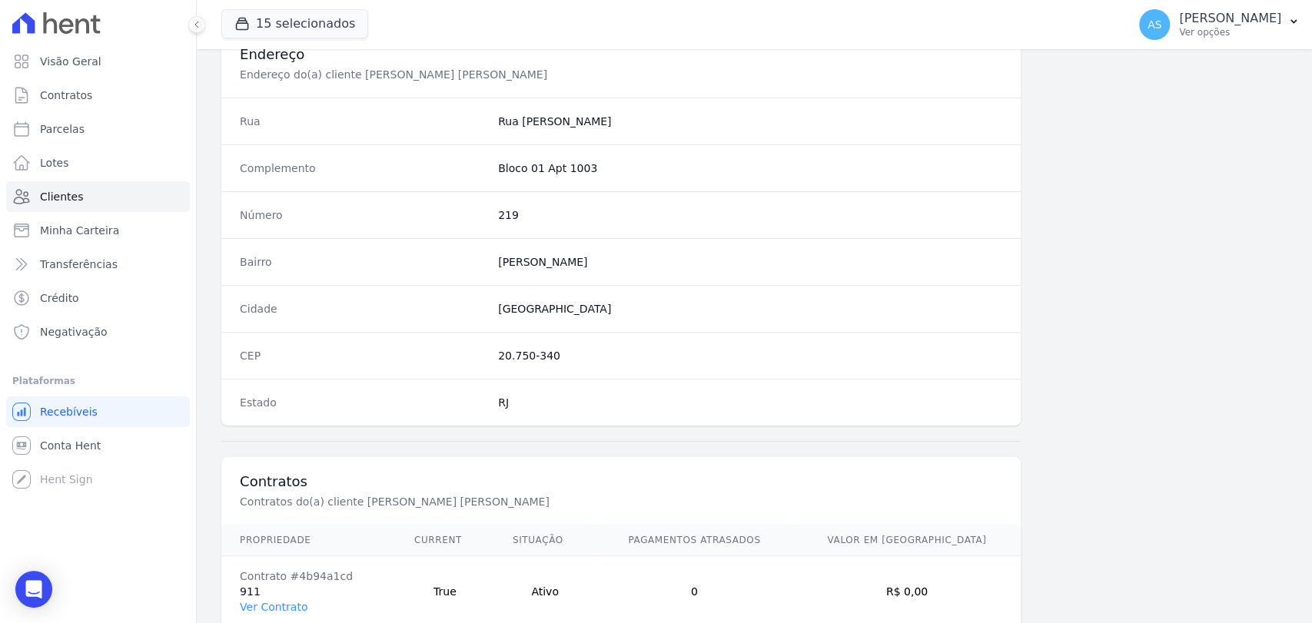
scroll to position [811, 0]
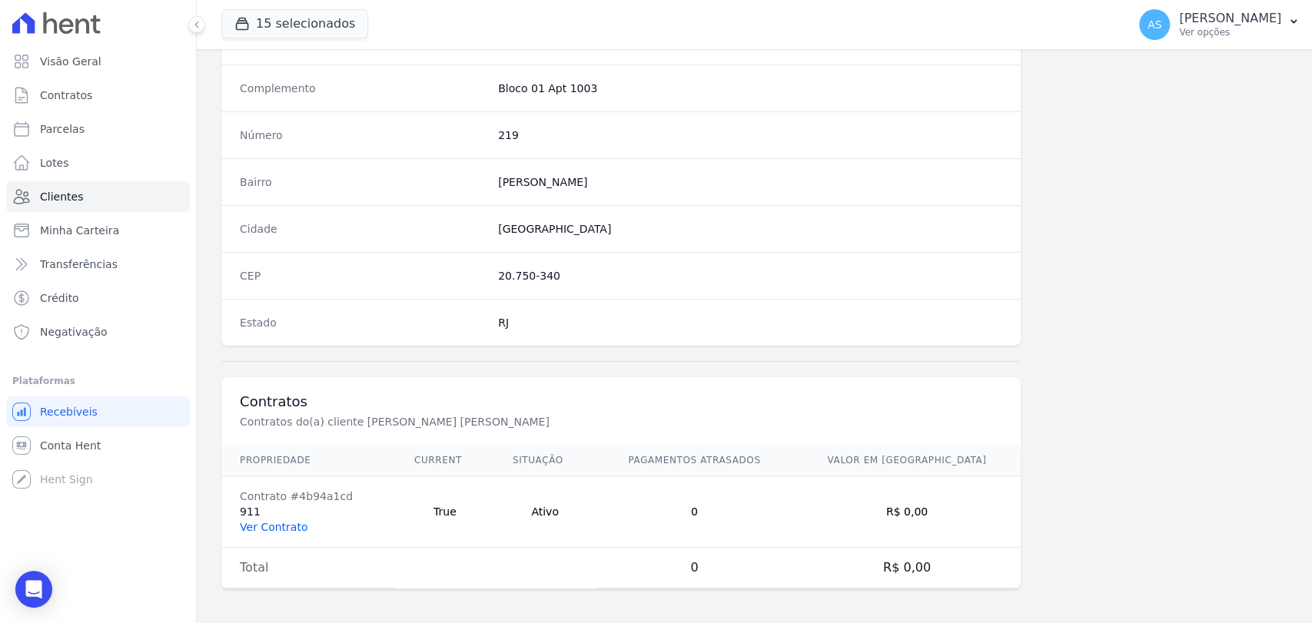
click at [277, 522] on link "Ver Contrato" at bounding box center [274, 527] width 68 height 12
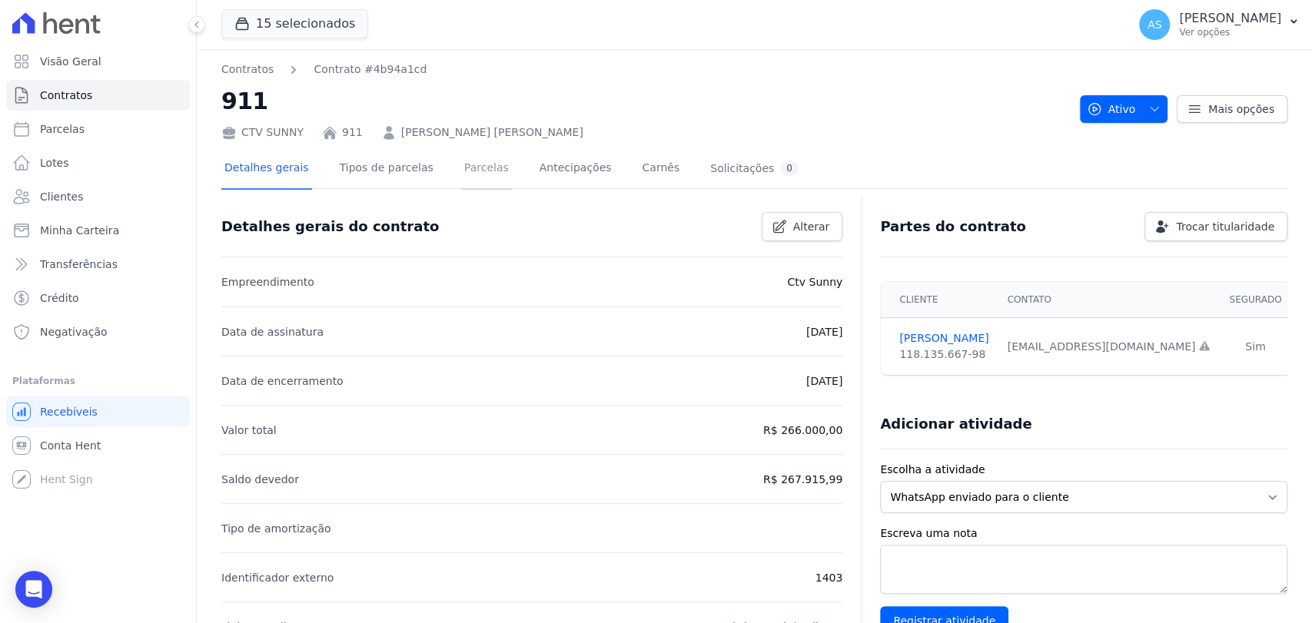
click at [461, 171] on link "Parcelas" at bounding box center [486, 169] width 51 height 41
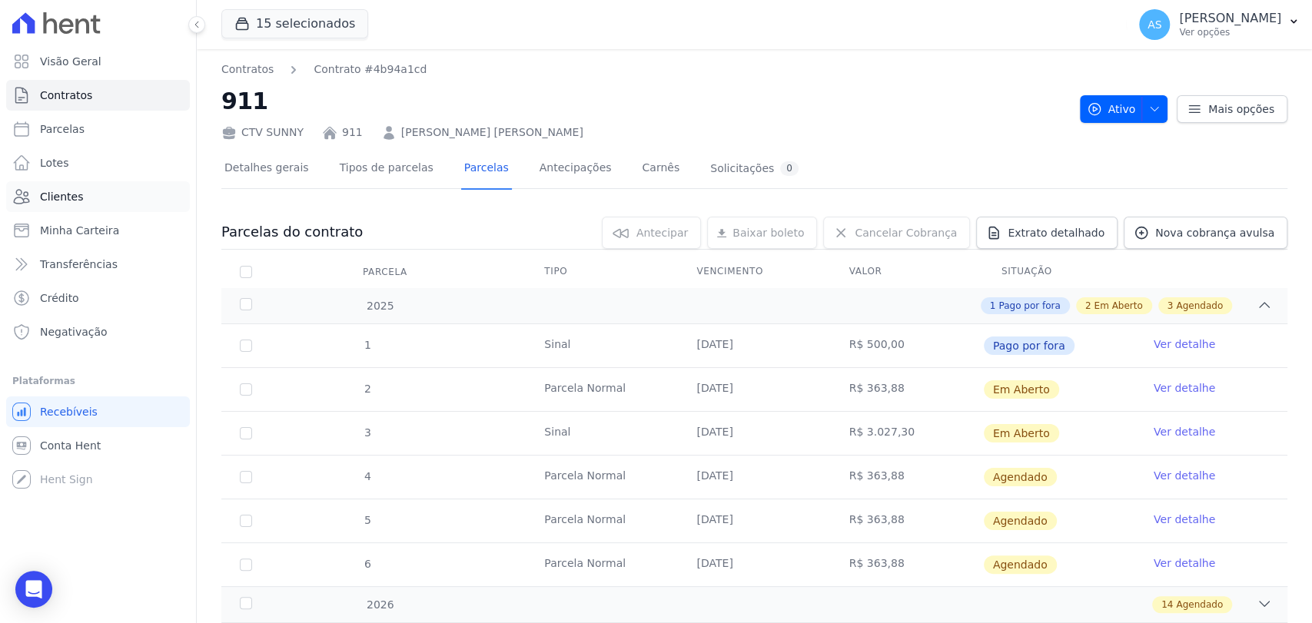
click at [70, 201] on span "Clientes" at bounding box center [61, 196] width 43 height 15
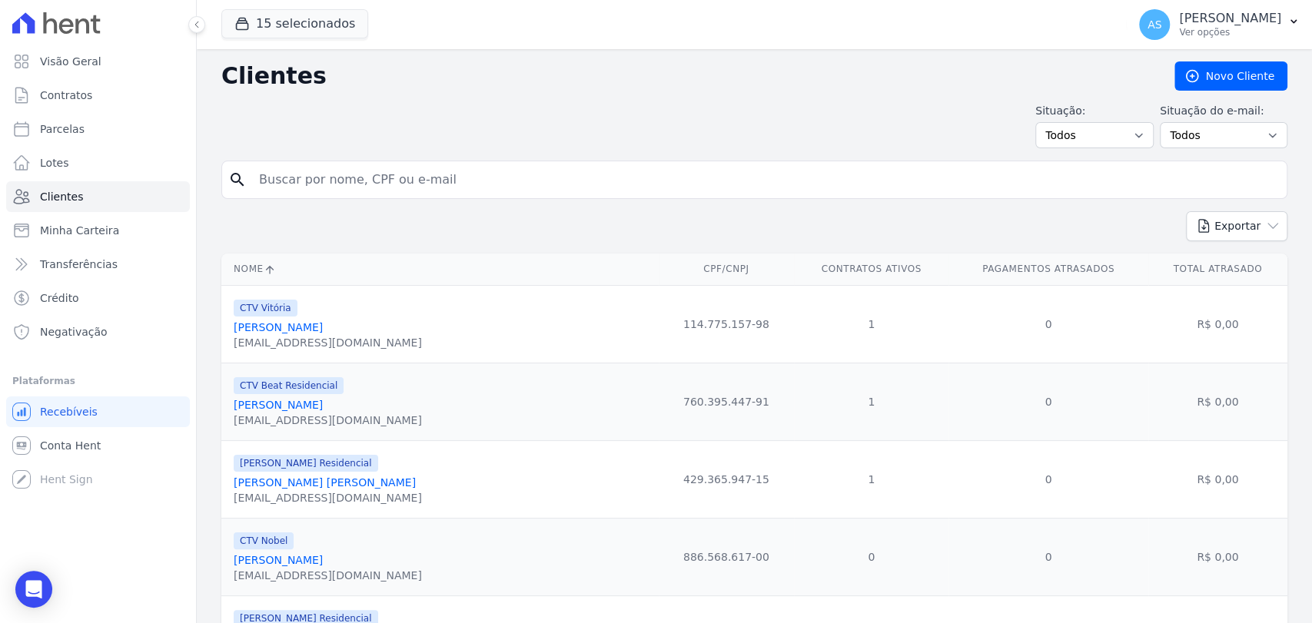
click at [333, 177] on input "search" at bounding box center [765, 179] width 1030 height 31
paste input "Kimberly da Silva Hingel Balde"
type input "Kimberly da Silva Hingel Balde"
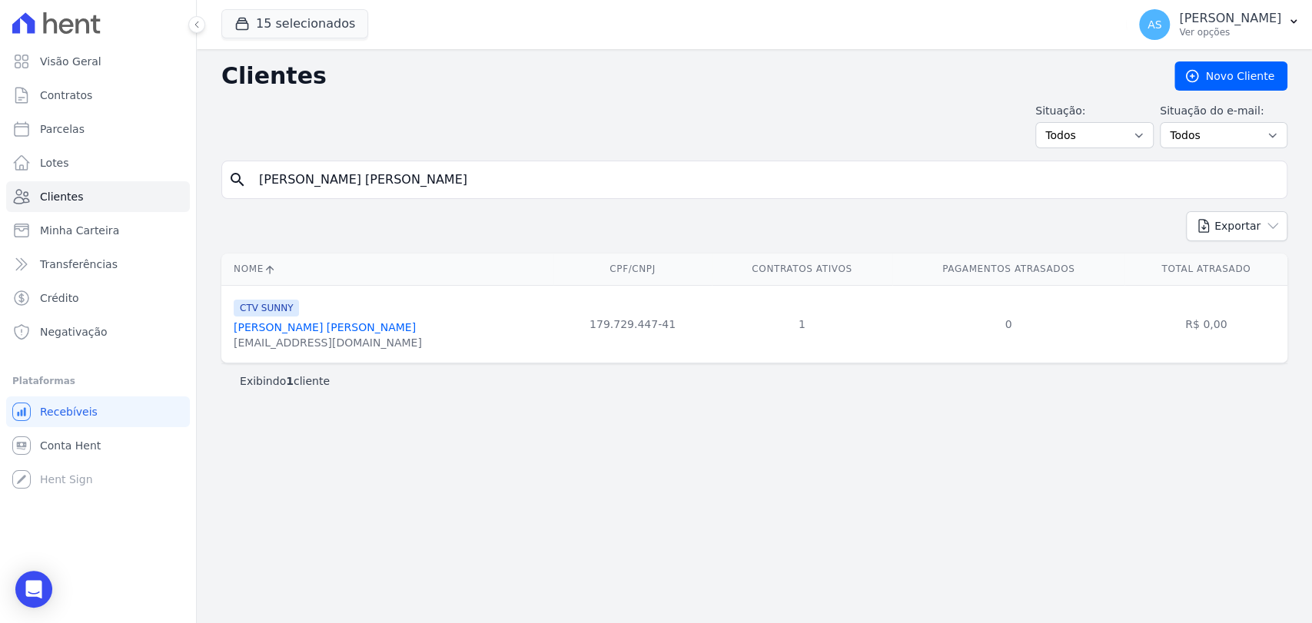
click at [340, 326] on link "Kimberly Da Silva Hingel Baldez" at bounding box center [325, 327] width 182 height 12
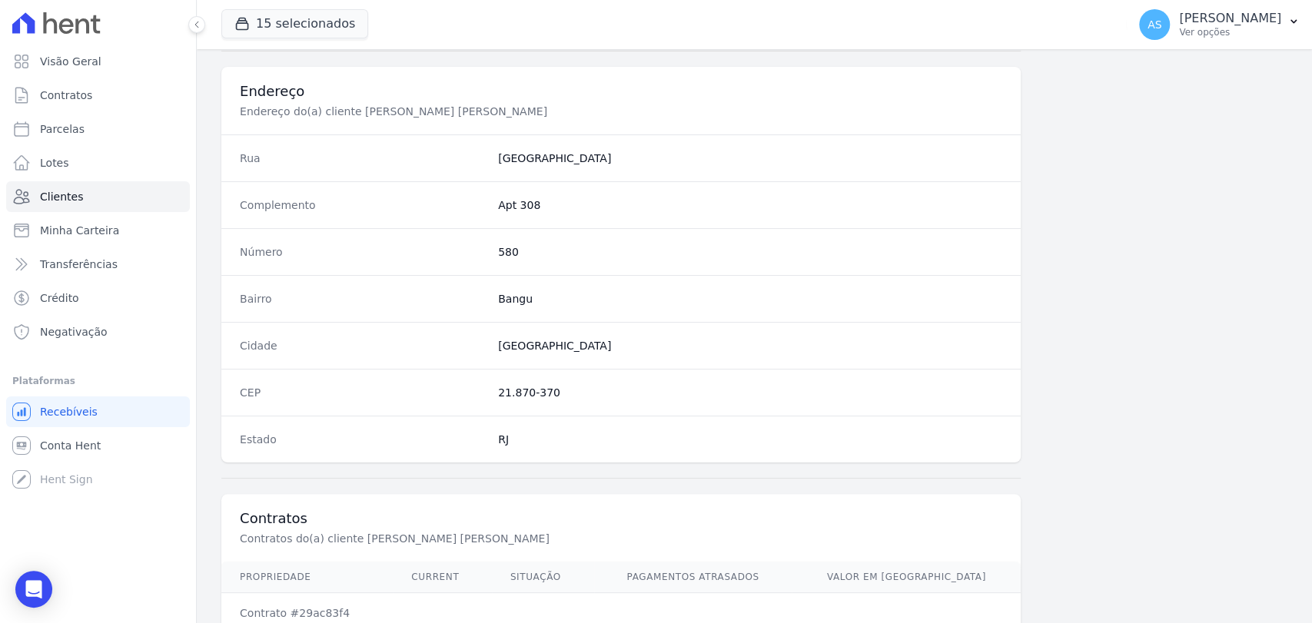
scroll to position [811, 0]
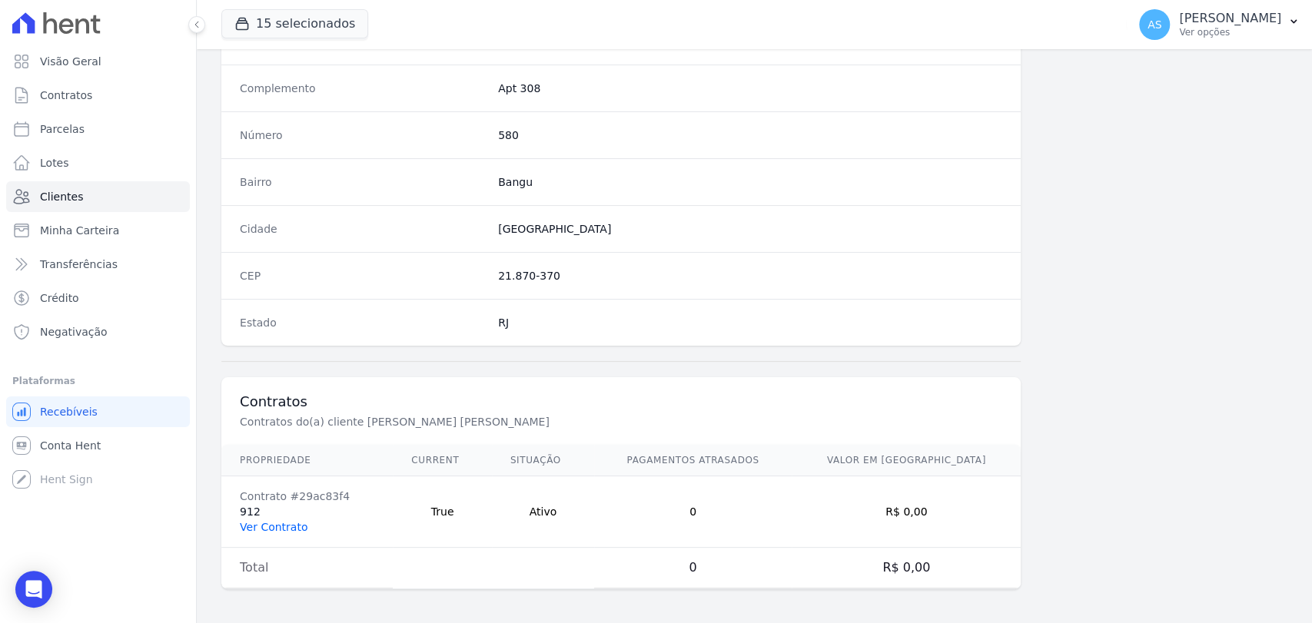
click at [261, 529] on link "Ver Contrato" at bounding box center [274, 527] width 68 height 12
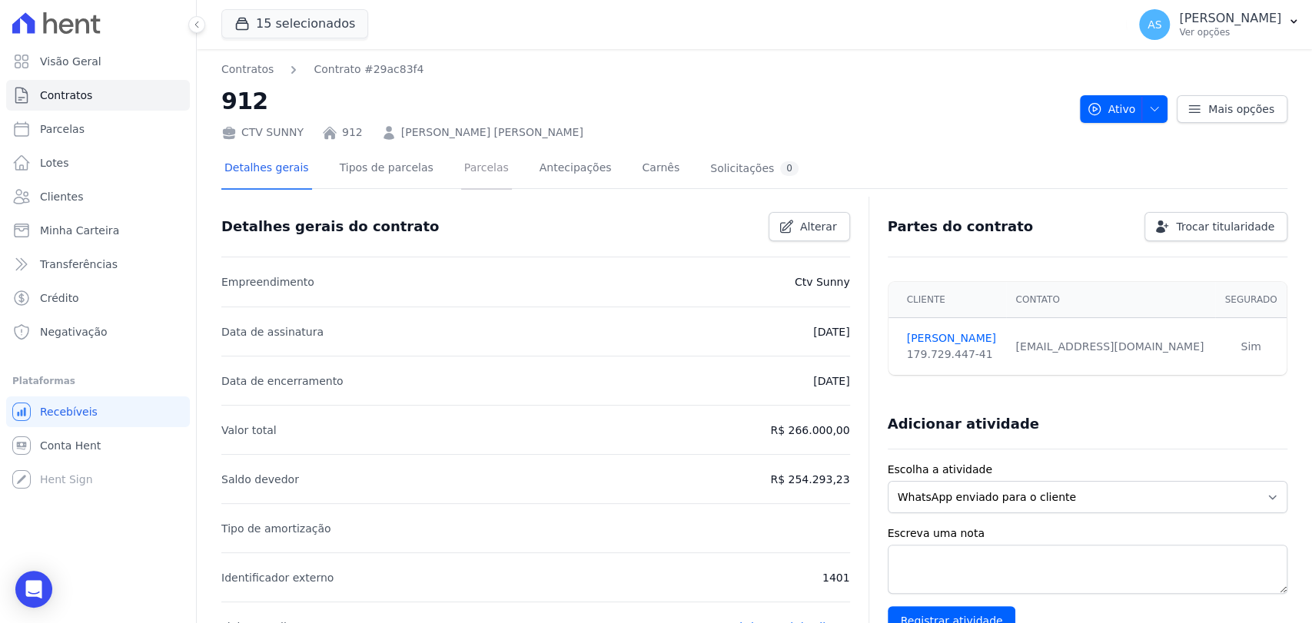
click at [468, 167] on link "Parcelas" at bounding box center [486, 169] width 51 height 41
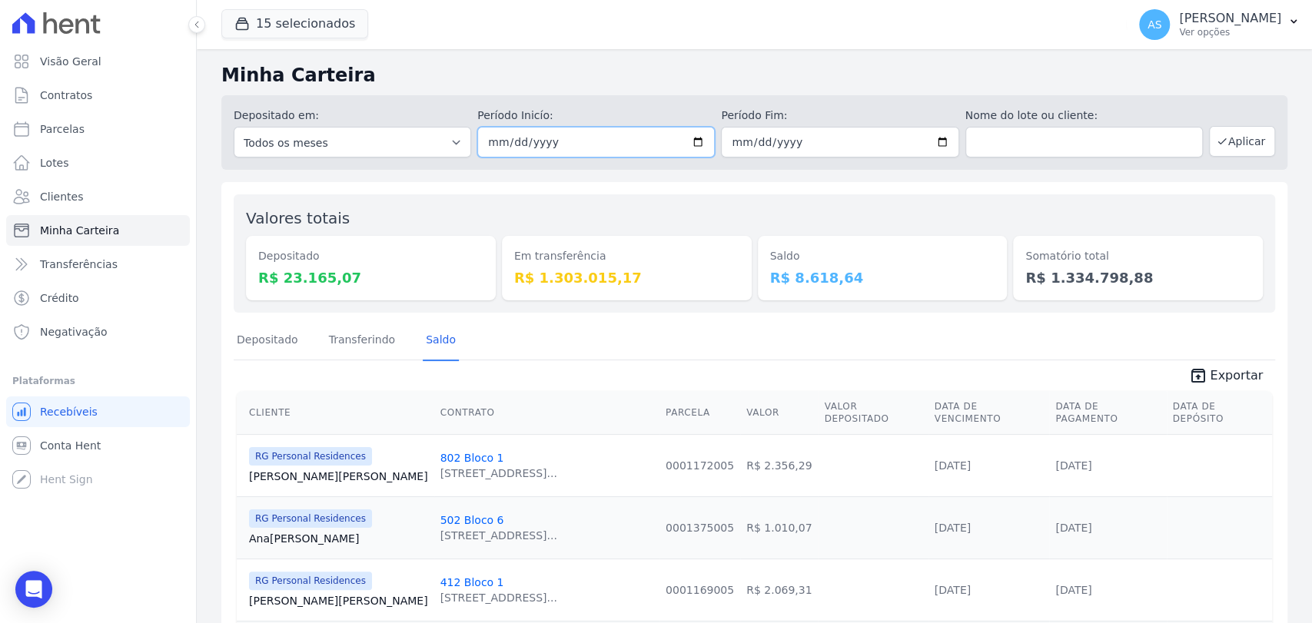
click at [692, 143] on input "[DATE]" at bounding box center [595, 142] width 237 height 31
type input "[DATE]"
click at [937, 136] on input "[DATE]" at bounding box center [839, 142] width 237 height 31
type input "[DATE]"
click at [1236, 140] on button "Aplicar" at bounding box center [1242, 141] width 66 height 31
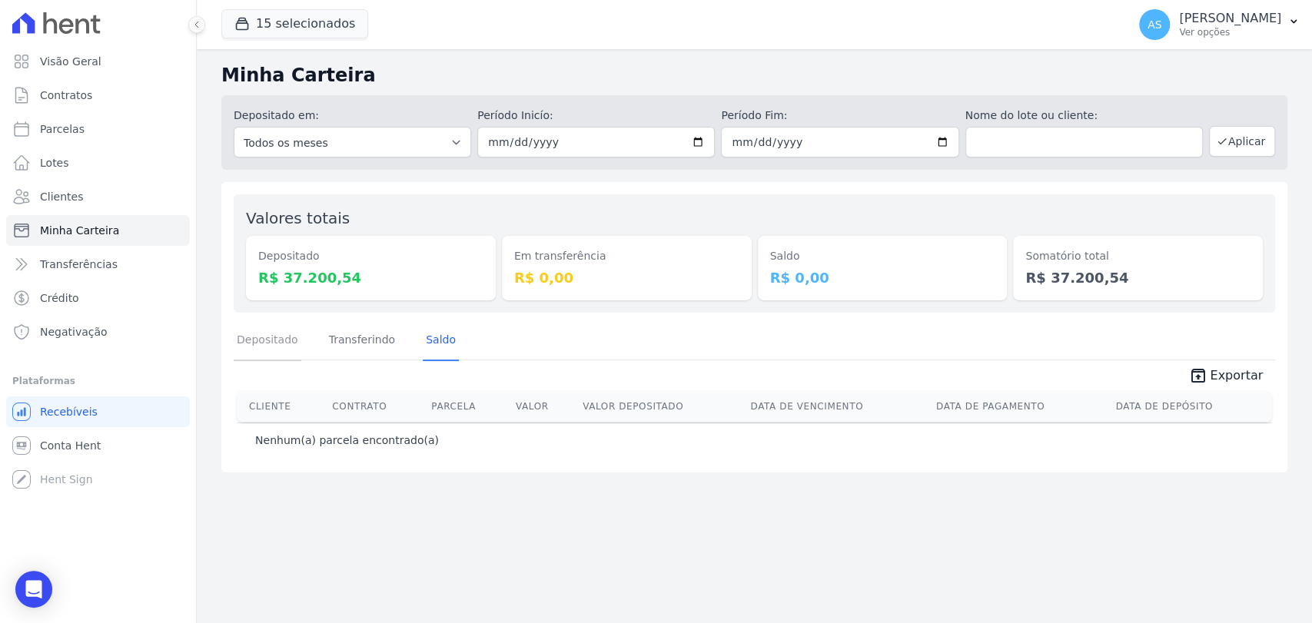
click at [257, 338] on link "Depositado" at bounding box center [268, 341] width 68 height 40
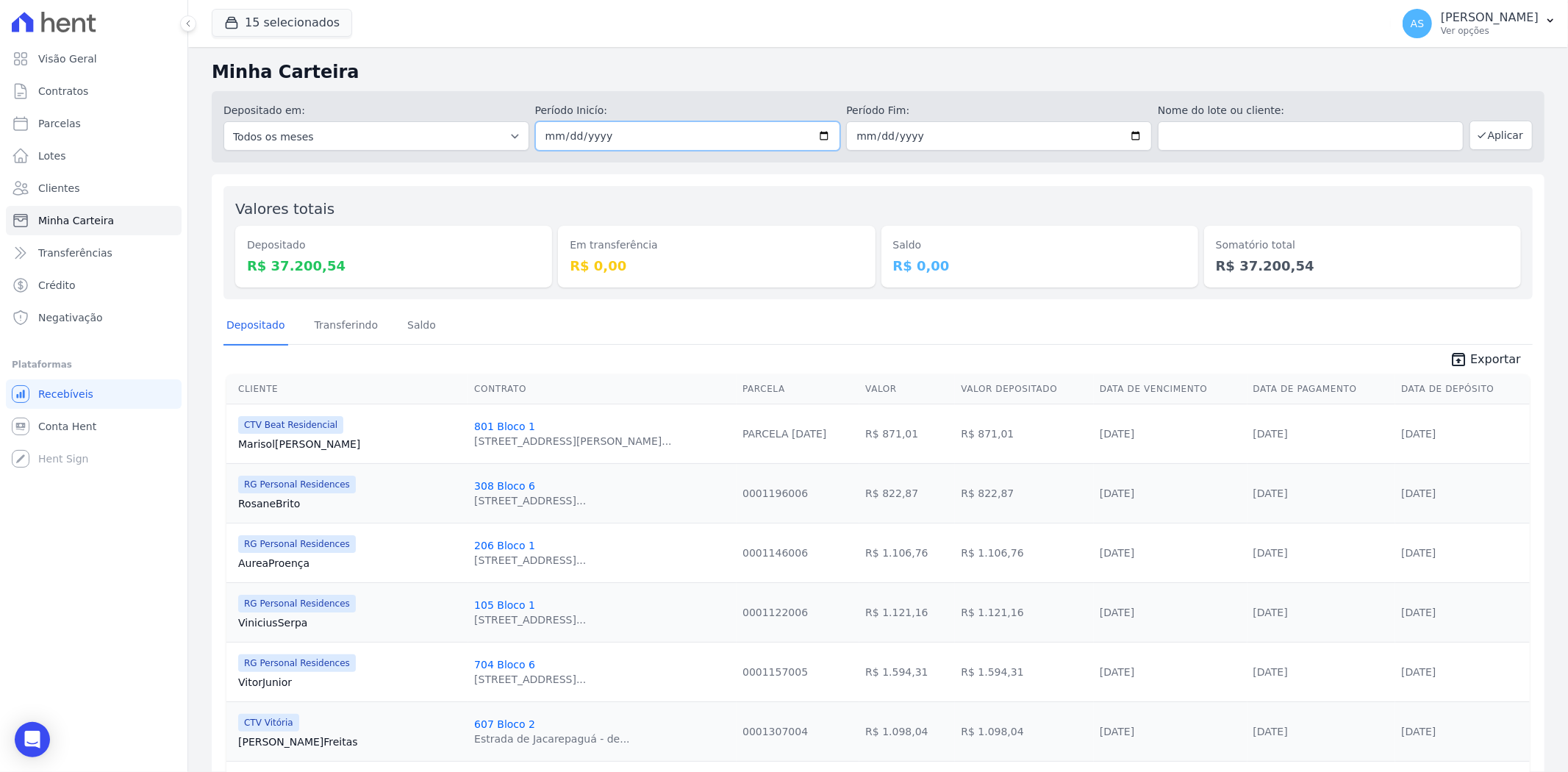
click at [821, 135] on input "2025-09-03" at bounding box center [688, 136] width 306 height 30
type input "[DATE]"
click at [1129, 140] on input "2025-09-03" at bounding box center [999, 136] width 306 height 30
type input "[DATE]"
click at [1254, 137] on icon "button" at bounding box center [1482, 135] width 11 height 11
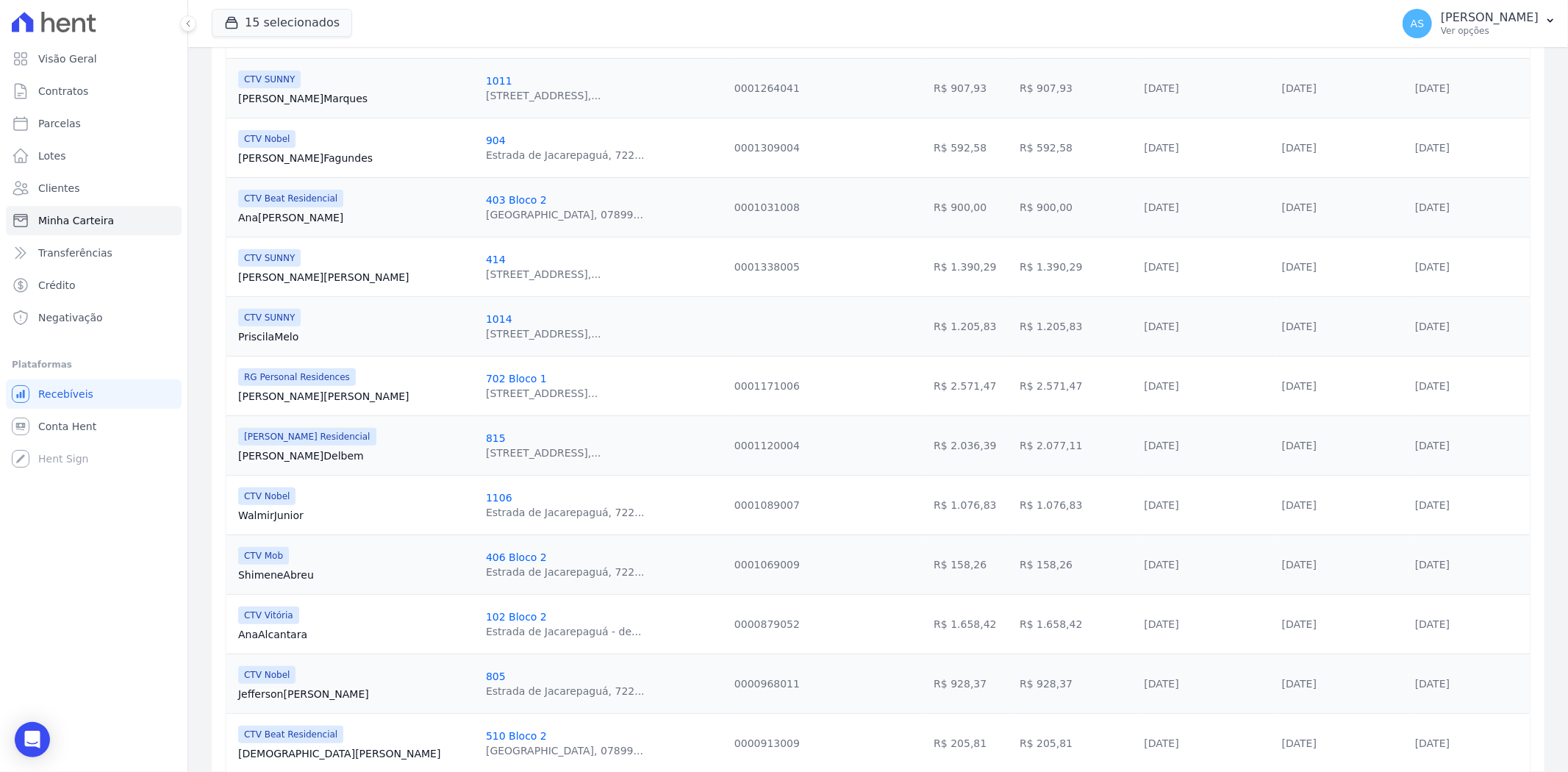
scroll to position [408, 0]
